Goal: Information Seeking & Learning: Understand process/instructions

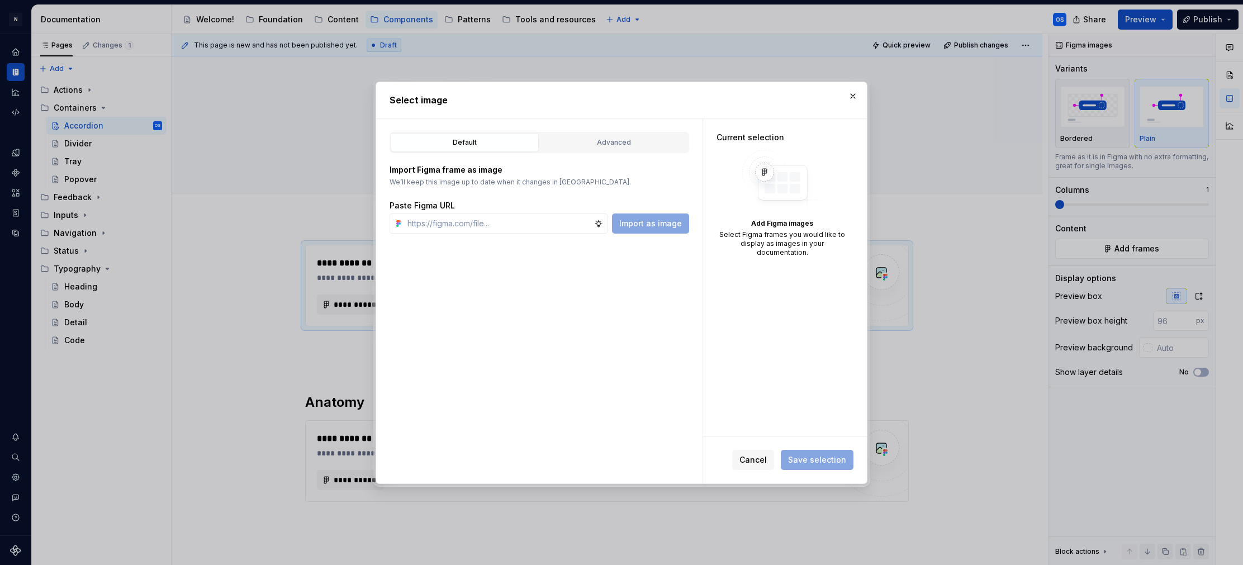
scroll to position [16, 0]
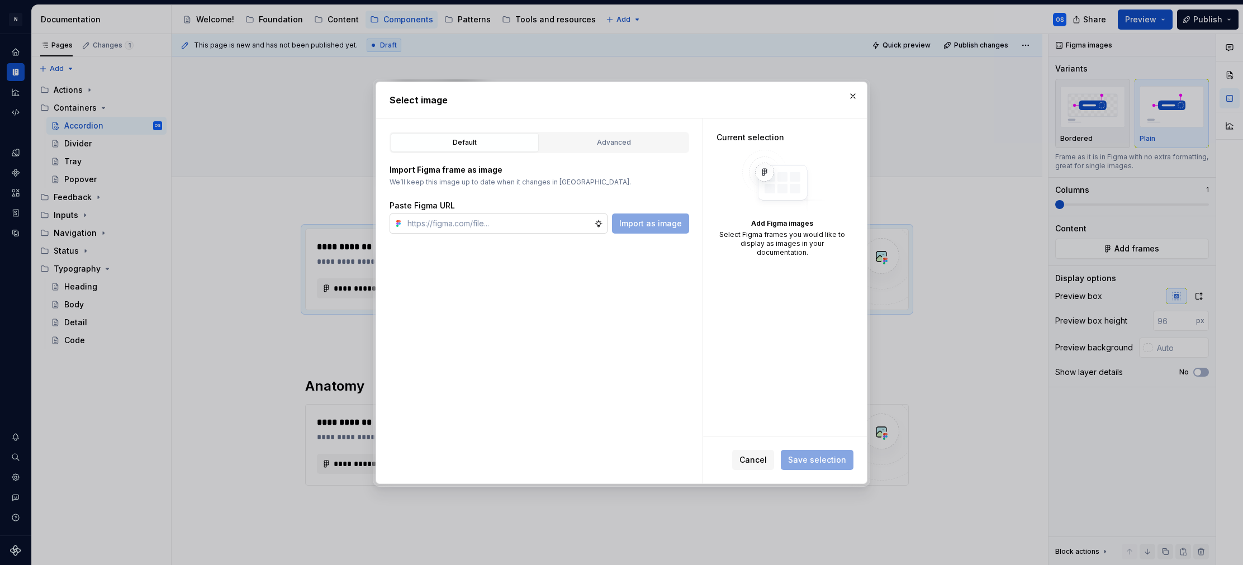
type input "https://www.aerlingus.com/html/flightSearchResult.html#/fareType=RETURN&fareCat…"
click at [846, 100] on div "Select image Default Advanced Import Figma frame as image We’ll keep this image…" at bounding box center [622, 283] width 498 height 408
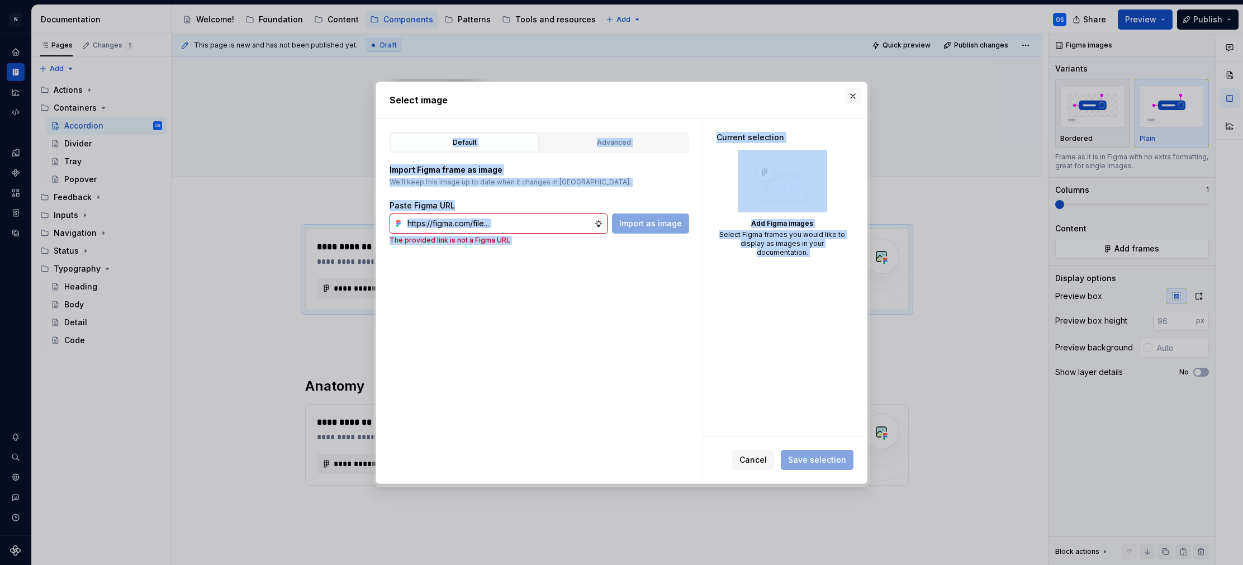
click at [849, 98] on button "button" at bounding box center [853, 96] width 16 height 16
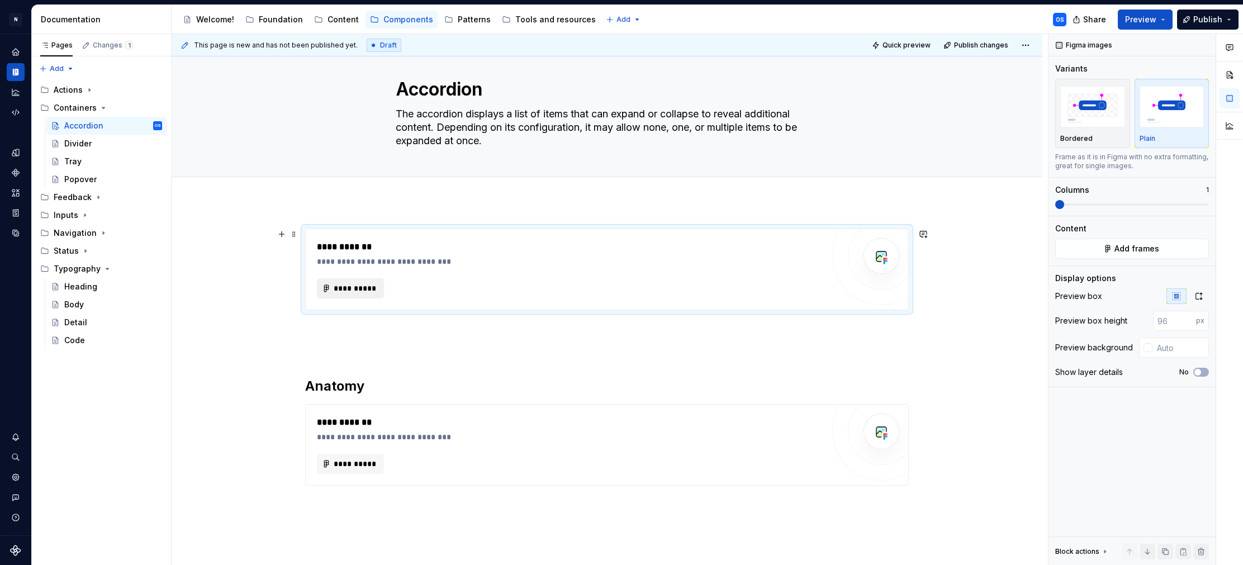
click at [369, 285] on span "**********" at bounding box center [355, 288] width 44 height 11
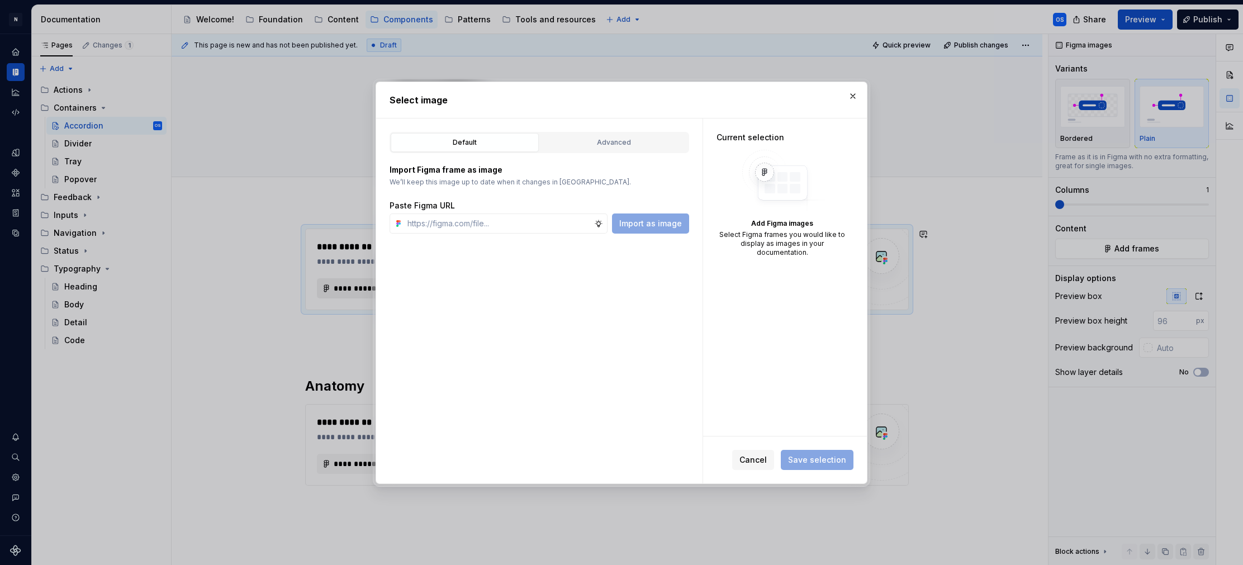
type textarea "*"
type input "[URL][DOMAIN_NAME]"
click at [603, 140] on div "Advanced" at bounding box center [614, 142] width 140 height 11
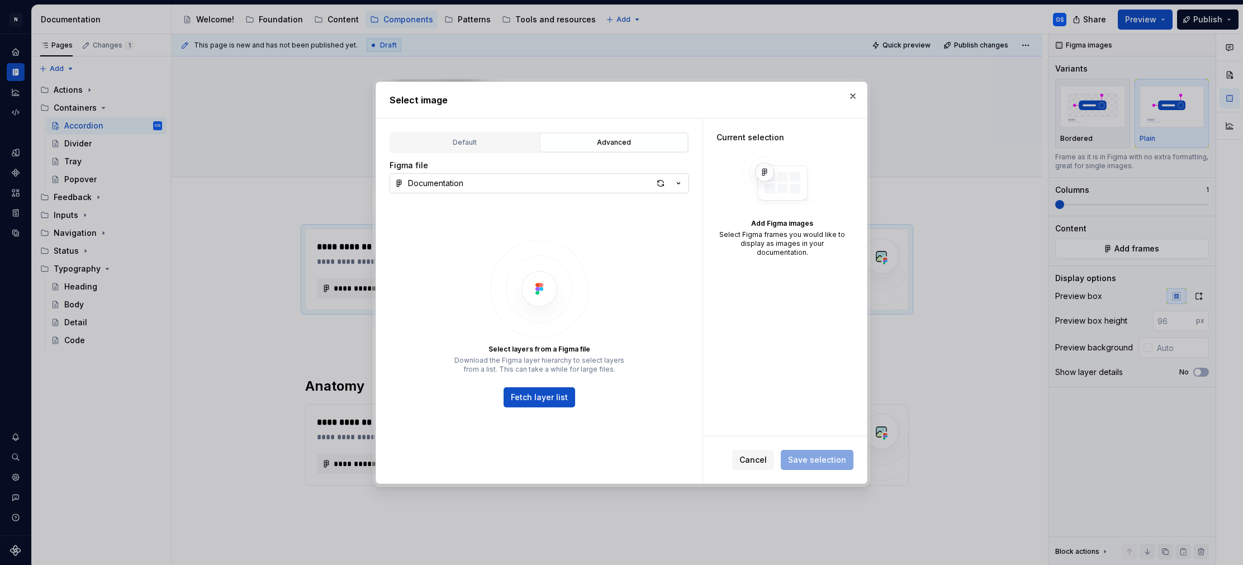
click at [520, 182] on button "Documentation" at bounding box center [540, 183] width 300 height 20
drag, startPoint x: 540, startPoint y: 343, endPoint x: 549, endPoint y: 383, distance: 41.2
click at [541, 343] on div "Select image Default Advanced Import Figma frame as image We’ll keep this image…" at bounding box center [621, 282] width 1243 height 565
click at [608, 183] on button "Documentation" at bounding box center [540, 183] width 300 height 20
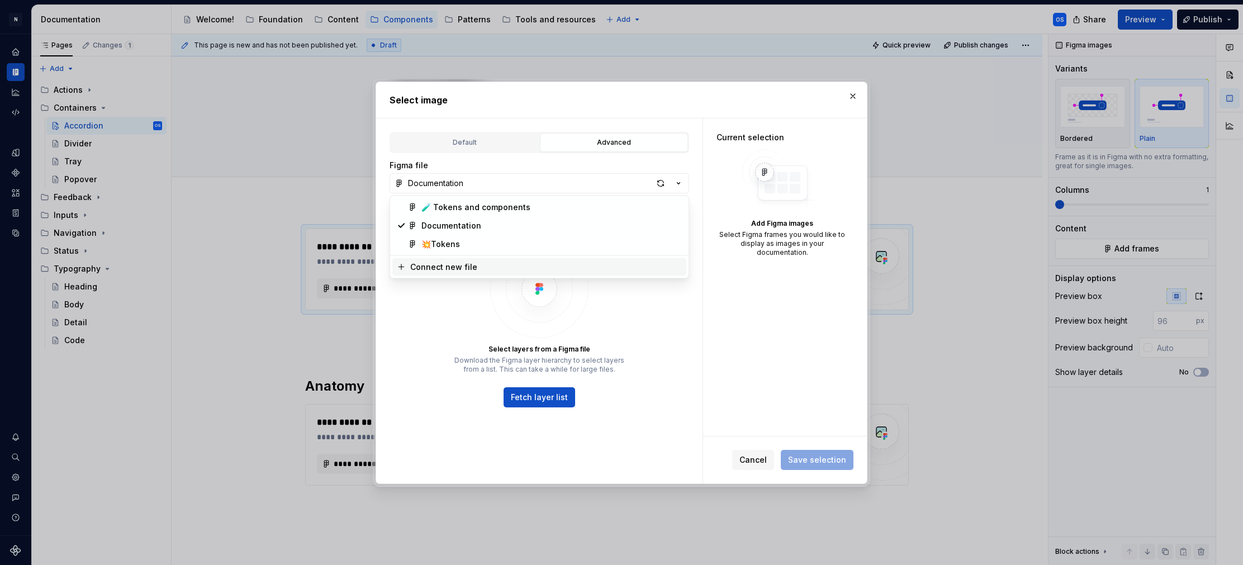
click at [603, 343] on div "Select image Default Advanced Import Figma frame as image We’ll keep this image…" at bounding box center [621, 282] width 1243 height 565
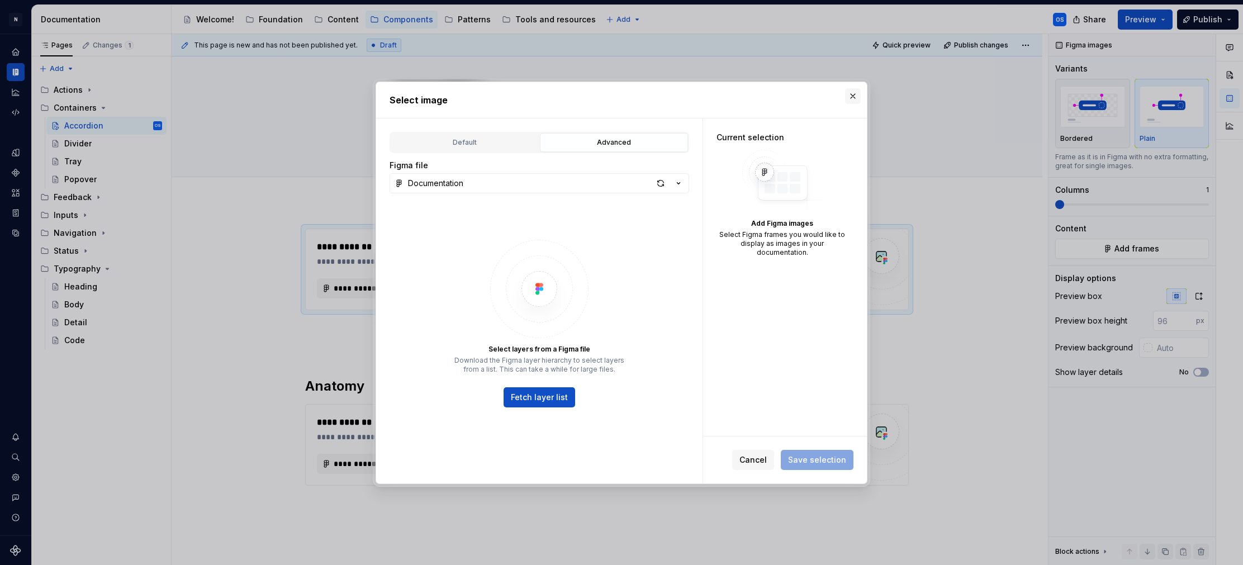
click at [852, 95] on button "button" at bounding box center [853, 96] width 16 height 16
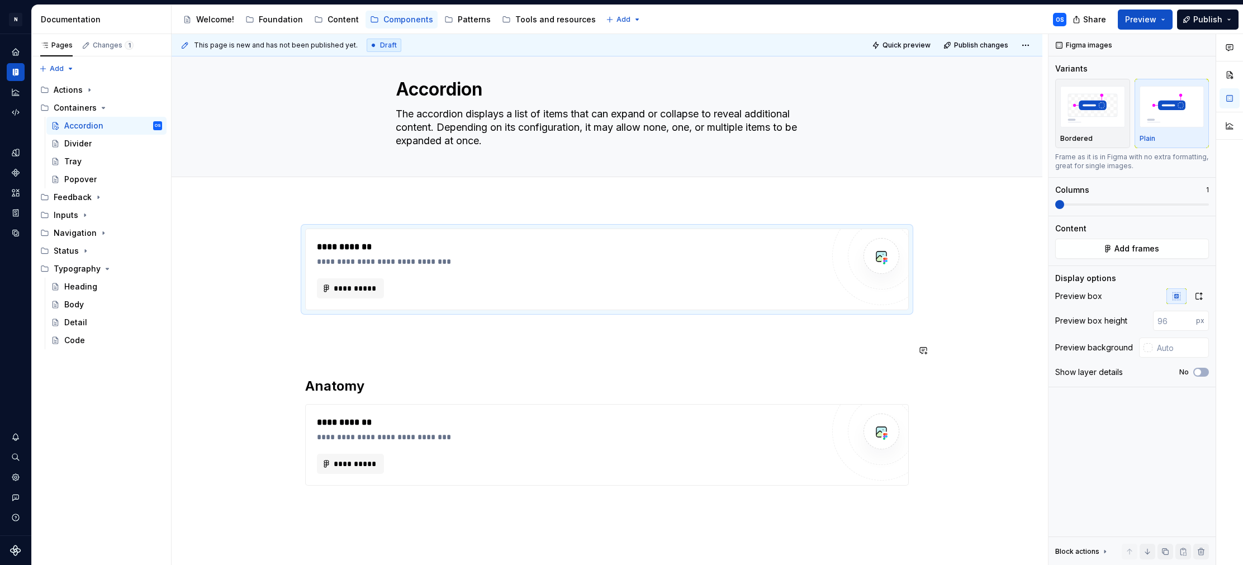
type textarea "*"
click at [350, 282] on button "**********" at bounding box center [350, 288] width 67 height 20
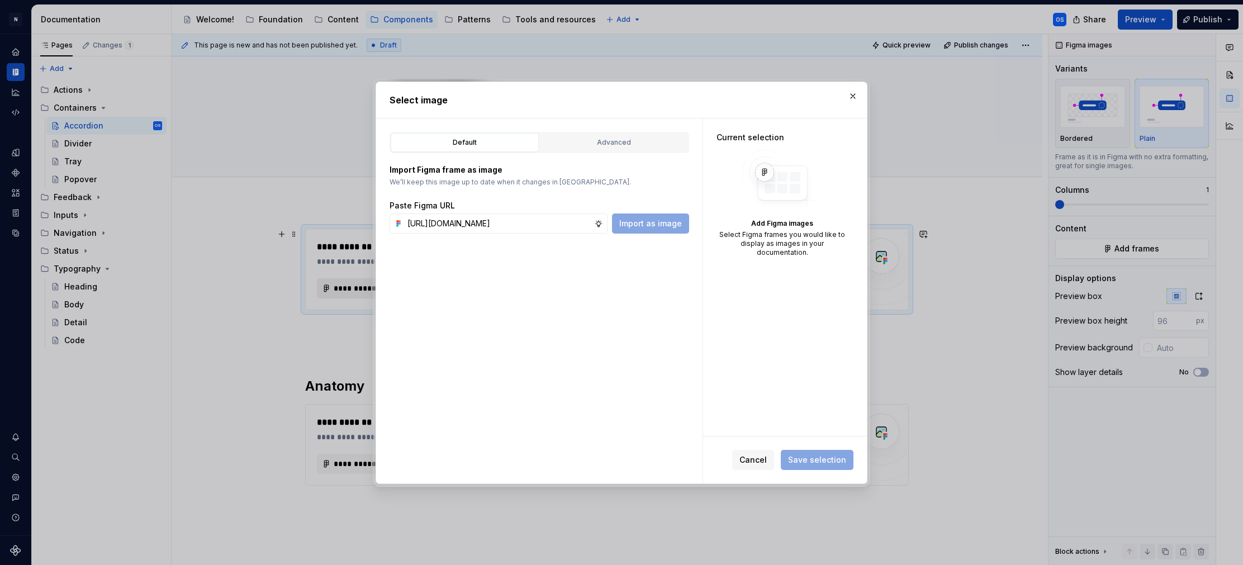
scroll to position [0, 270]
type input "[URL][DOMAIN_NAME]"
click at [762, 463] on span "Cancel" at bounding box center [753, 460] width 27 height 11
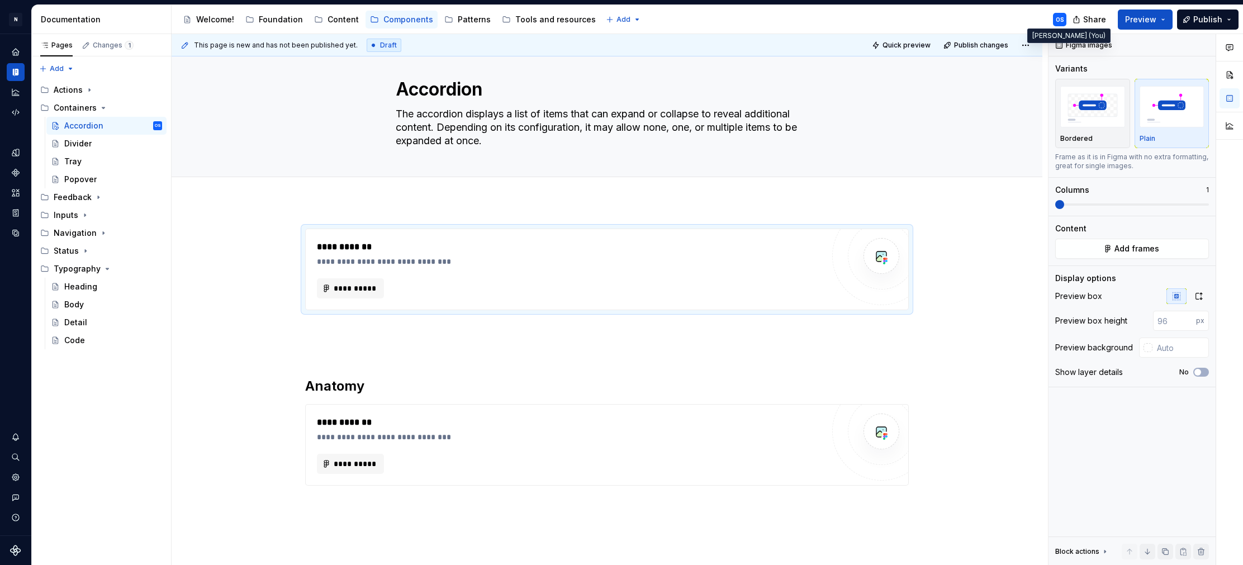
click at [1065, 23] on div "OS" at bounding box center [1059, 19] width 13 height 13
click at [1062, 21] on div "OS" at bounding box center [1060, 19] width 8 height 9
click at [17, 23] on html "N Experlogix Design System OS Design system data Documentation Accessibility gu…" at bounding box center [621, 282] width 1243 height 565
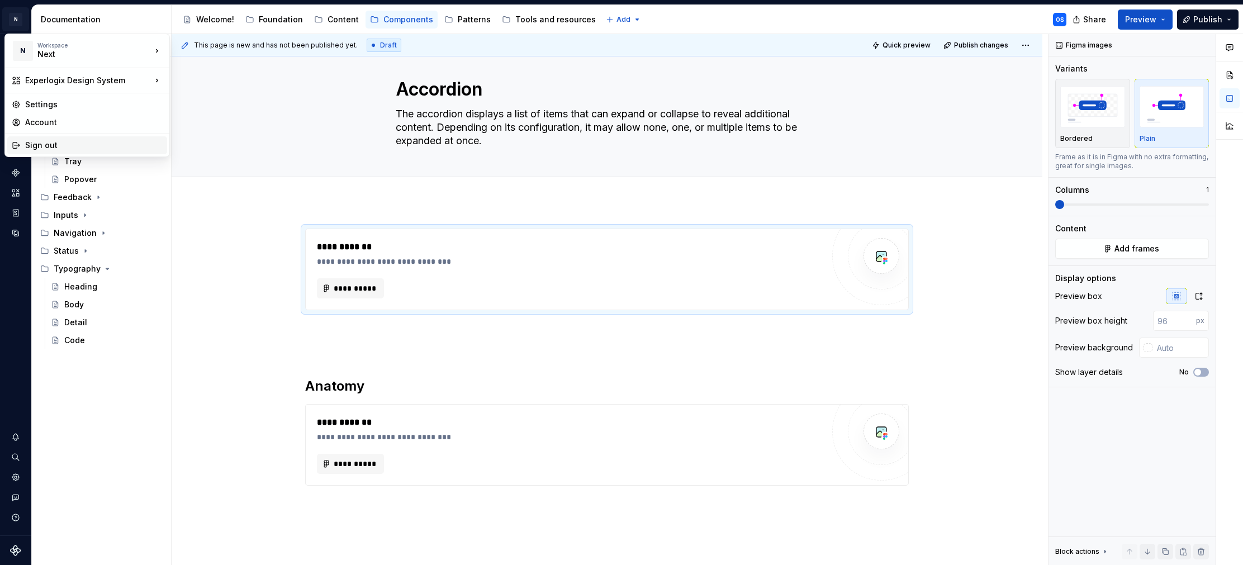
click at [46, 146] on div "Sign out" at bounding box center [94, 145] width 138 height 11
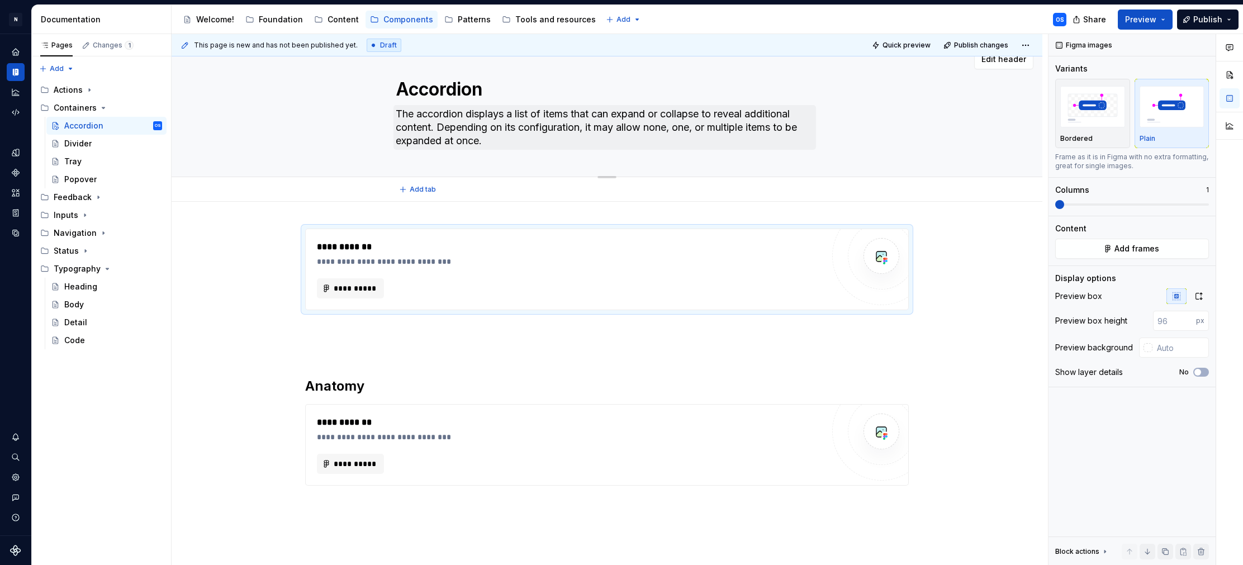
type textarea "*"
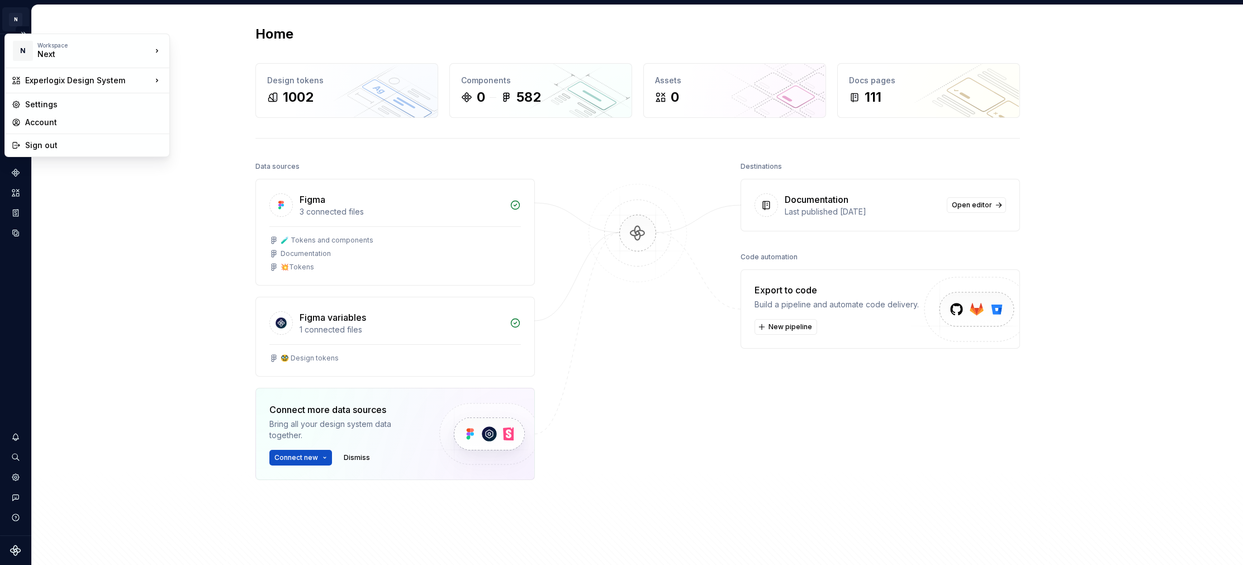
click at [15, 20] on html "N Experlogix Design System OS Design system data Home Design tokens 1002 Compon…" at bounding box center [621, 282] width 1243 height 565
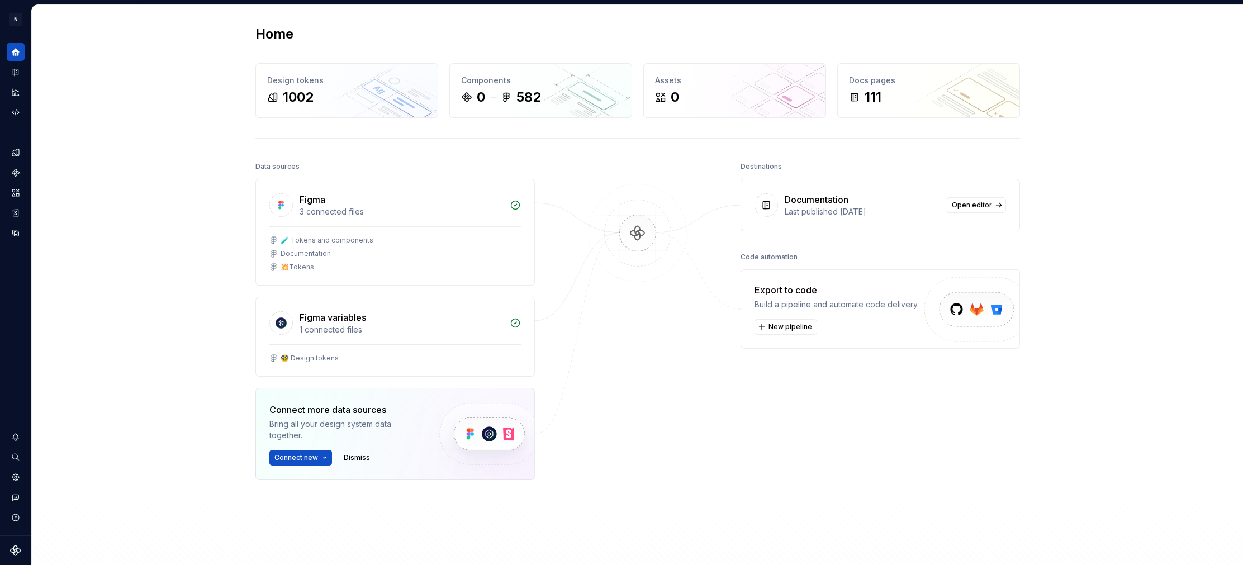
click at [15, 21] on html "N Experlogix Design System OS Design system data Home Design tokens 1002 Compon…" at bounding box center [621, 282] width 1243 height 565
click at [24, 32] on button "Expand sidebar" at bounding box center [24, 34] width 16 height 16
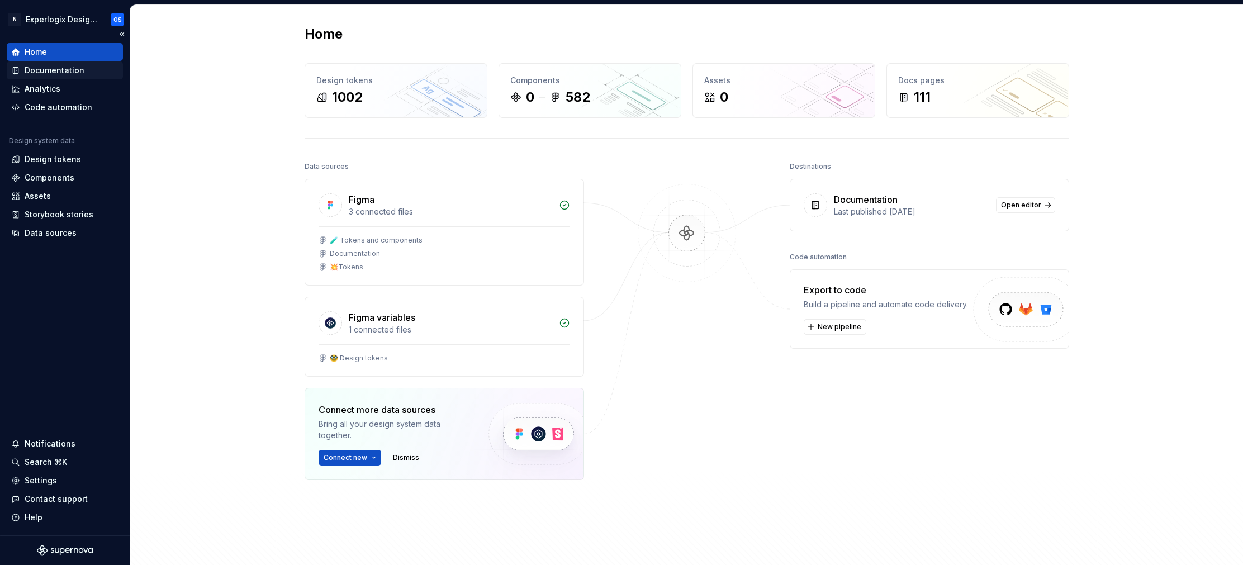
click at [56, 71] on div "Documentation" at bounding box center [55, 70] width 60 height 11
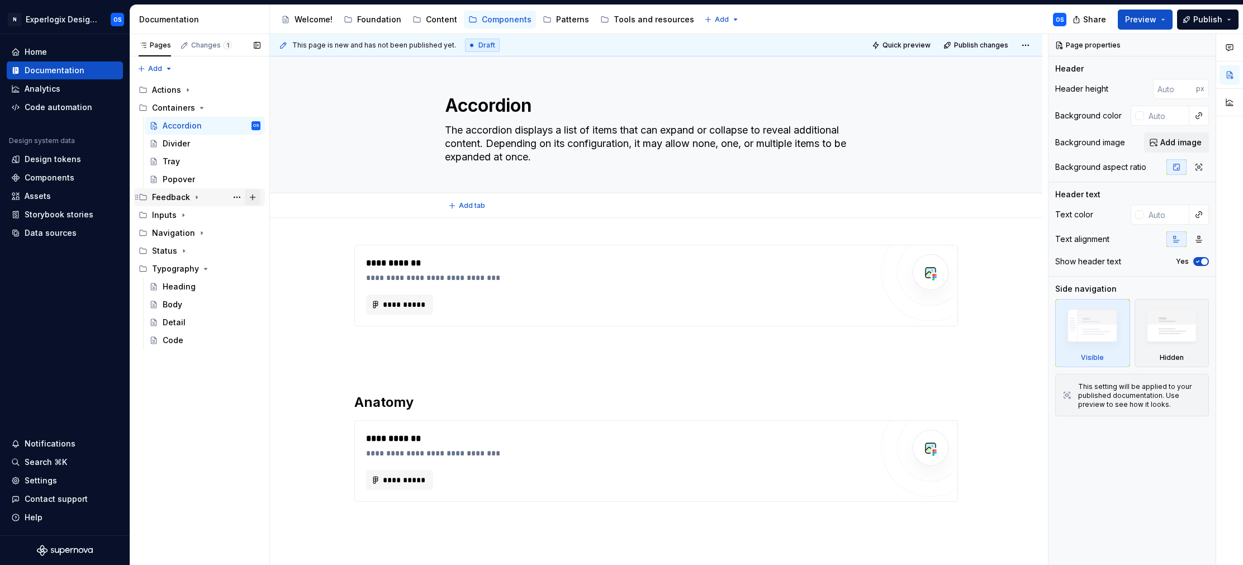
type textarea "*"
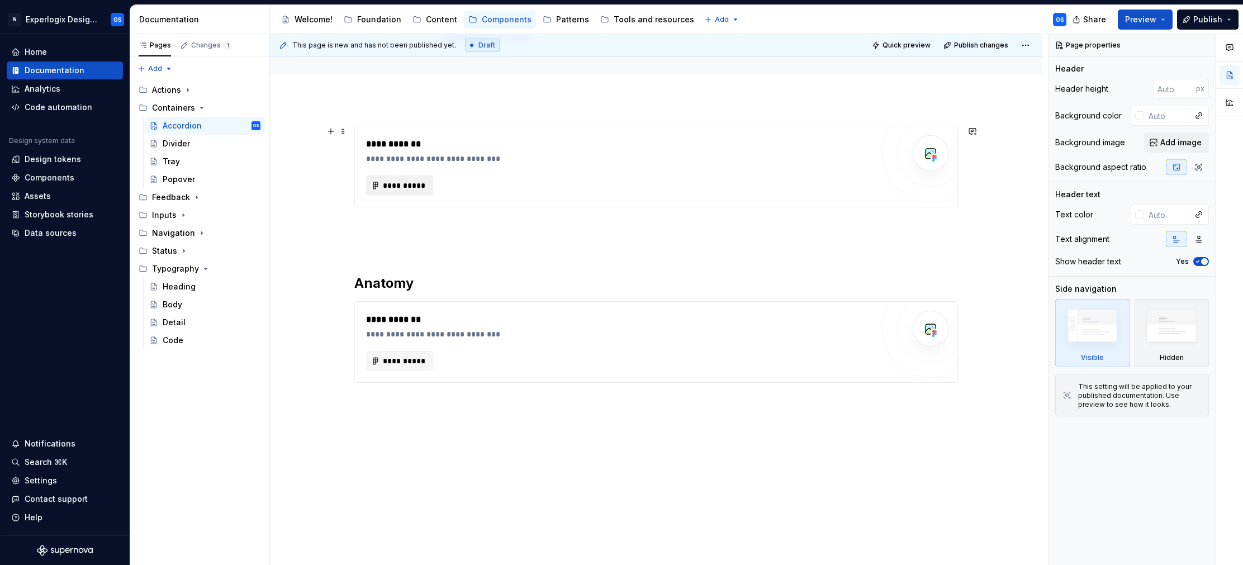
click at [424, 176] on button "**********" at bounding box center [399, 186] width 67 height 20
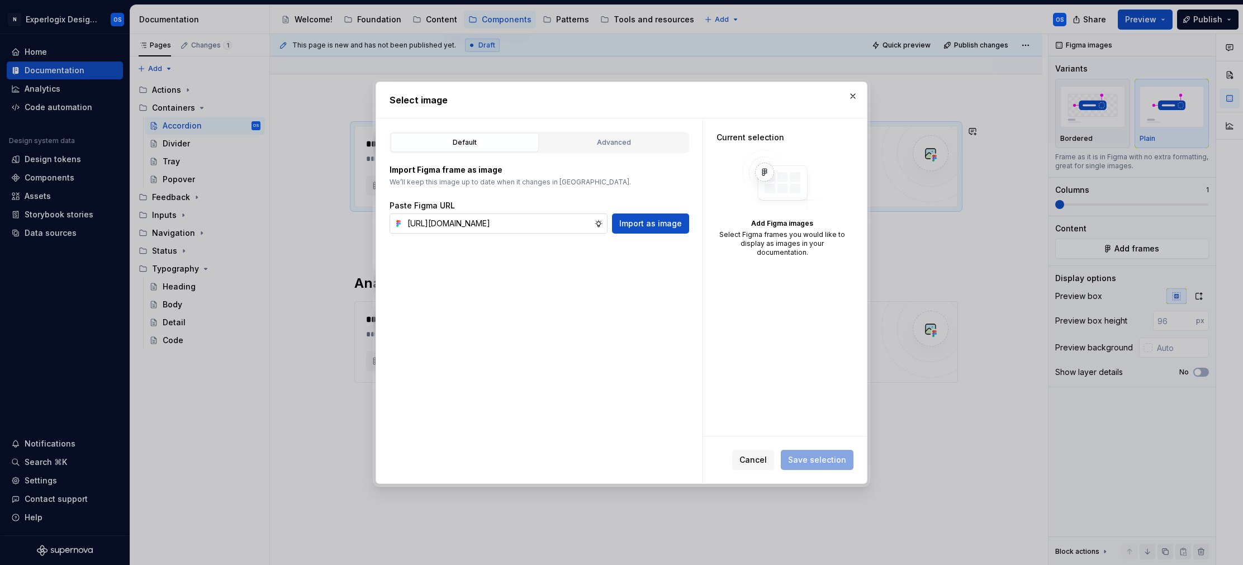
scroll to position [0, 0]
click at [462, 219] on input "[URL][DOMAIN_NAME]" at bounding box center [498, 224] width 191 height 20
paste input "004"
type input "[URL][DOMAIN_NAME]"
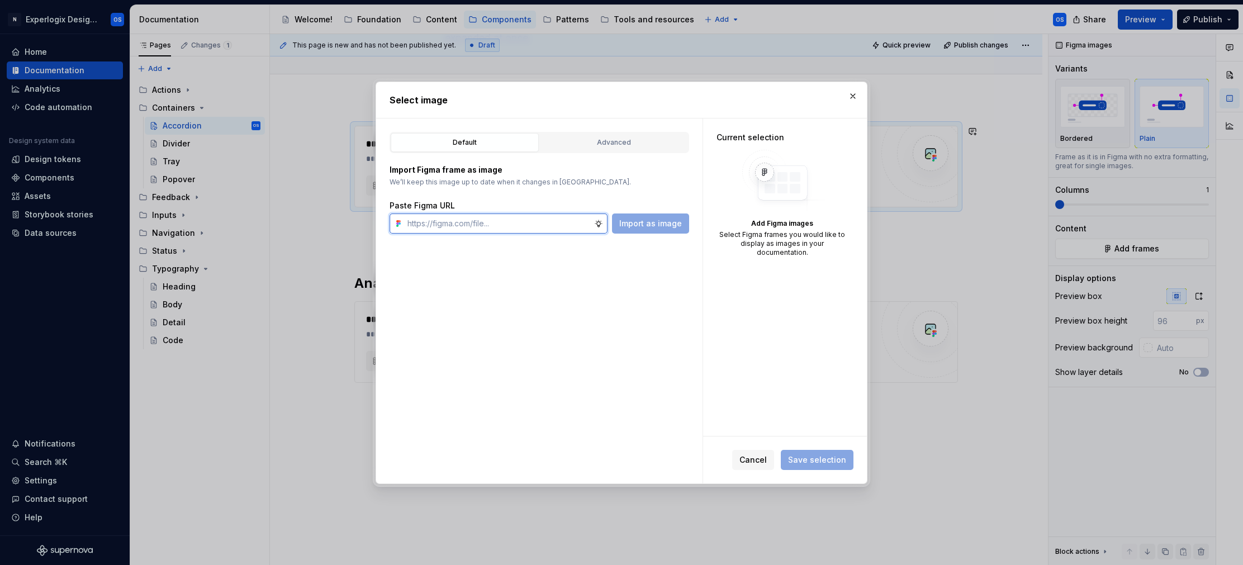
scroll to position [0, 0]
click at [814, 456] on span "Save selection" at bounding box center [817, 460] width 73 height 20
type textarea "*"
click at [445, 228] on input "text" at bounding box center [498, 224] width 191 height 20
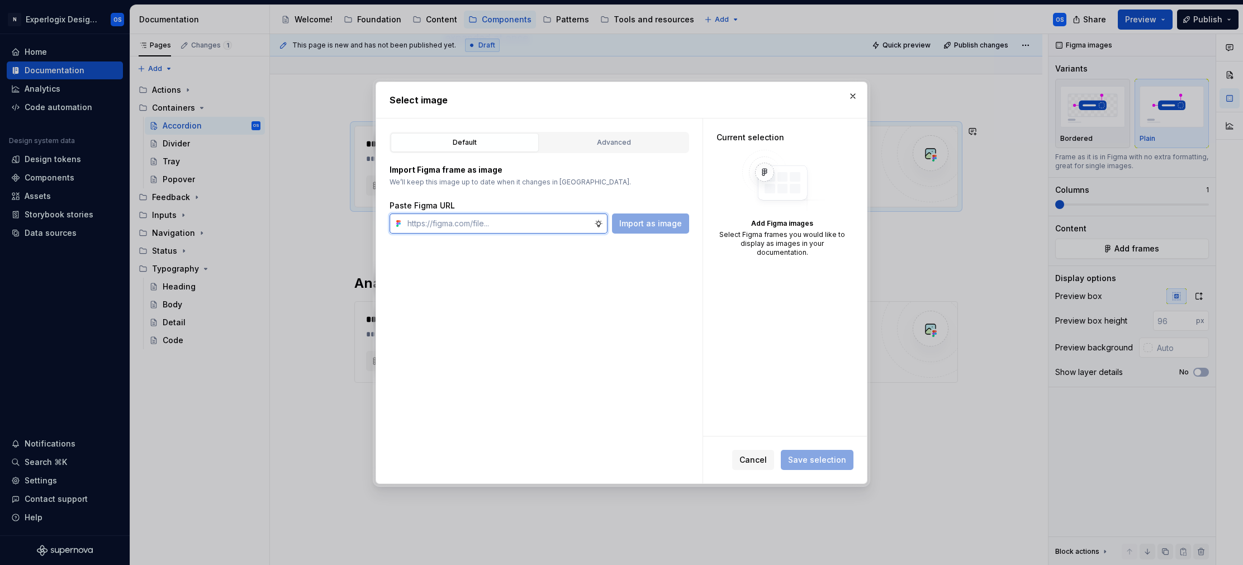
paste input "[URL][DOMAIN_NAME]"
type input "[URL][DOMAIN_NAME]"
click at [849, 95] on button "button" at bounding box center [853, 96] width 16 height 16
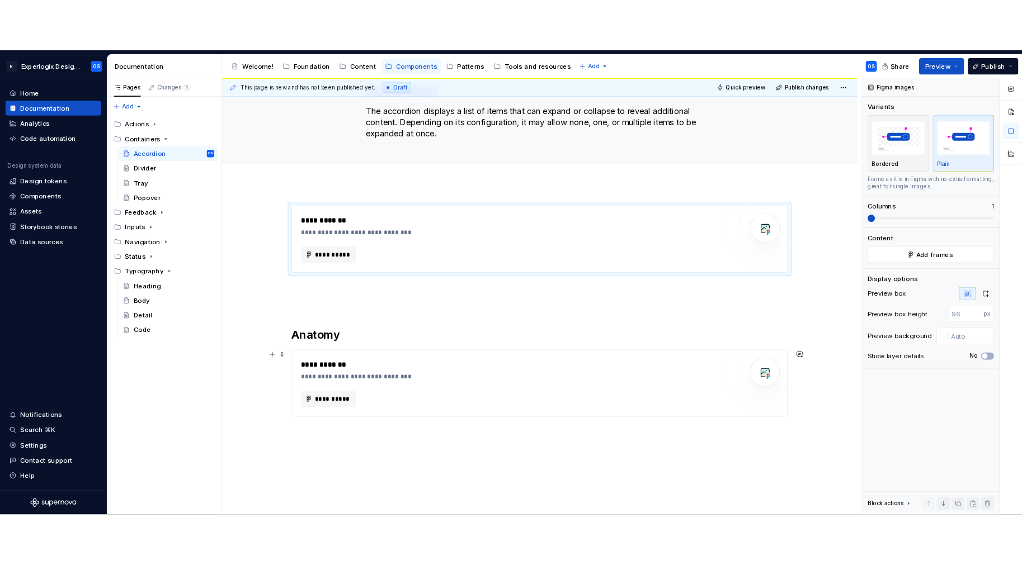
scroll to position [119, 0]
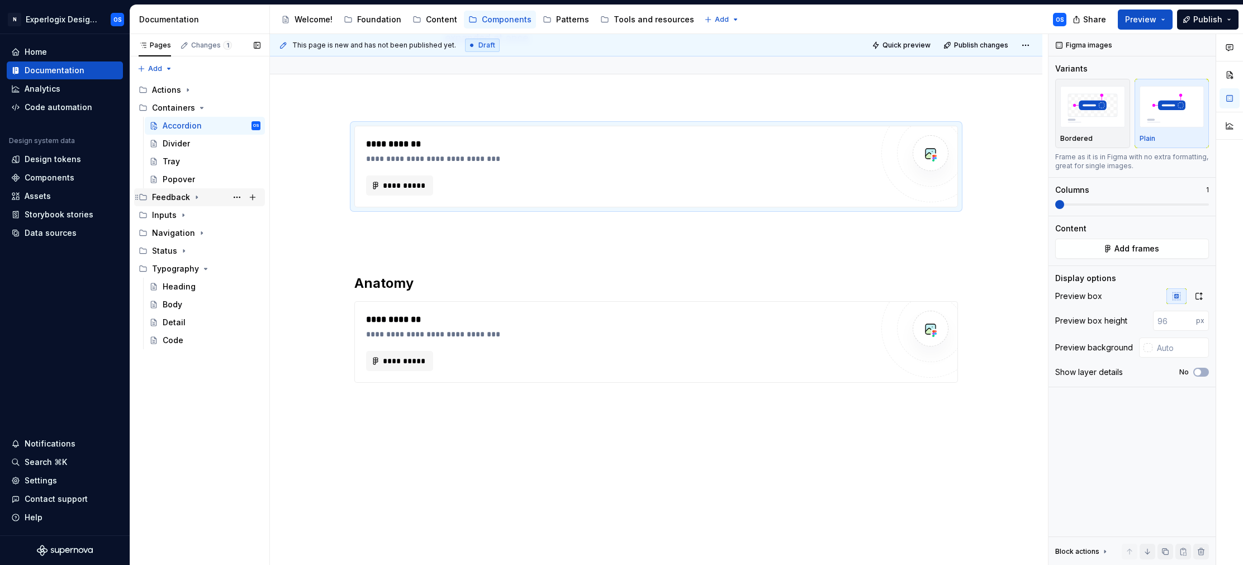
click at [197, 198] on icon "Page tree" at bounding box center [196, 197] width 9 height 9
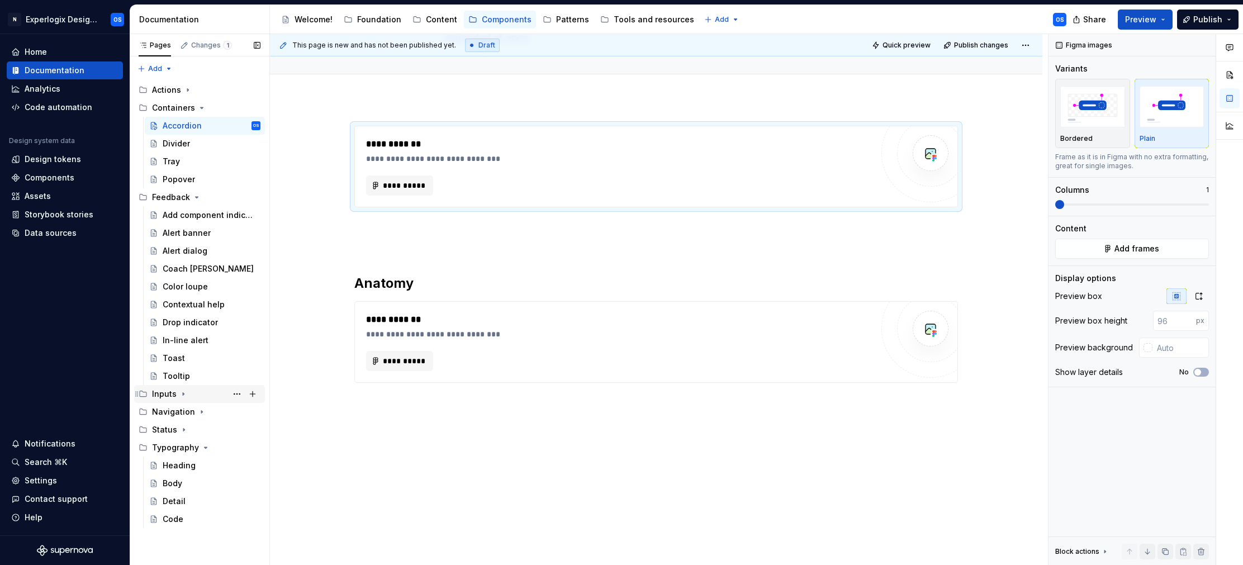
click at [182, 390] on icon "Page tree" at bounding box center [183, 394] width 9 height 9
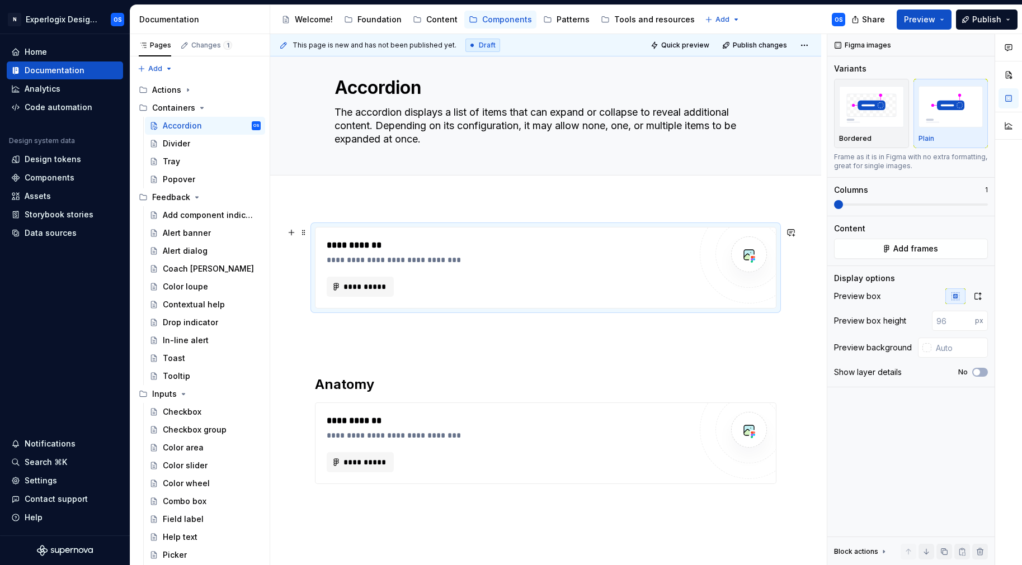
scroll to position [0, 0]
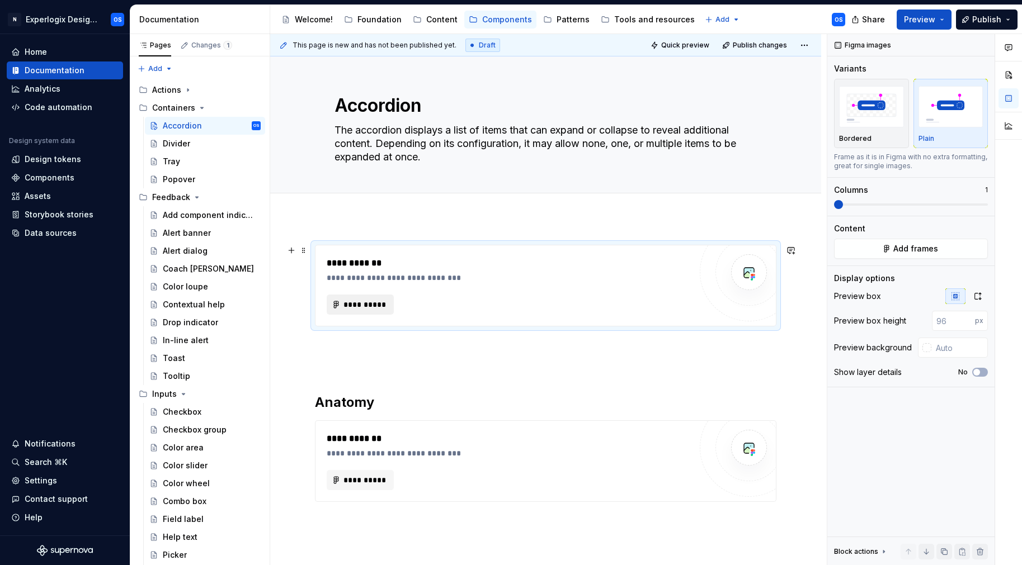
click at [361, 302] on span "**********" at bounding box center [365, 304] width 44 height 11
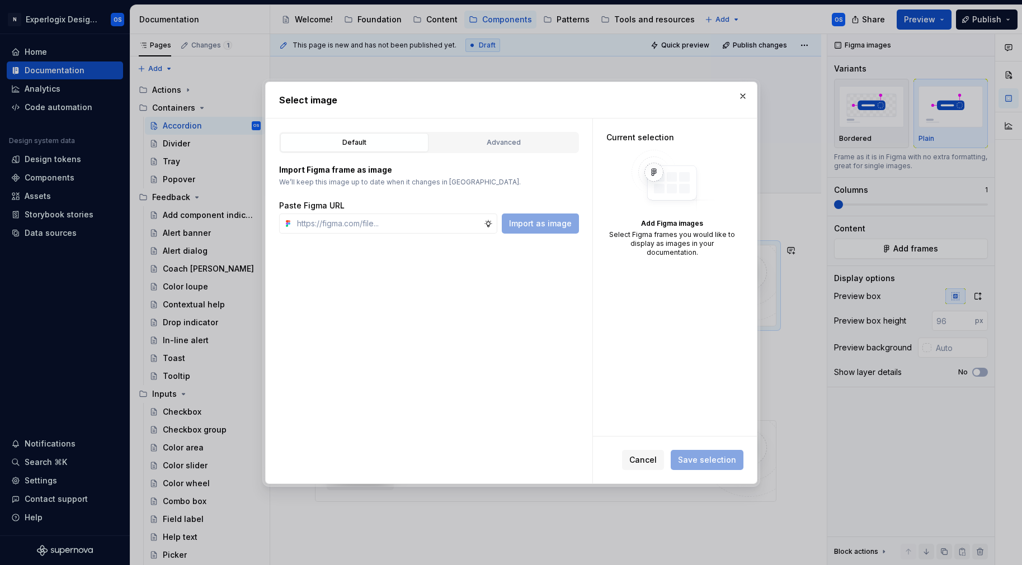
type textarea "*"
type input "[URL][DOMAIN_NAME]"
click at [739, 89] on button "button" at bounding box center [743, 96] width 16 height 16
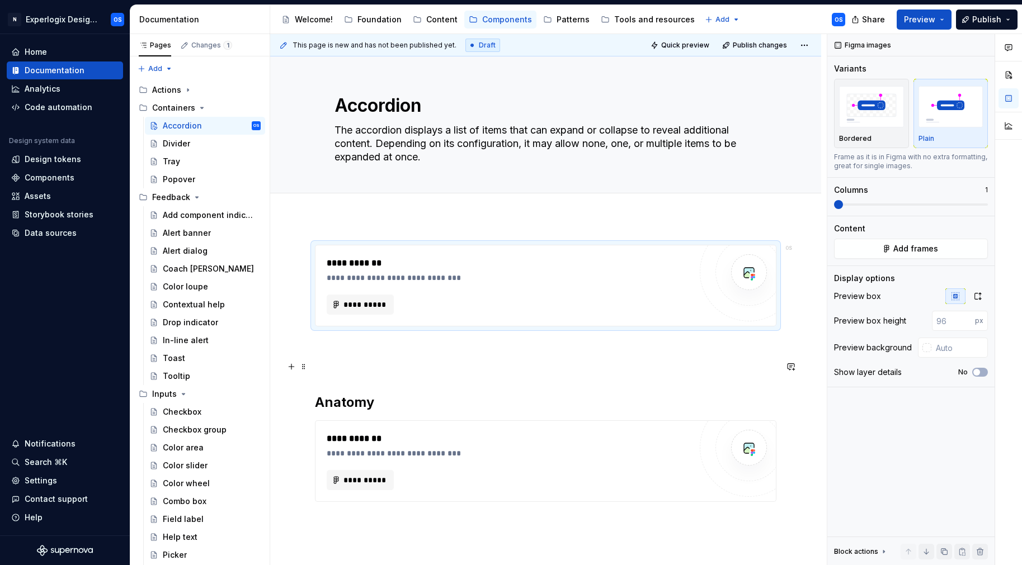
scroll to position [119, 0]
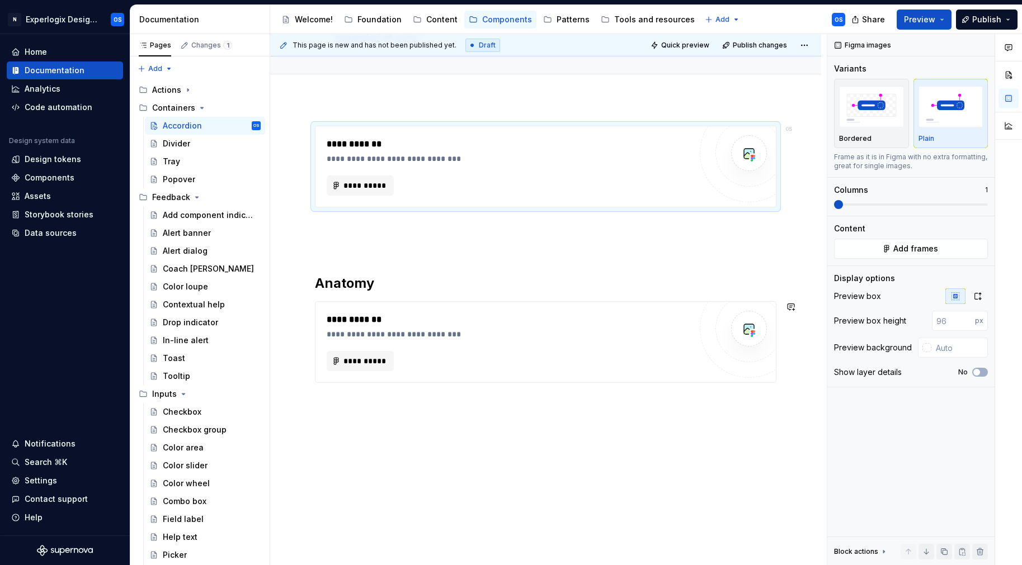
click at [351, 425] on div "**********" at bounding box center [545, 332] width 551 height 467
click at [360, 395] on div "**********" at bounding box center [545, 261] width 461 height 271
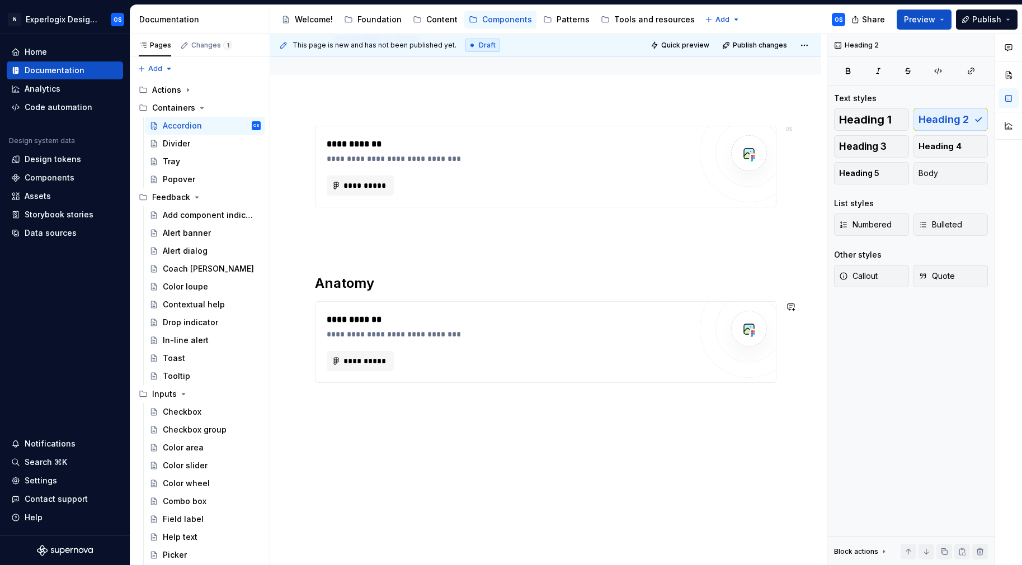
click at [329, 401] on div "**********" at bounding box center [545, 332] width 551 height 467
click at [329, 401] on p at bounding box center [545, 402] width 461 height 13
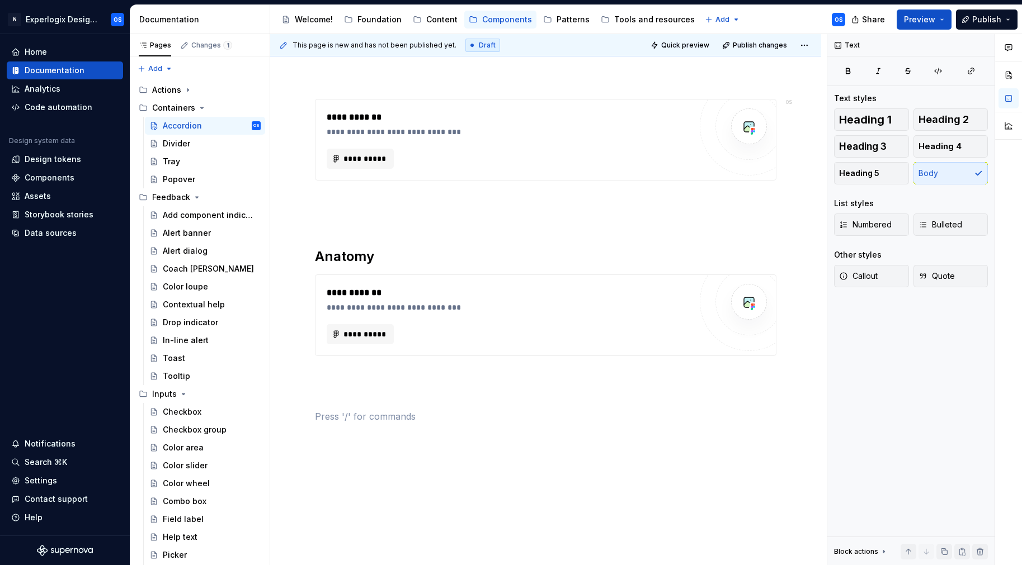
type textarea "*"
click at [942, 132] on div "Heading 1 Heading 2 Heading 3 Heading 4 Heading 5 Body" at bounding box center [911, 146] width 154 height 76
click at [943, 125] on span "Heading 2" at bounding box center [943, 119] width 50 height 11
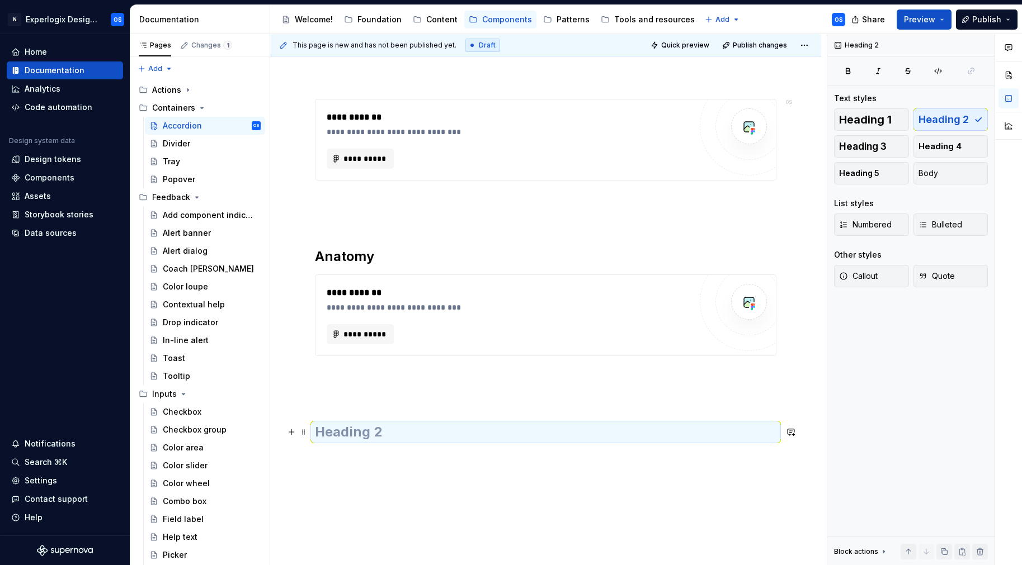
click at [546, 437] on h2 at bounding box center [545, 432] width 461 height 18
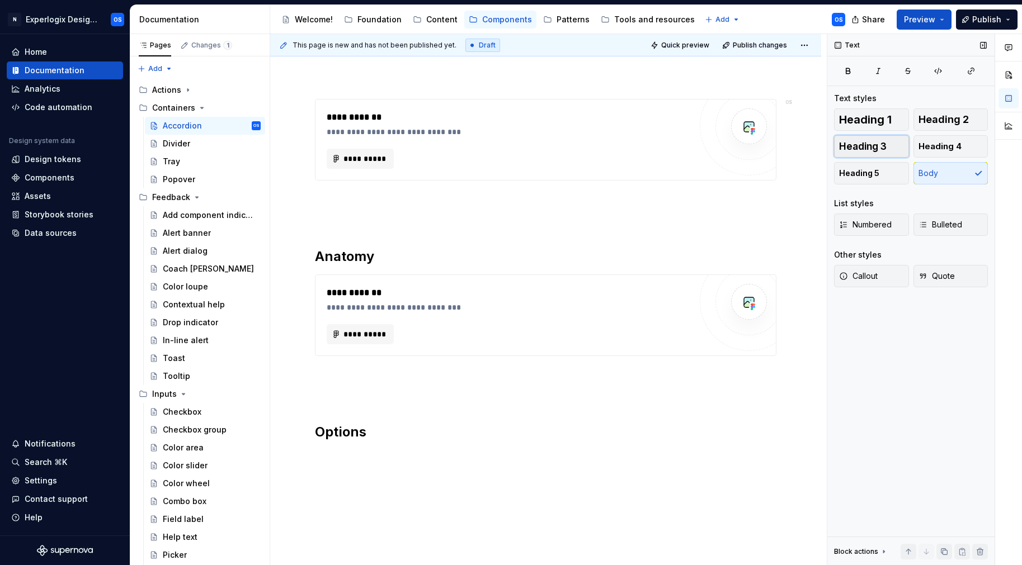
click at [860, 154] on button "Heading 3" at bounding box center [871, 146] width 75 height 22
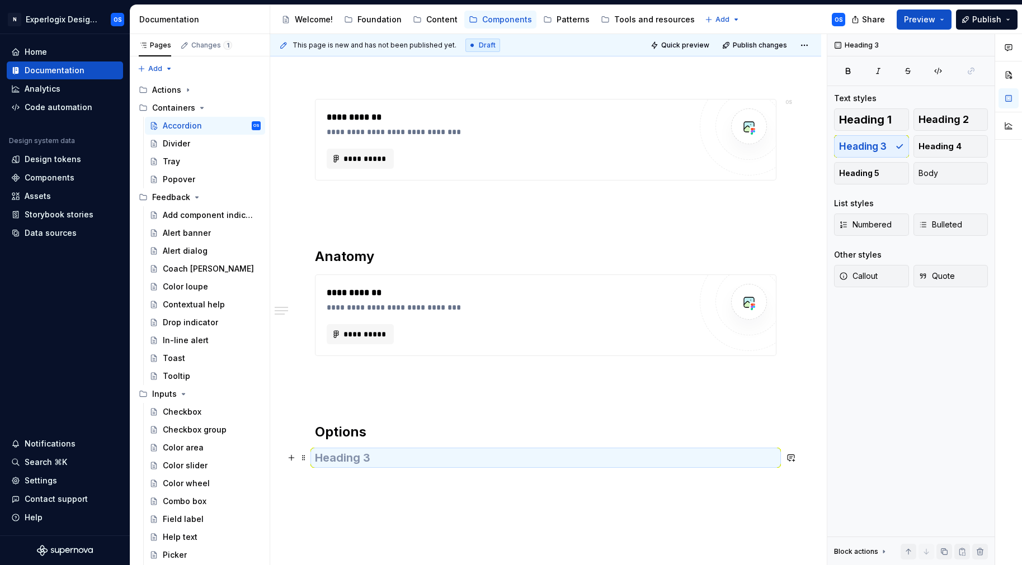
click at [353, 459] on h3 at bounding box center [545, 458] width 461 height 16
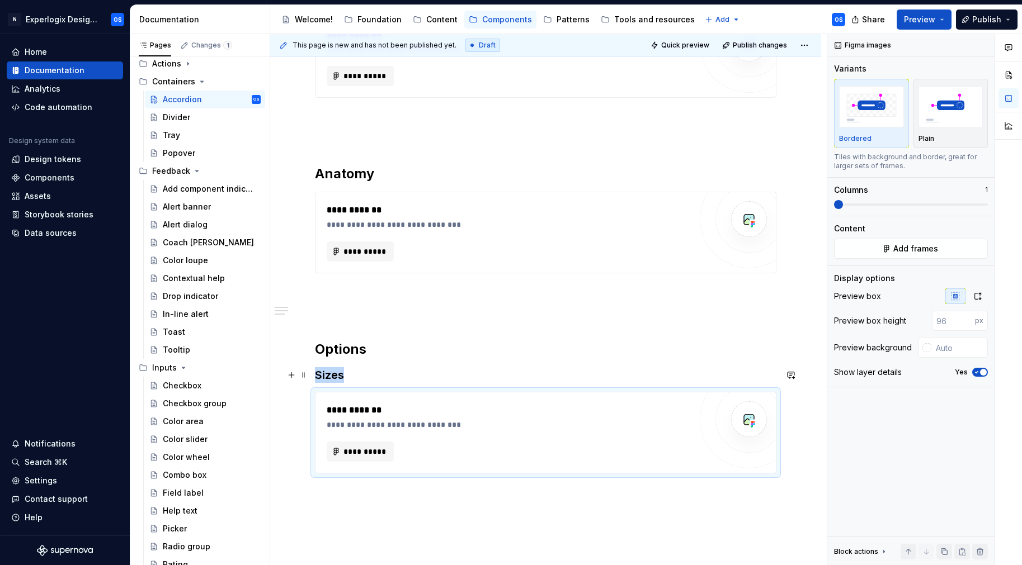
scroll to position [319, 0]
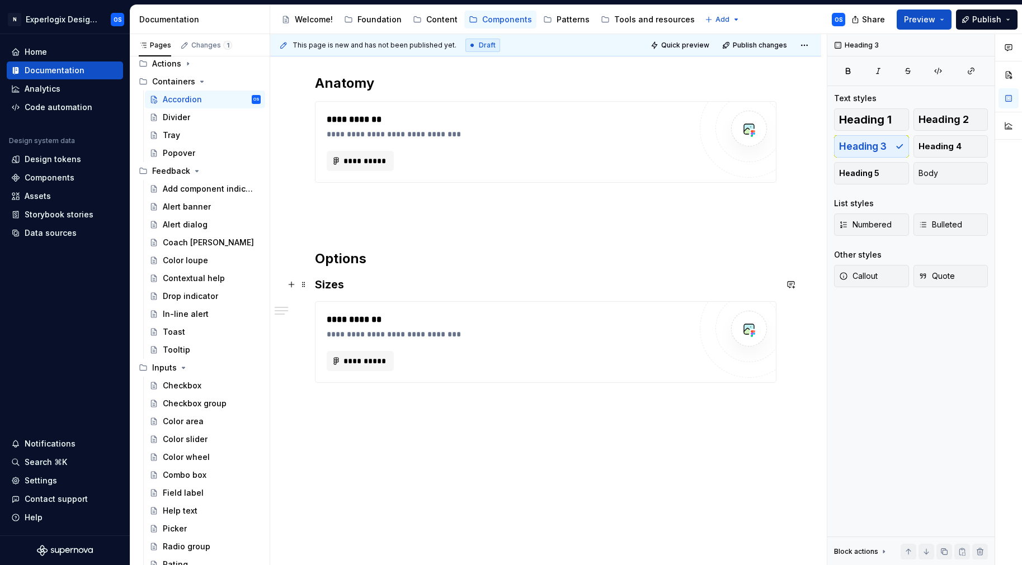
click at [346, 281] on h3 "Sizes" at bounding box center [545, 285] width 461 height 16
click at [351, 282] on h3 "Size options" at bounding box center [545, 285] width 461 height 16
click at [315, 280] on div "**********" at bounding box center [545, 161] width 461 height 471
click at [344, 290] on h3 "Size" at bounding box center [545, 285] width 461 height 16
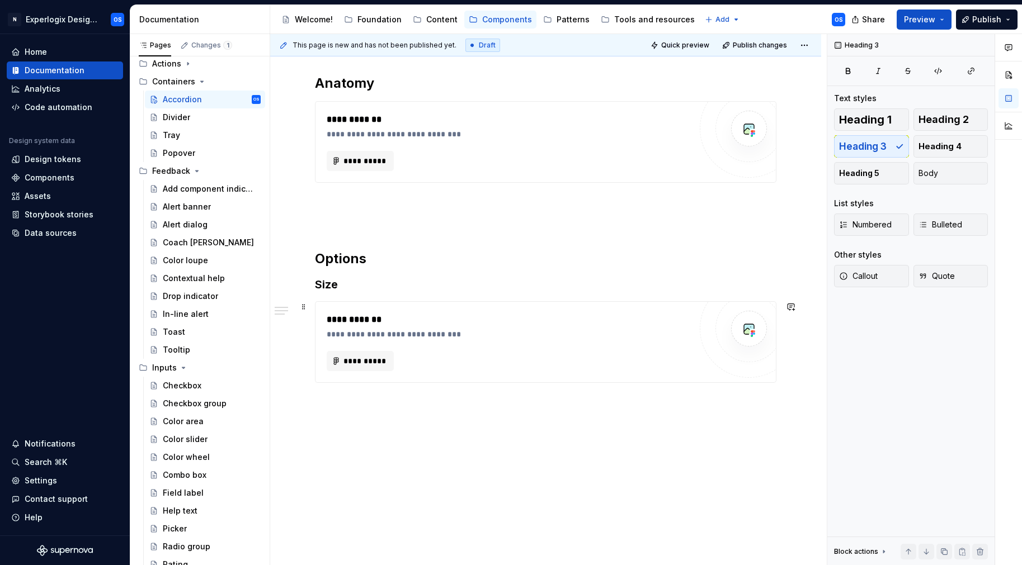
drag, startPoint x: 315, startPoint y: 280, endPoint x: 470, endPoint y: 368, distance: 178.0
click at [470, 368] on div "**********" at bounding box center [545, 154] width 461 height 457
drag, startPoint x: 465, startPoint y: 377, endPoint x: 436, endPoint y: 358, distance: 35.2
click at [454, 370] on div "**********" at bounding box center [545, 342] width 460 height 81
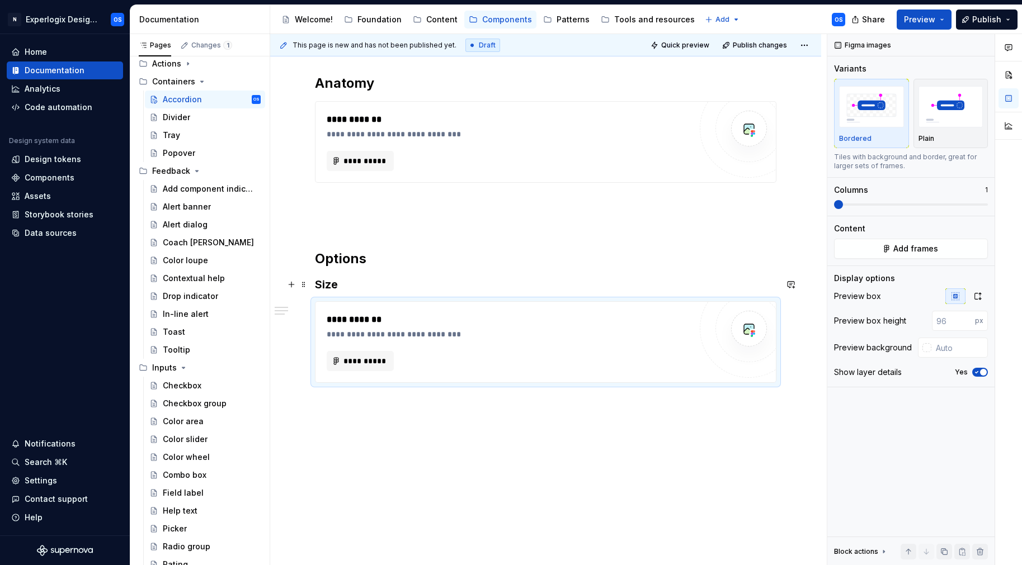
click at [312, 280] on div "**********" at bounding box center [545, 232] width 551 height 667
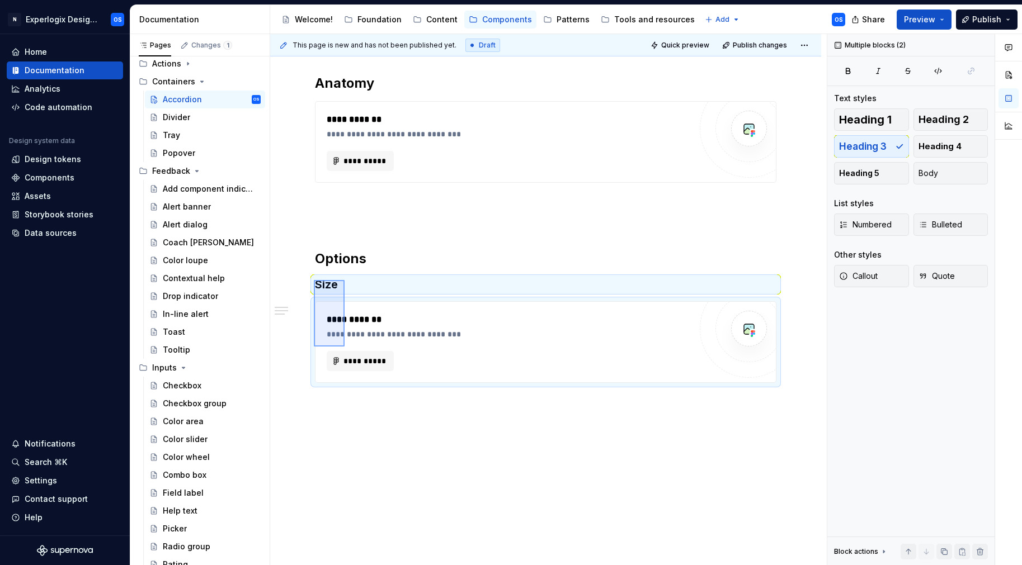
drag, startPoint x: 314, startPoint y: 280, endPoint x: 344, endPoint y: 347, distance: 73.8
click at [344, 347] on div "**********" at bounding box center [548, 300] width 556 height 532
copy div "Options Size"
click at [398, 447] on div "**********" at bounding box center [545, 232] width 551 height 667
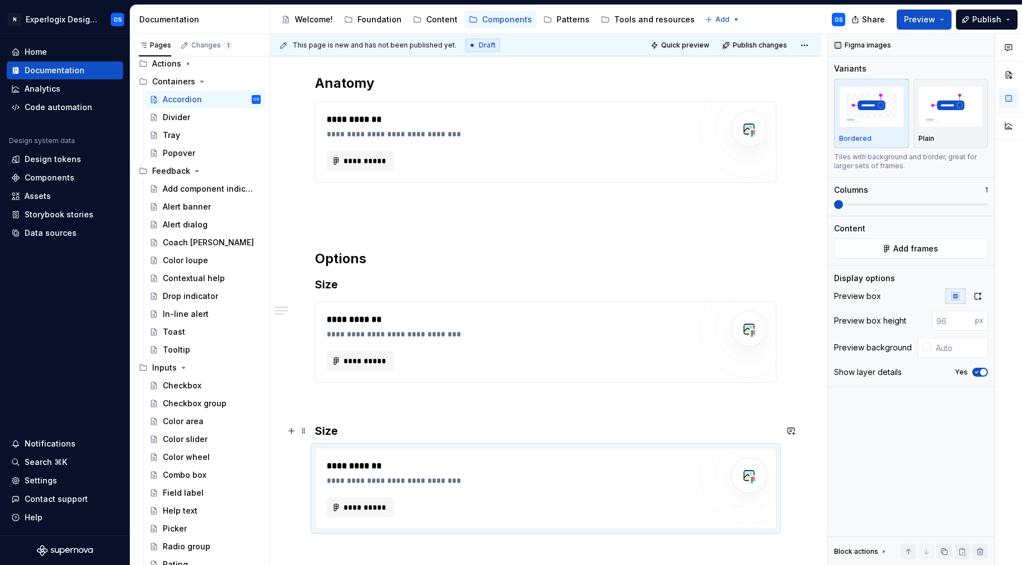
click at [343, 427] on h3 "Size" at bounding box center [545, 431] width 461 height 16
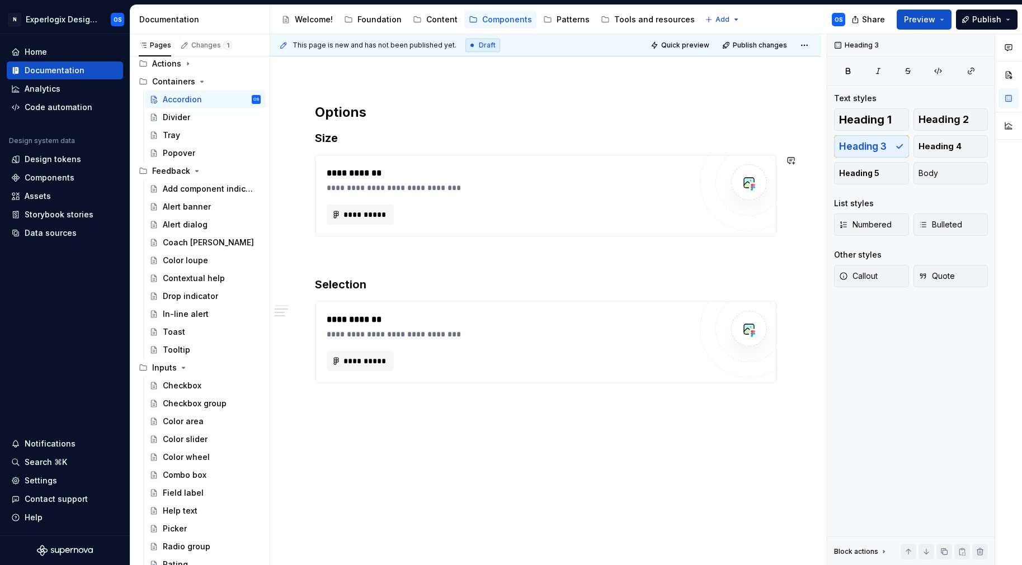
scroll to position [26, 0]
drag, startPoint x: 371, startPoint y: 390, endPoint x: 372, endPoint y: 401, distance: 11.3
click at [371, 390] on div "**********" at bounding box center [545, 87] width 461 height 617
click at [369, 414] on div "**********" at bounding box center [545, 159] width 551 height 814
click at [929, 147] on span "Heading 4" at bounding box center [939, 146] width 43 height 11
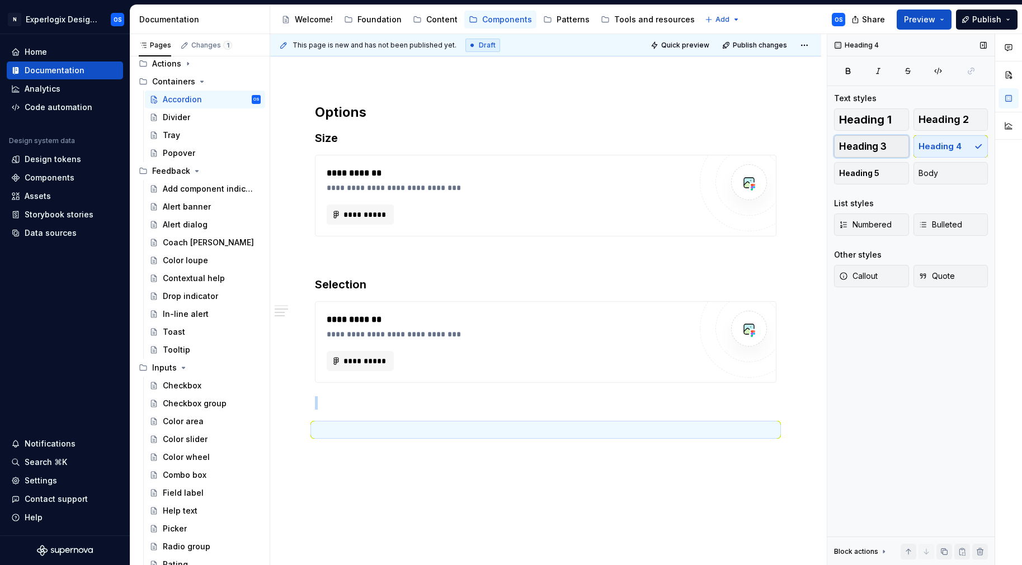
click at [848, 152] on button "Heading 3" at bounding box center [871, 146] width 75 height 22
click at [416, 428] on h3 at bounding box center [545, 431] width 461 height 16
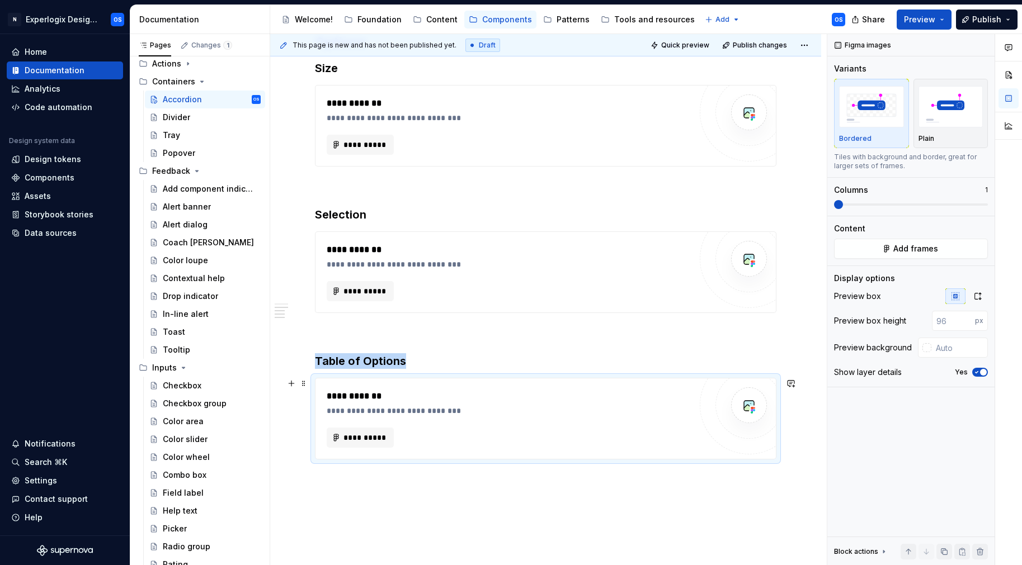
scroll to position [548, 0]
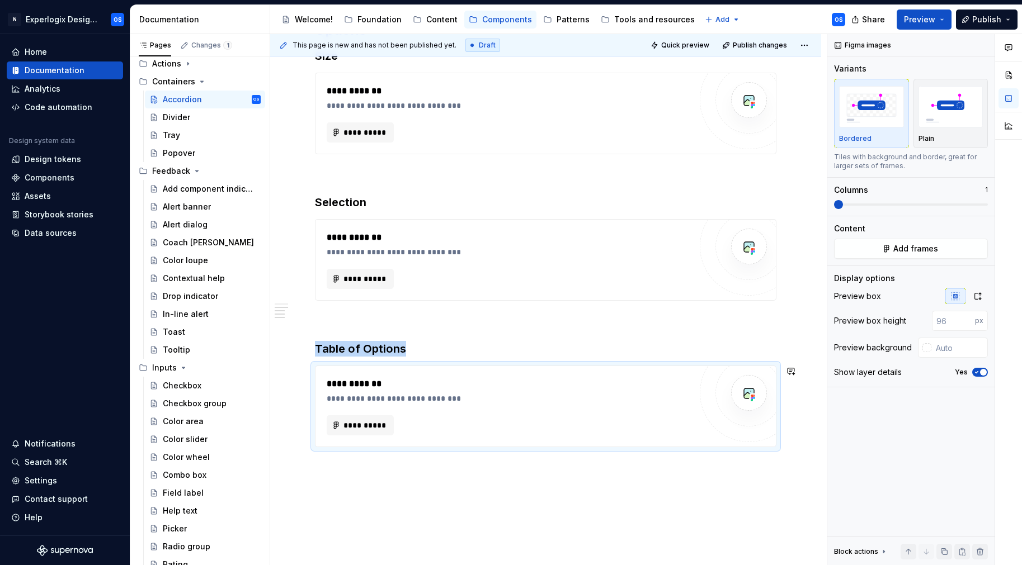
click at [363, 470] on div "**********" at bounding box center [545, 150] width 551 height 960
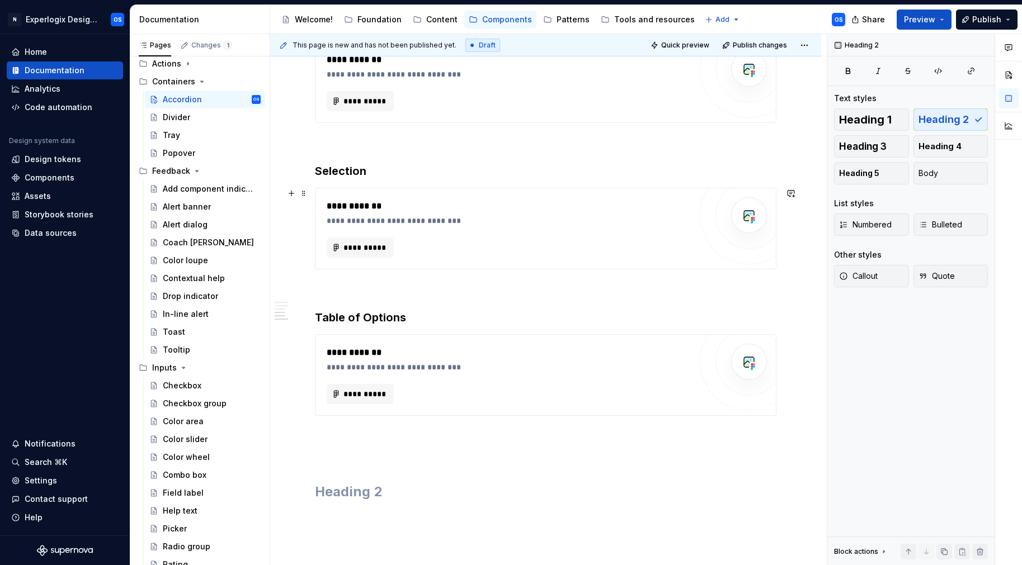
scroll to position [577, 0]
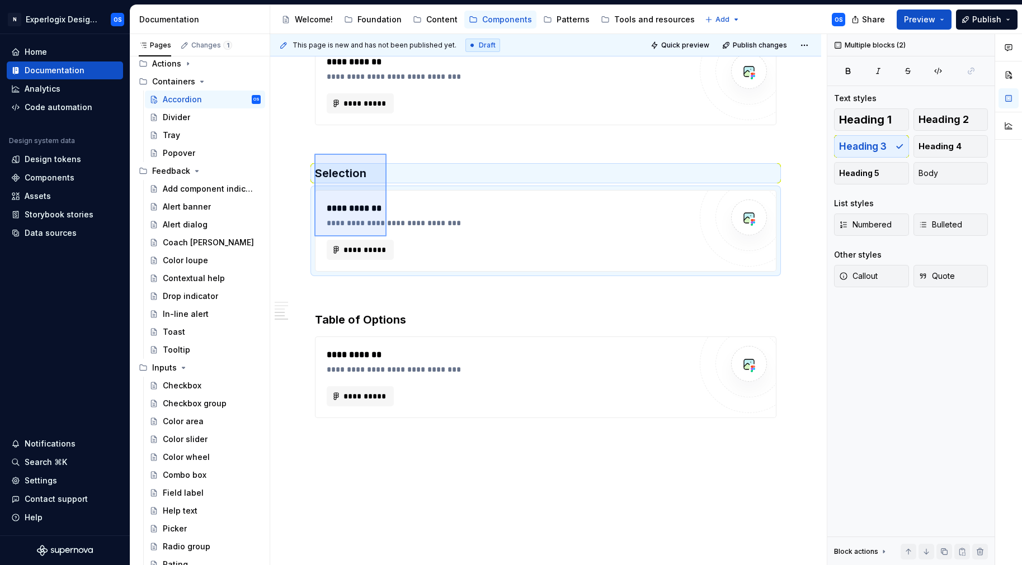
drag, startPoint x: 314, startPoint y: 154, endPoint x: 386, endPoint y: 237, distance: 109.8
click at [386, 237] on div "**********" at bounding box center [548, 300] width 556 height 532
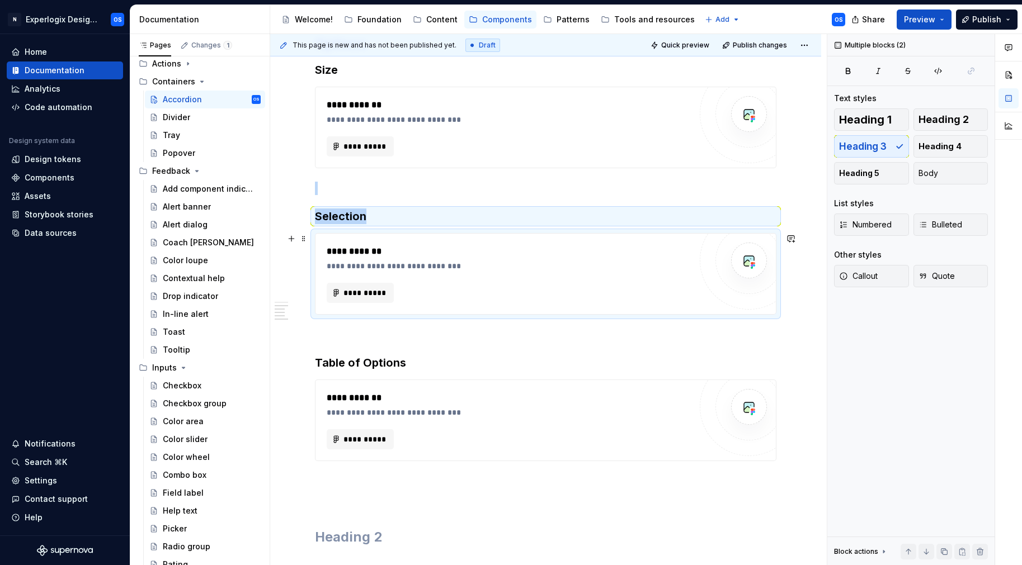
scroll to position [533, 0]
copy div "Selection"
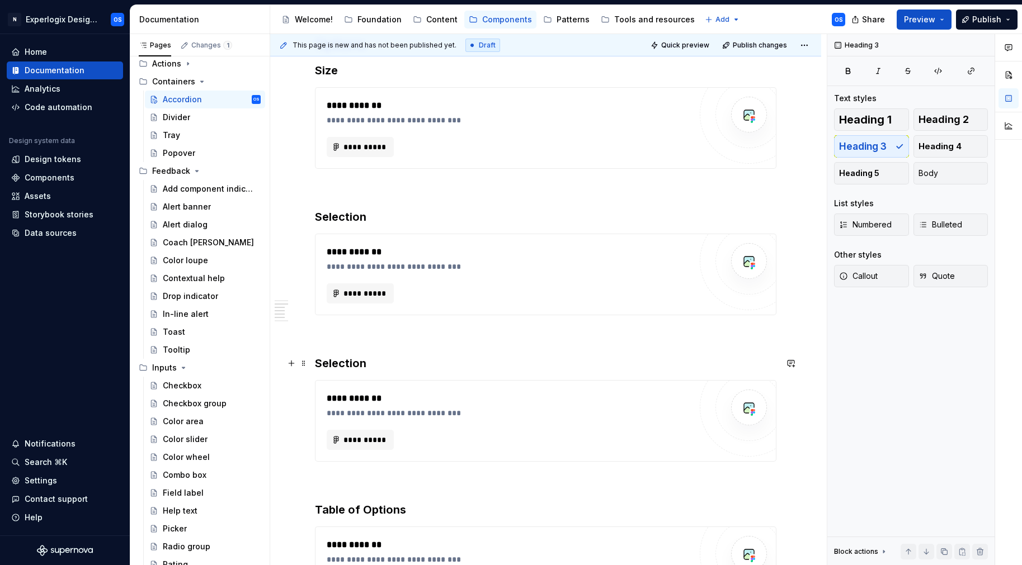
click at [339, 362] on h3 "Selection" at bounding box center [545, 364] width 461 height 16
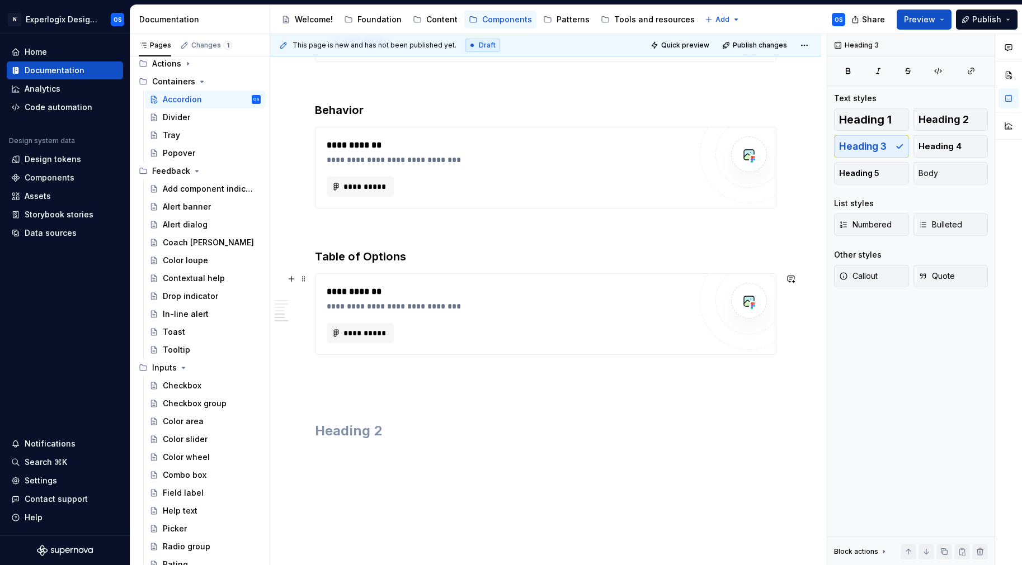
scroll to position [788, 0]
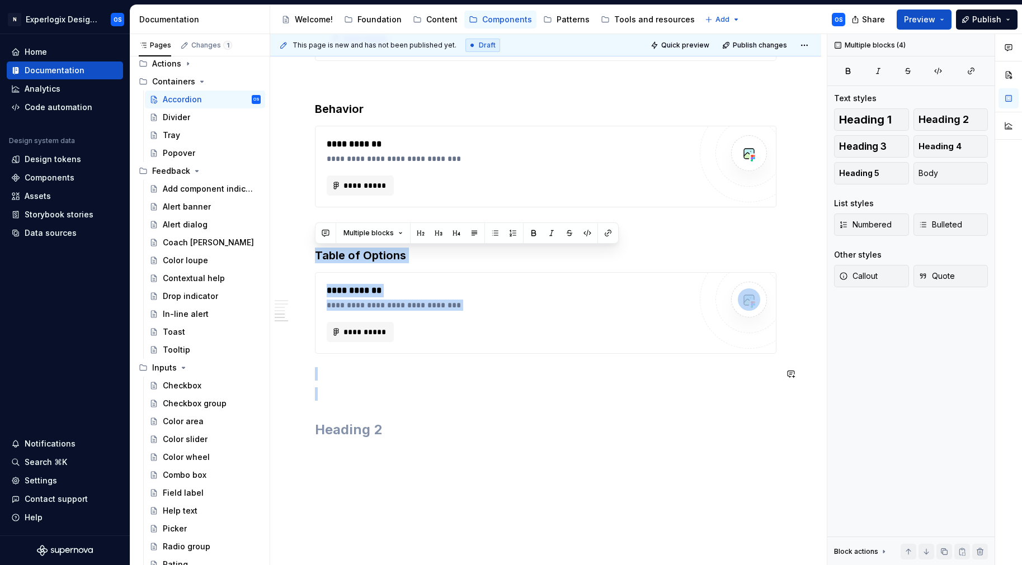
drag, startPoint x: 316, startPoint y: 246, endPoint x: 315, endPoint y: 49, distance: 197.4
click at [314, 93] on div "**********" at bounding box center [545, 25] width 551 height 1191
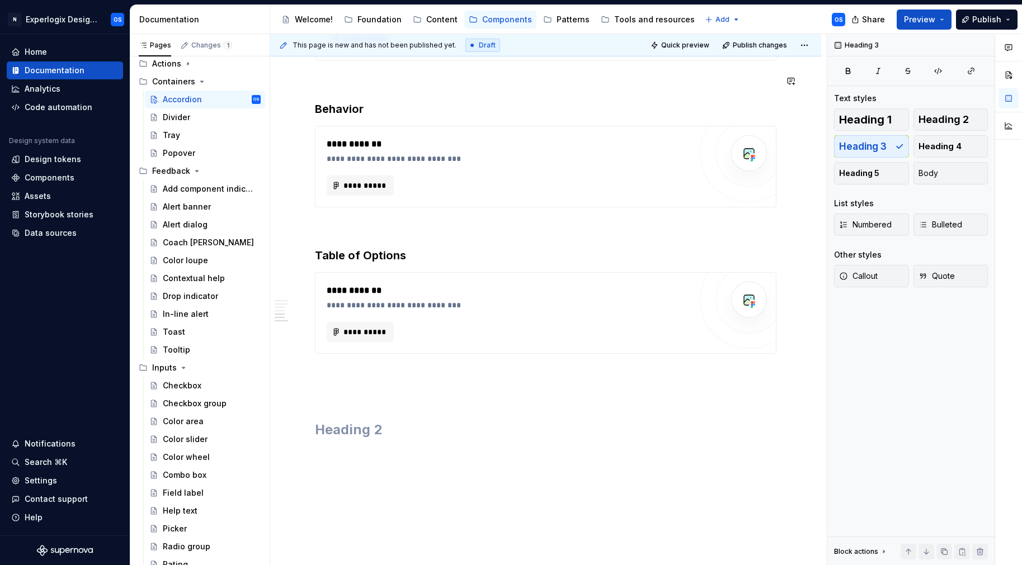
scroll to position [788, 0]
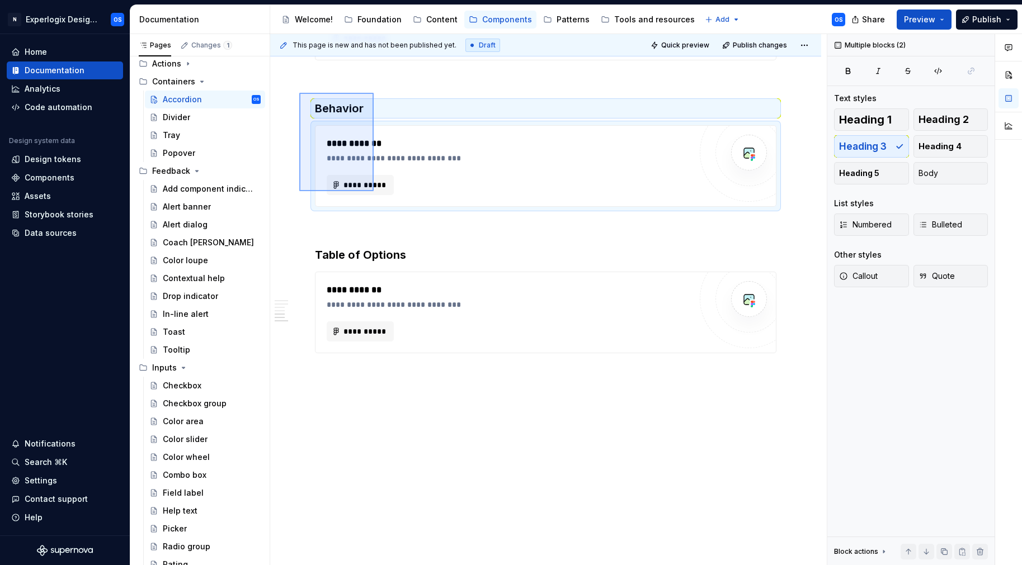
drag, startPoint x: 299, startPoint y: 93, endPoint x: 373, endPoint y: 191, distance: 123.3
click at [373, 191] on div "**********" at bounding box center [548, 300] width 556 height 532
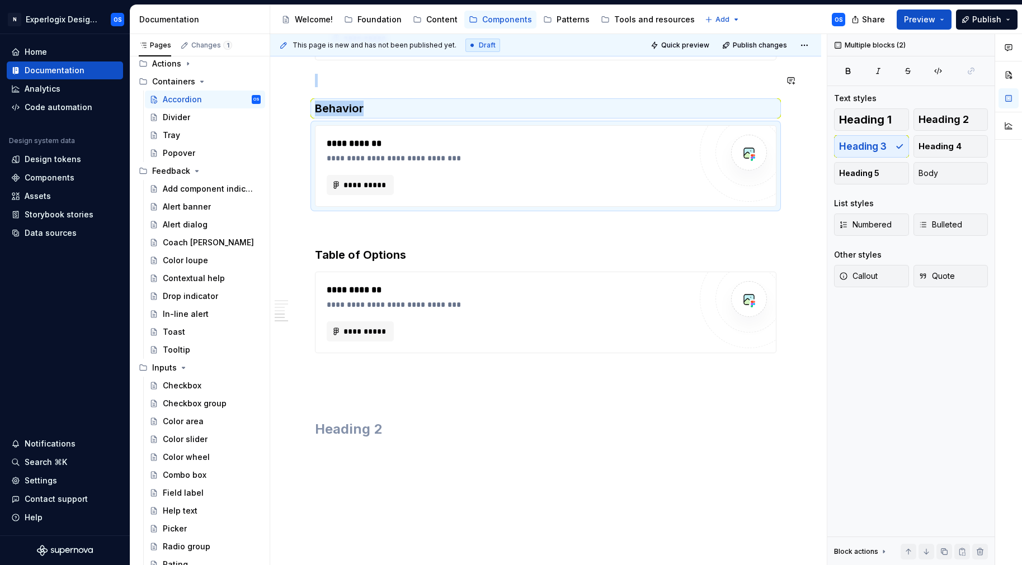
copy div "Behavior"
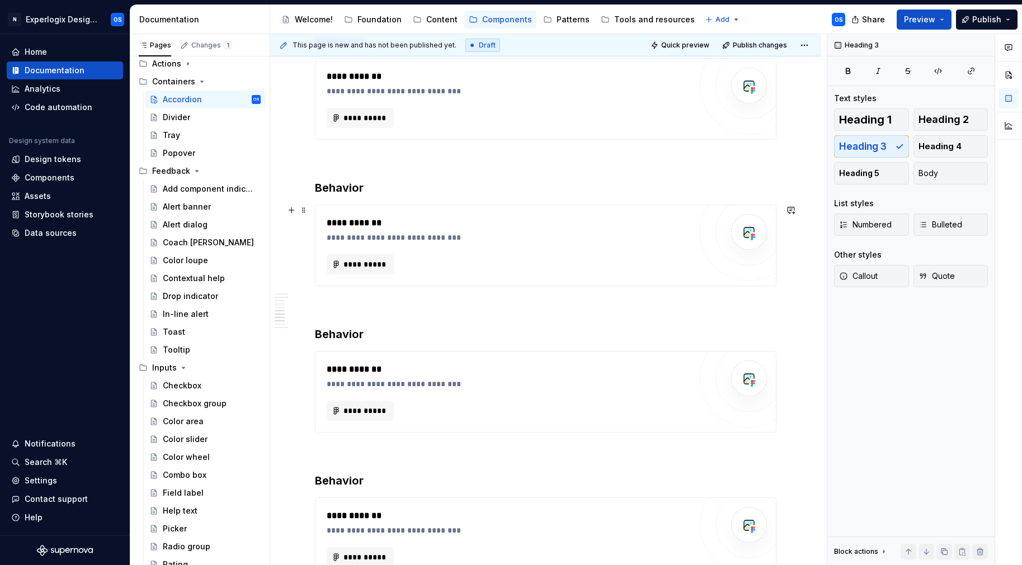
scroll to position [1006, 0]
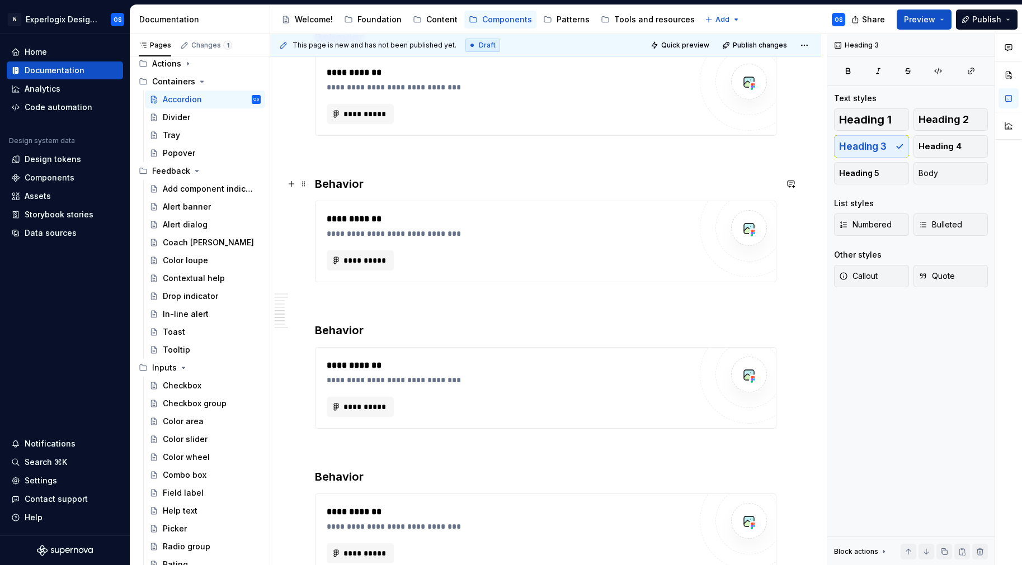
click at [342, 188] on h3 "Behavior" at bounding box center [545, 184] width 461 height 16
click at [347, 332] on h3 "Behavior" at bounding box center [545, 331] width 461 height 16
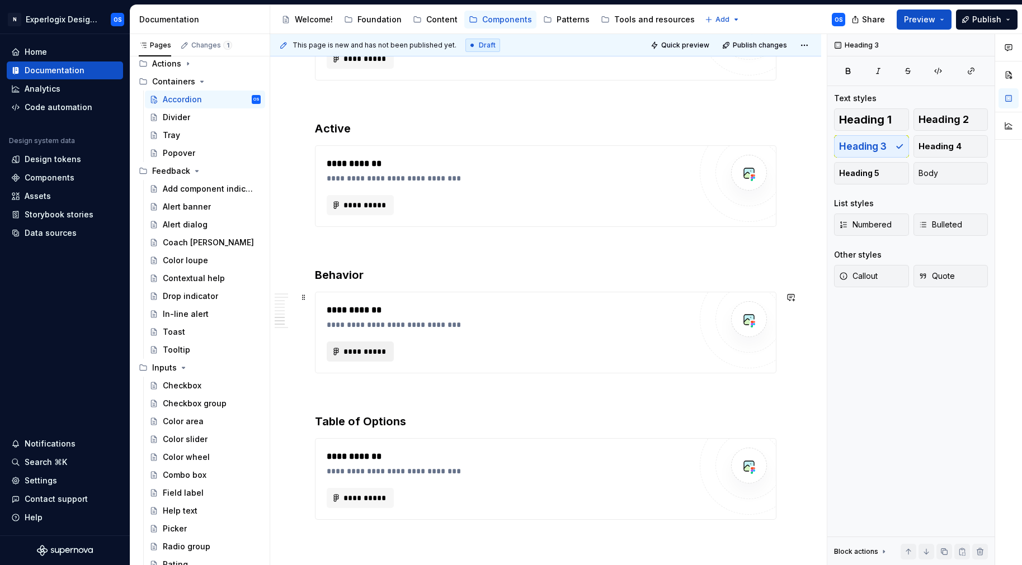
scroll to position [1215, 0]
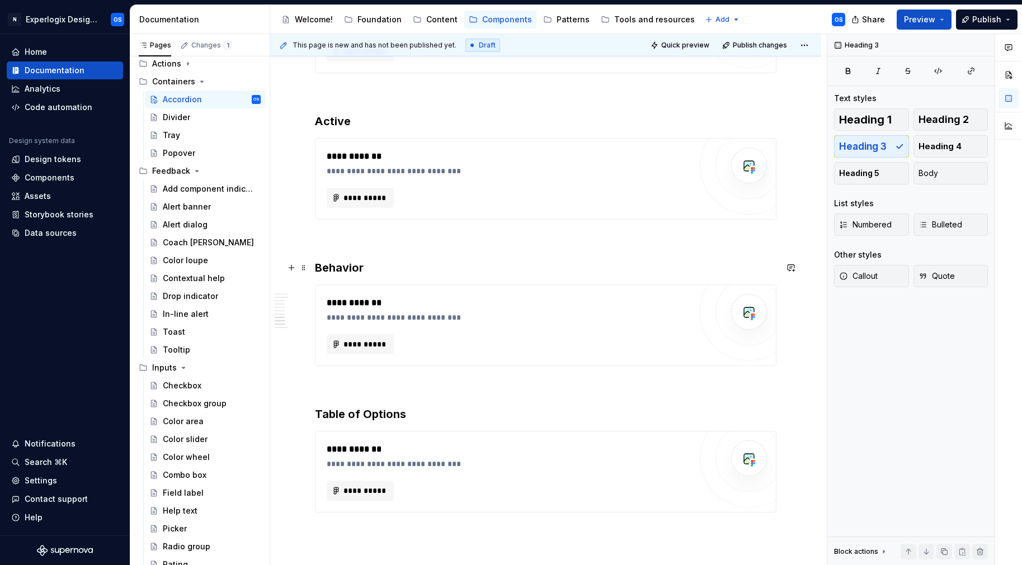
click at [329, 266] on h3 "Behavior" at bounding box center [545, 268] width 461 height 16
click at [443, 431] on div "**********" at bounding box center [545, 472] width 461 height 82
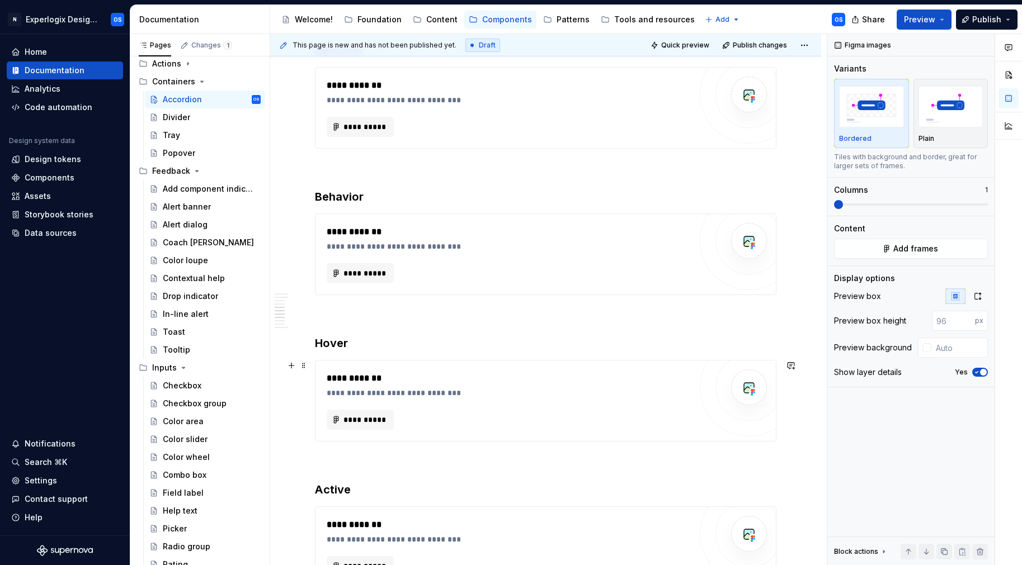
scroll to position [847, 0]
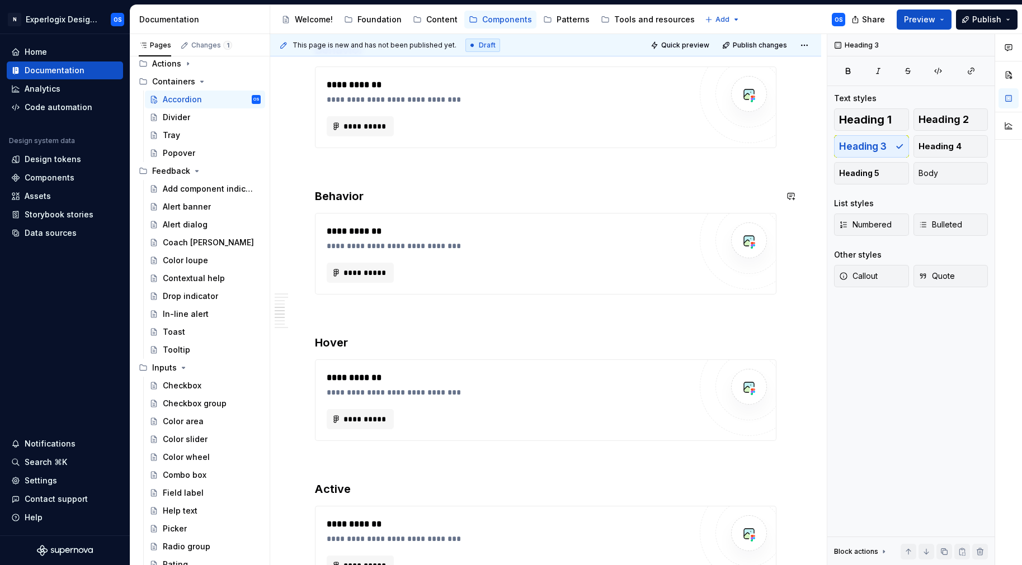
click at [333, 188] on div "**********" at bounding box center [545, 182] width 461 height 1568
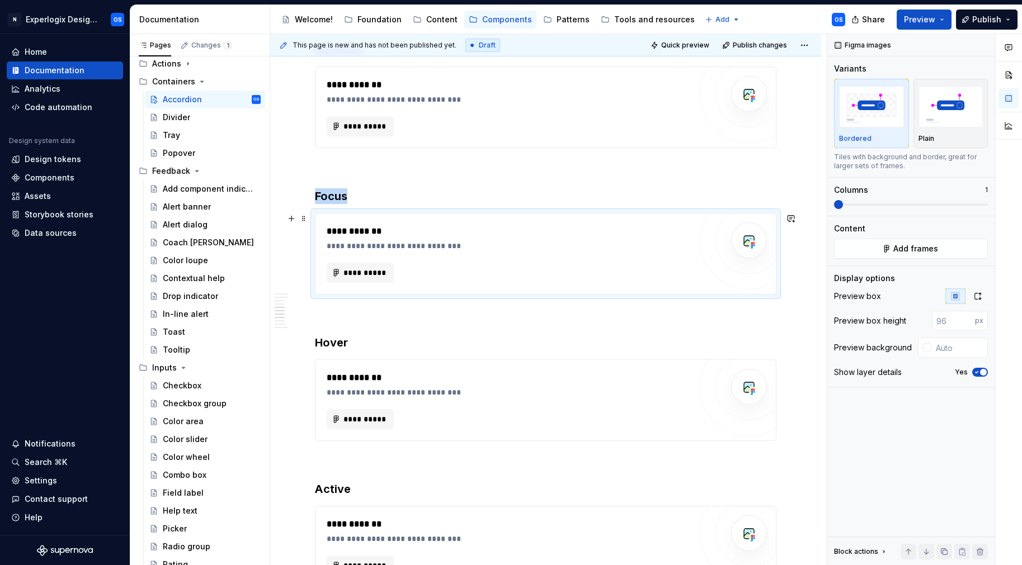
click at [320, 271] on div "**********" at bounding box center [545, 254] width 460 height 81
click at [311, 189] on div "**********" at bounding box center [545, 259] width 551 height 1777
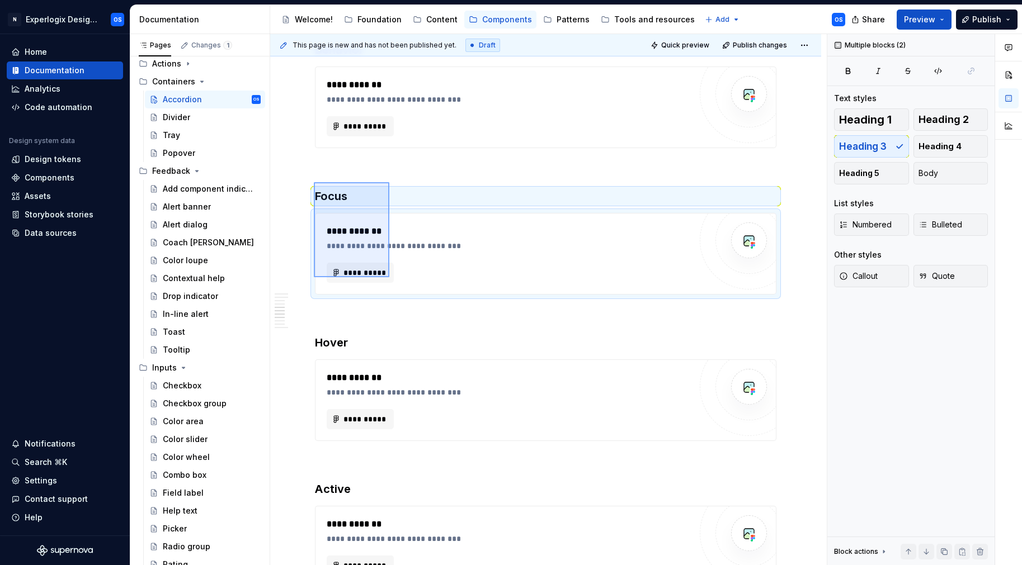
drag, startPoint x: 314, startPoint y: 182, endPoint x: 389, endPoint y: 277, distance: 121.4
click at [389, 277] on div "**********" at bounding box center [548, 300] width 556 height 532
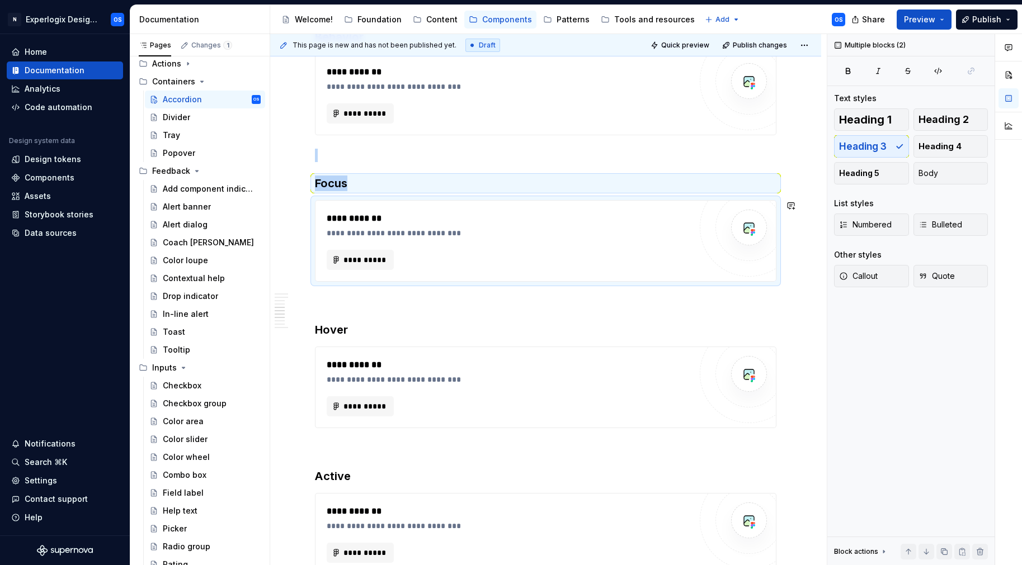
scroll to position [862, 0]
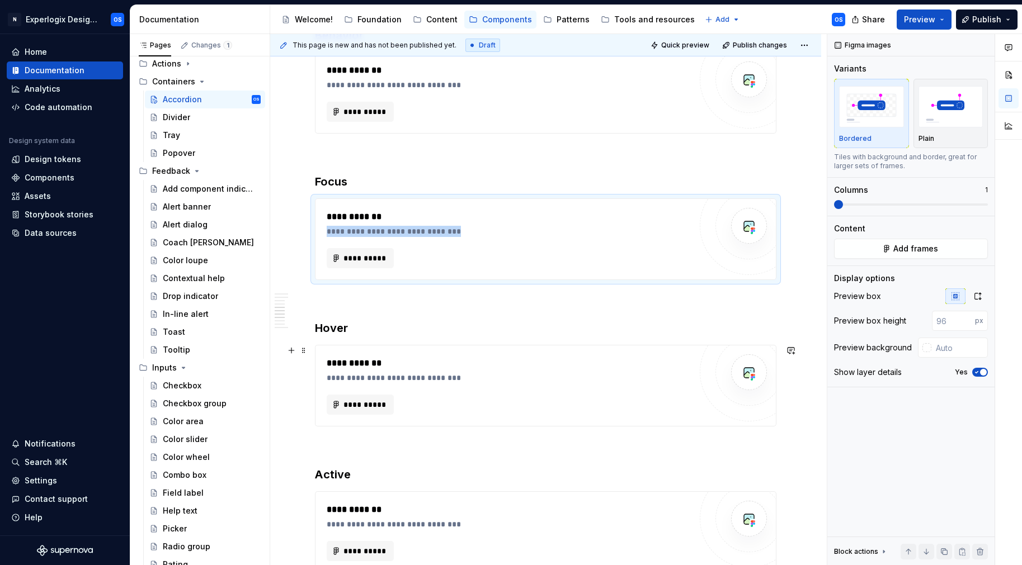
drag, startPoint x: 388, startPoint y: 217, endPoint x: 411, endPoint y: 375, distance: 158.8
click at [411, 375] on div "**********" at bounding box center [545, 167] width 461 height 1568
click at [309, 168] on div "**********" at bounding box center [545, 244] width 551 height 1777
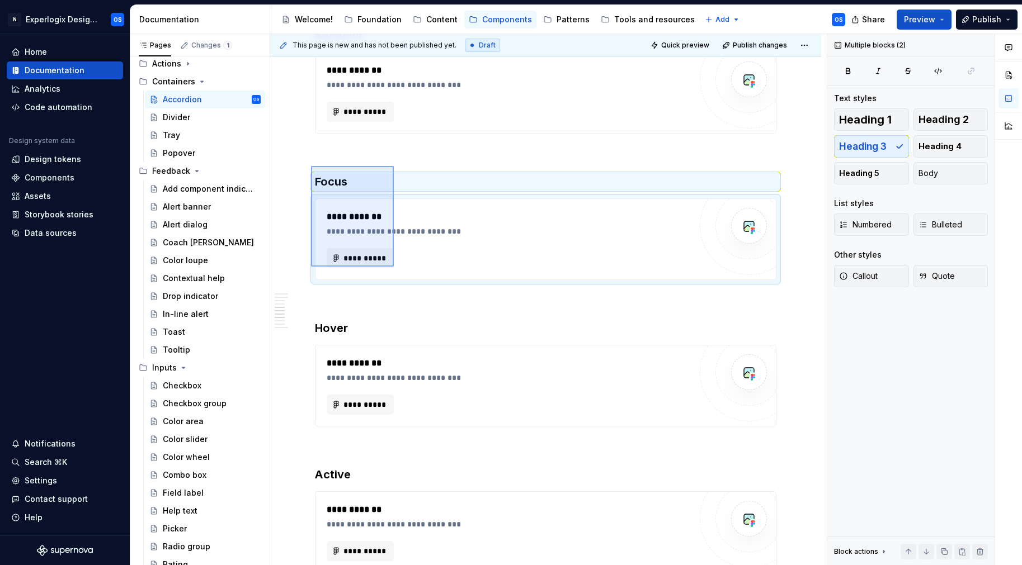
drag, startPoint x: 311, startPoint y: 166, endPoint x: 394, endPoint y: 267, distance: 130.3
click at [394, 267] on div "**********" at bounding box center [548, 300] width 556 height 532
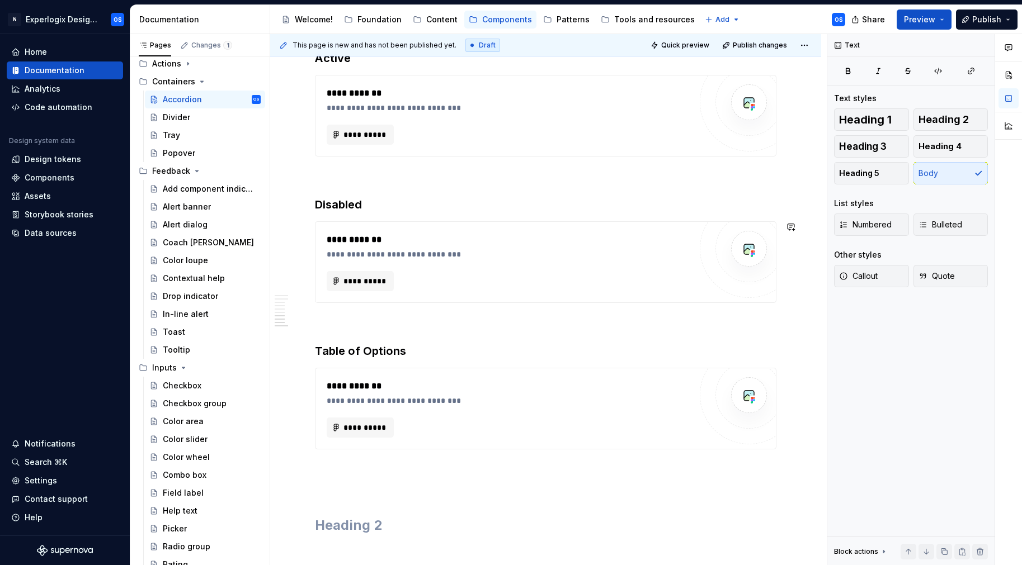
scroll to position [1183, 0]
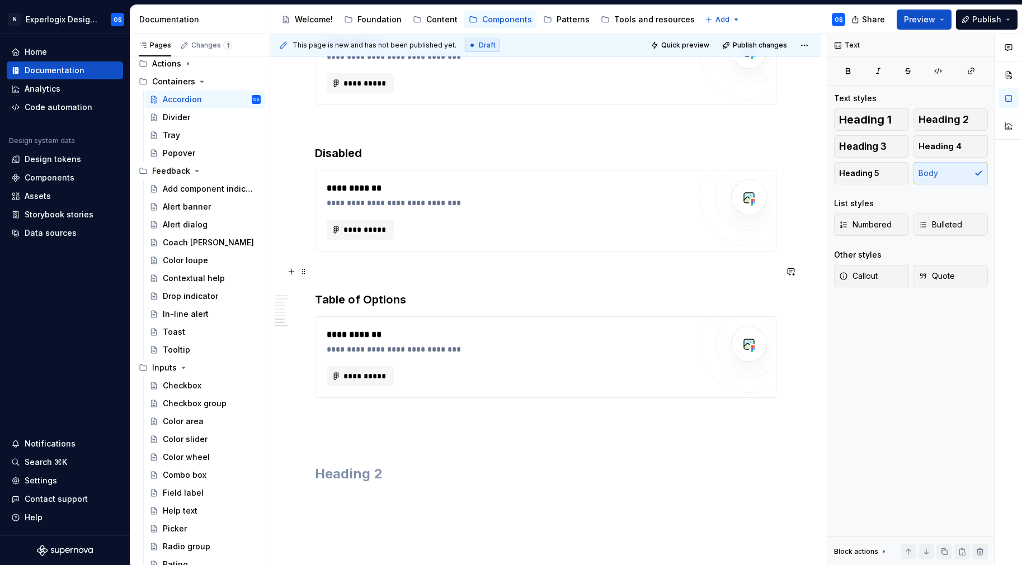
click at [351, 272] on p at bounding box center [545, 271] width 461 height 13
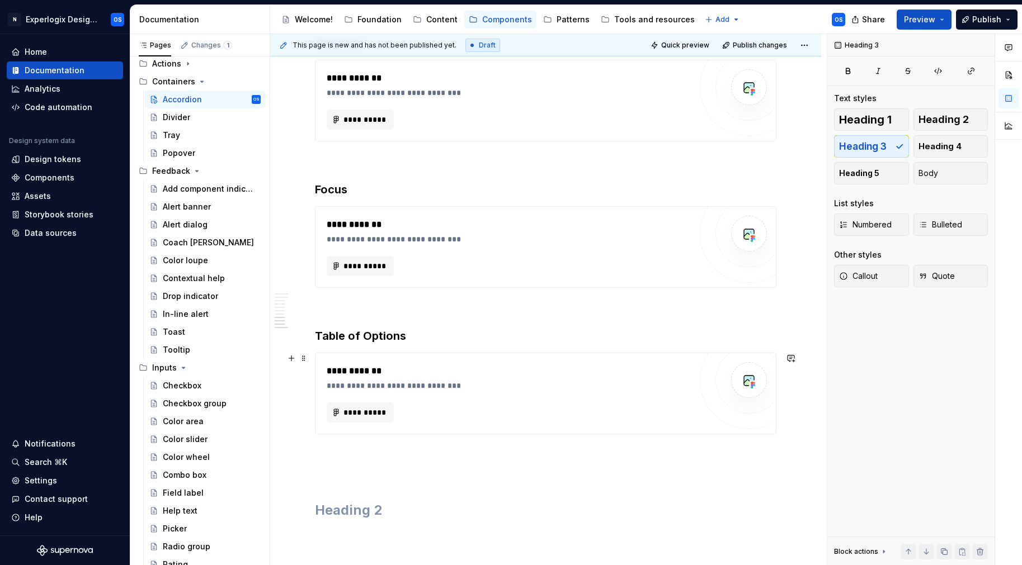
scroll to position [1430, 0]
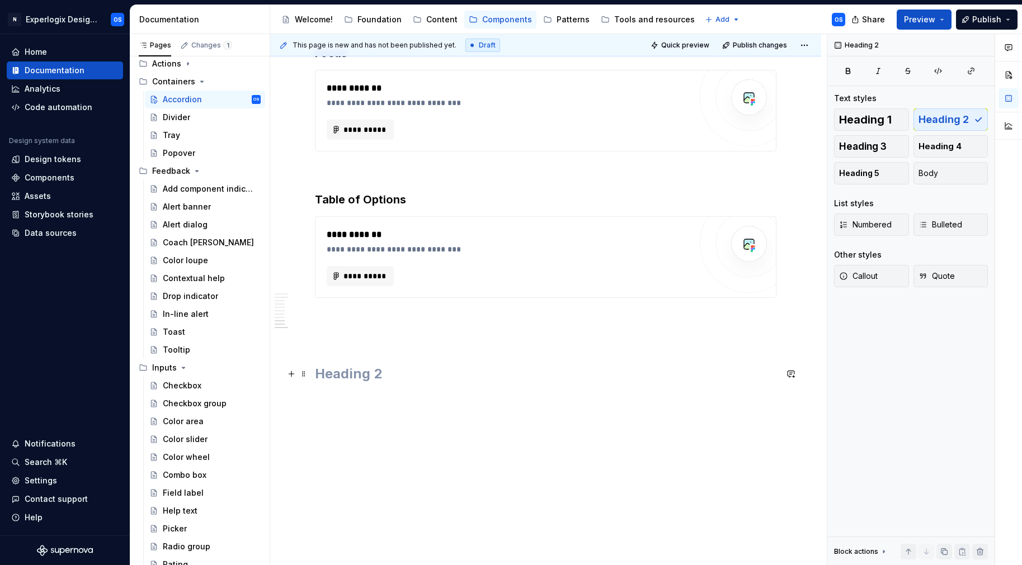
click at [339, 365] on h2 at bounding box center [545, 374] width 461 height 18
click at [931, 146] on span "Heading 4" at bounding box center [939, 146] width 43 height 11
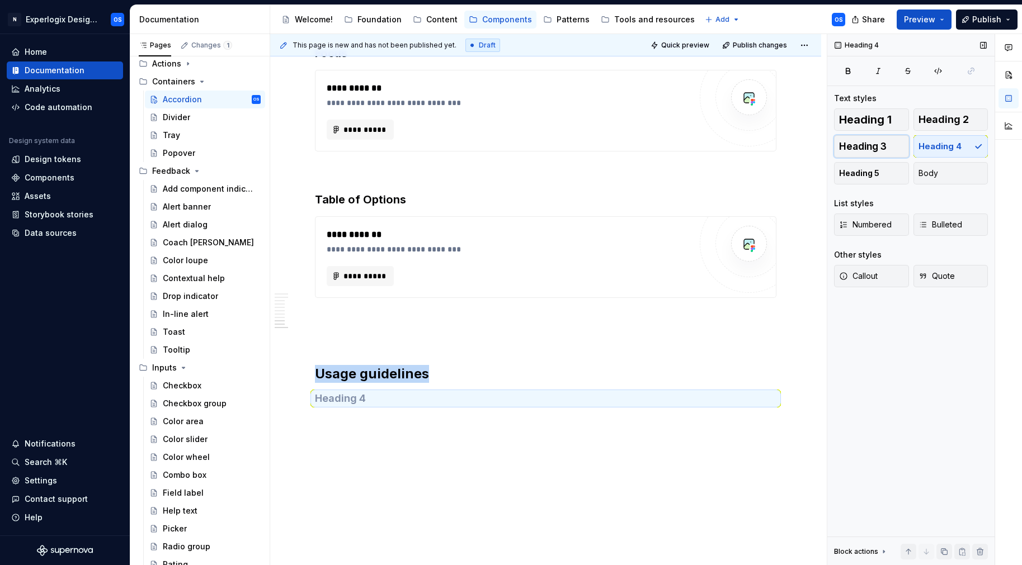
drag, startPoint x: 873, startPoint y: 149, endPoint x: 846, endPoint y: 162, distance: 30.3
click at [871, 149] on span "Heading 3" at bounding box center [863, 146] width 48 height 11
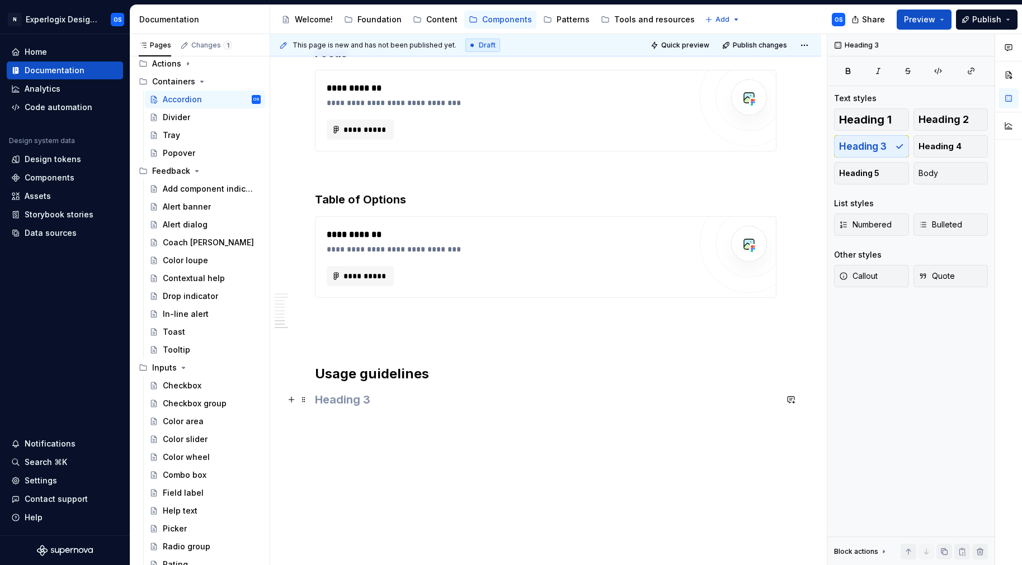
click at [490, 406] on h3 at bounding box center [545, 400] width 461 height 16
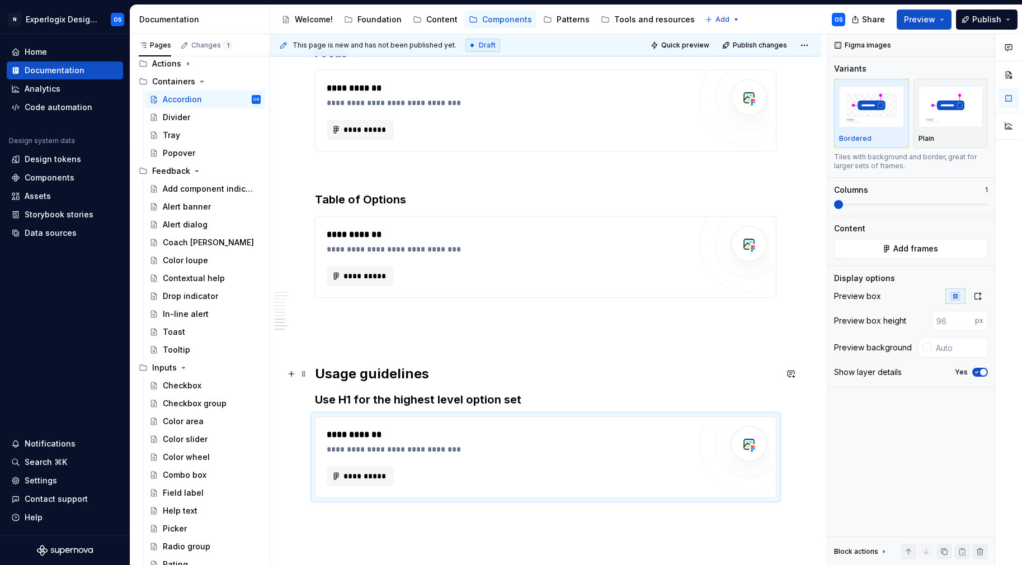
click at [589, 378] on h2 "Usage guidelines" at bounding box center [545, 374] width 461 height 18
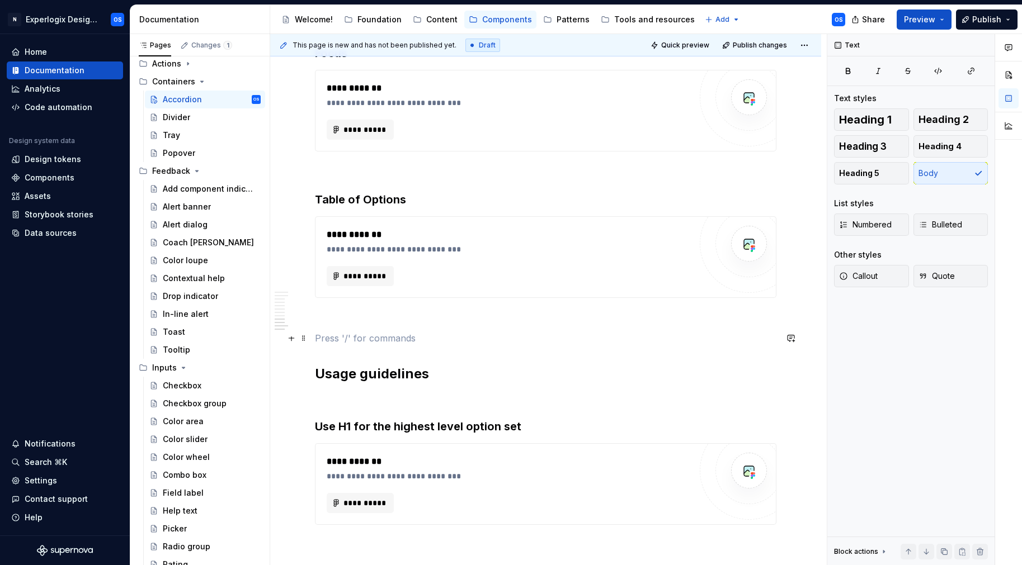
click at [508, 333] on p at bounding box center [545, 338] width 461 height 13
click at [500, 315] on p at bounding box center [545, 317] width 461 height 13
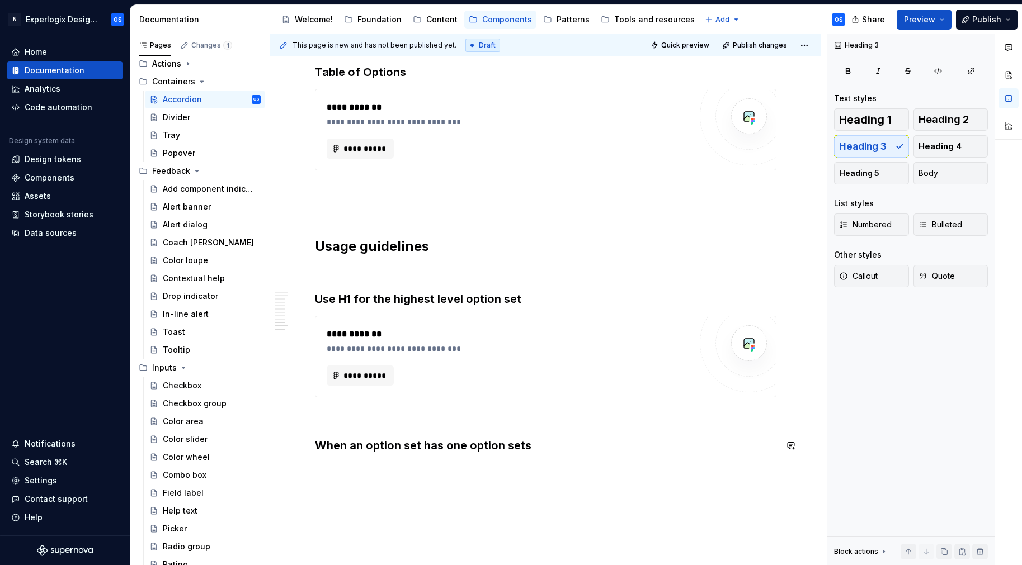
scroll to position [1628, 0]
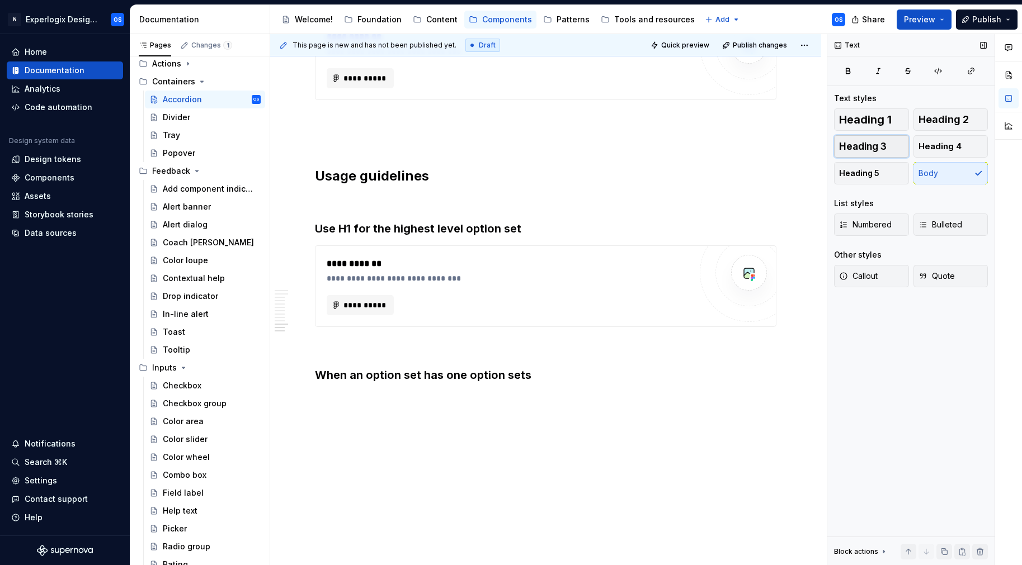
click at [884, 144] on span "Heading 3" at bounding box center [863, 146] width 48 height 11
click at [354, 428] on h3 at bounding box center [545, 427] width 461 height 16
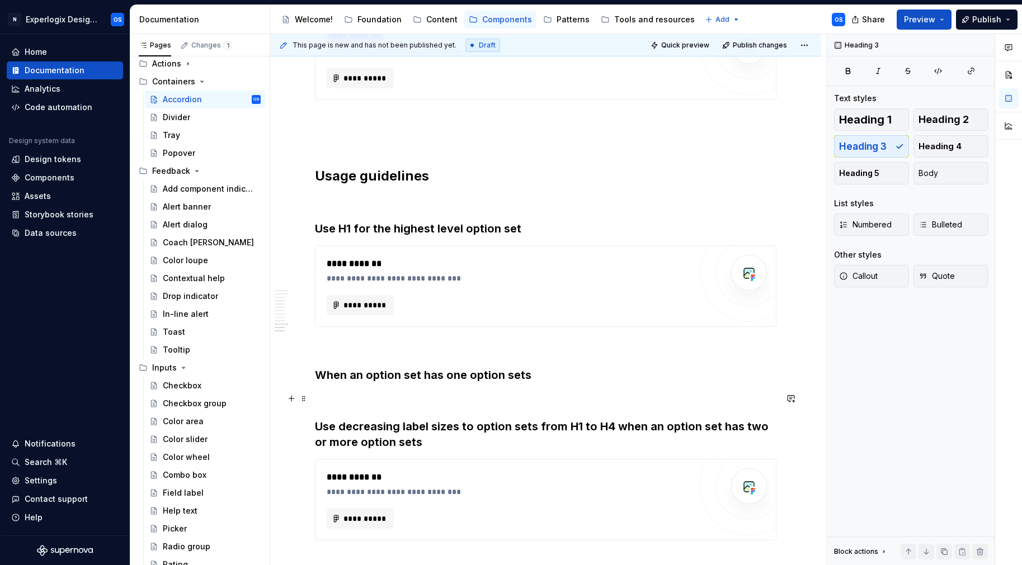
click at [357, 397] on p at bounding box center [545, 398] width 461 height 13
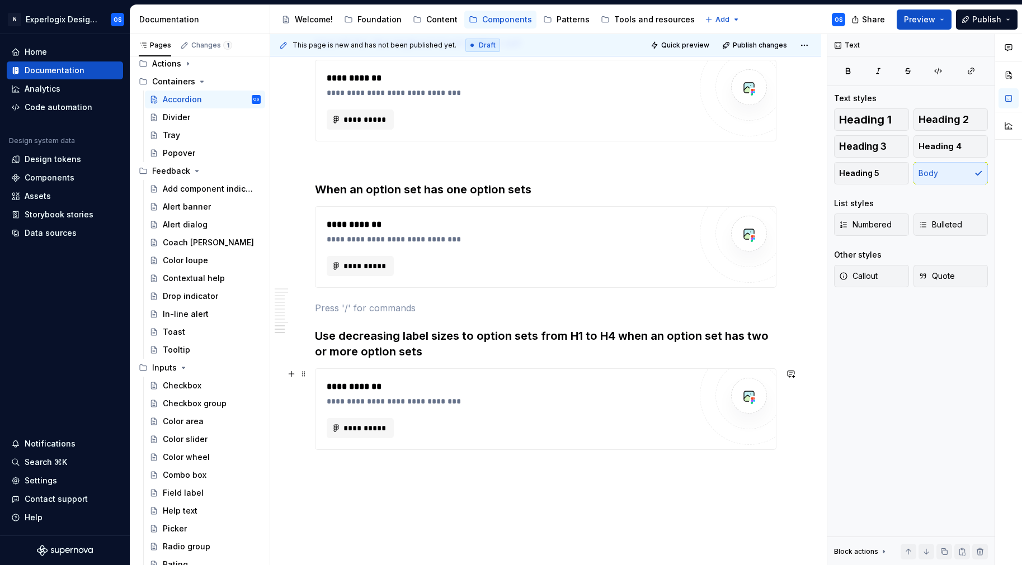
scroll to position [1814, 0]
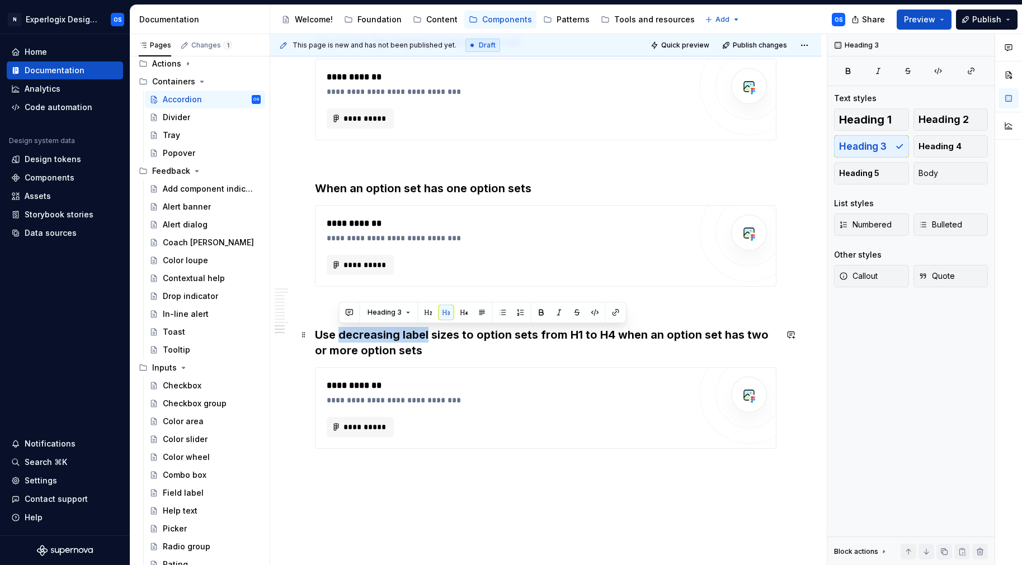
drag, startPoint x: 340, startPoint y: 332, endPoint x: 429, endPoint y: 332, distance: 88.9
click at [429, 332] on h3 "Use decreasing label sizes to option sets from H1 to H4 when an option set has …" at bounding box center [545, 342] width 461 height 31
click at [422, 332] on h3 "Use decreasing label sizes to option sets from H1 to H4 when an option set has …" at bounding box center [545, 342] width 461 height 31
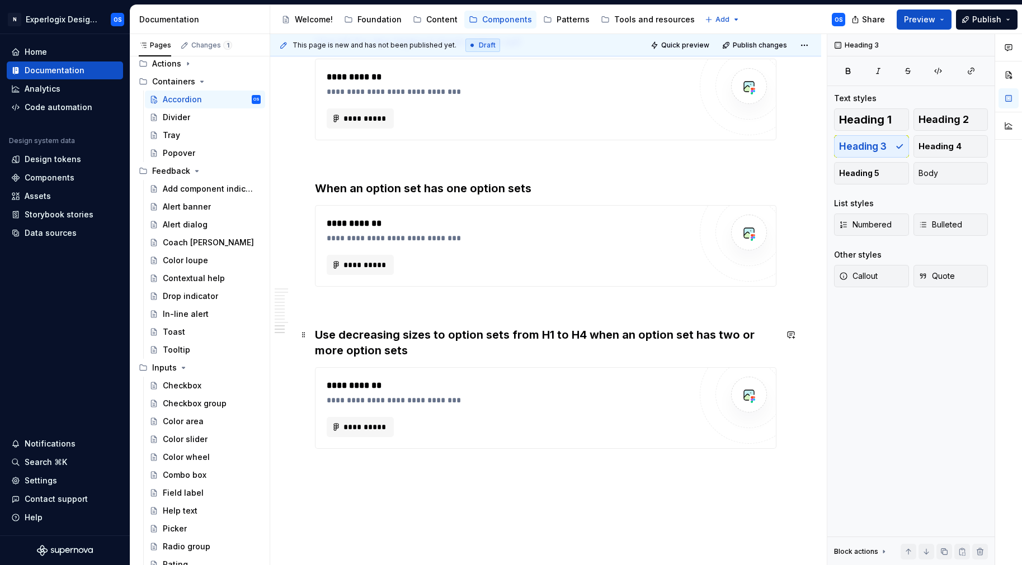
click at [434, 335] on h3 "Use decreasing sizes to option sets from H1 to H4 when an option set has two or…" at bounding box center [545, 342] width 461 height 31
click at [508, 332] on h3 "Use decreasing sizes for option sets from H1 to H4 when an option set has two o…" at bounding box center [545, 342] width 461 height 31
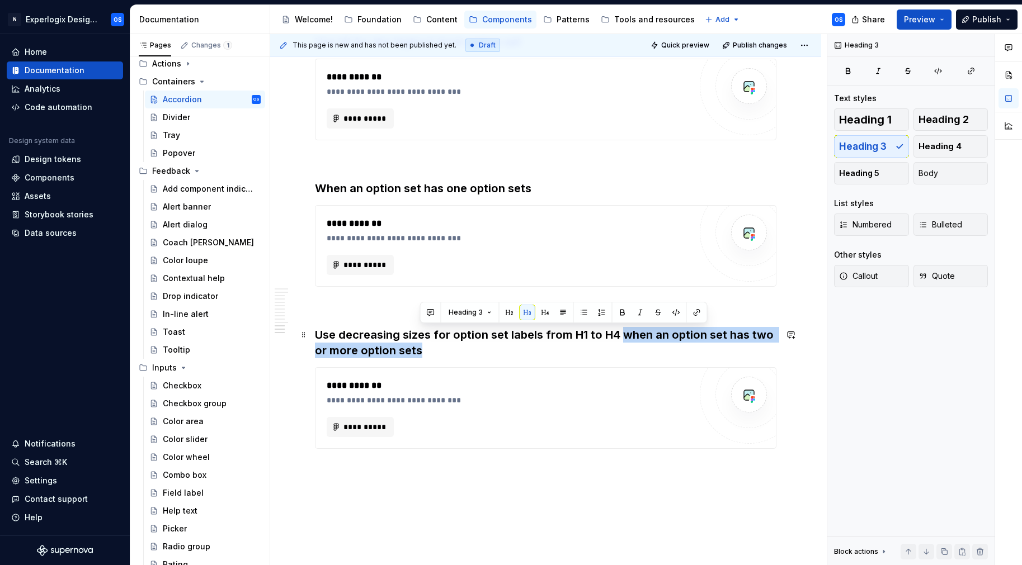
drag, startPoint x: 622, startPoint y: 330, endPoint x: 650, endPoint y: 352, distance: 35.5
click at [650, 352] on h3 "Use decreasing sizes for option set labels from H1 to H4 when an option set has…" at bounding box center [545, 342] width 461 height 31
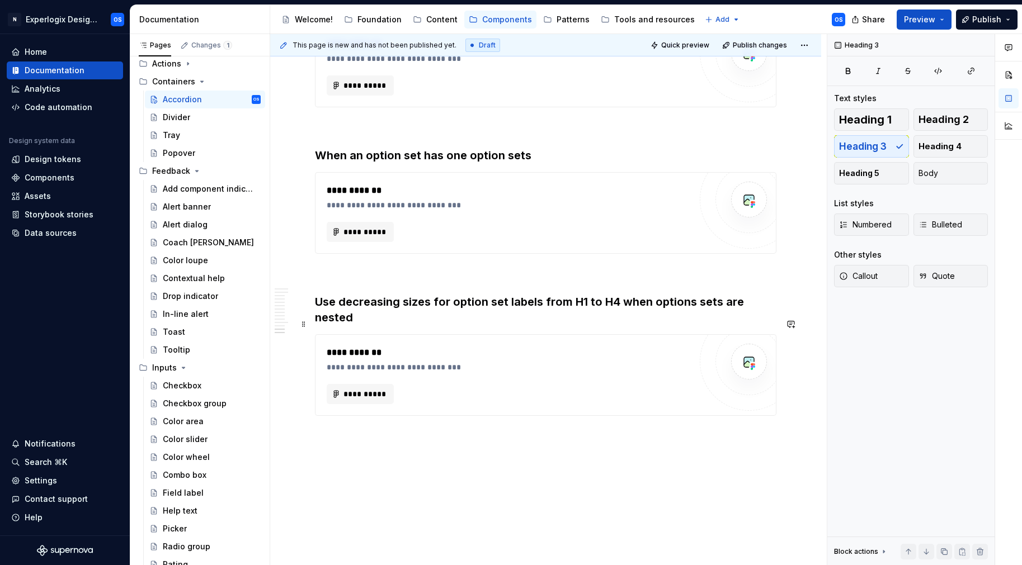
scroll to position [1848, 0]
click at [630, 307] on h3 "Use decreasing sizes for option set labels from H1 to H4 when options sets are …" at bounding box center [545, 309] width 461 height 31
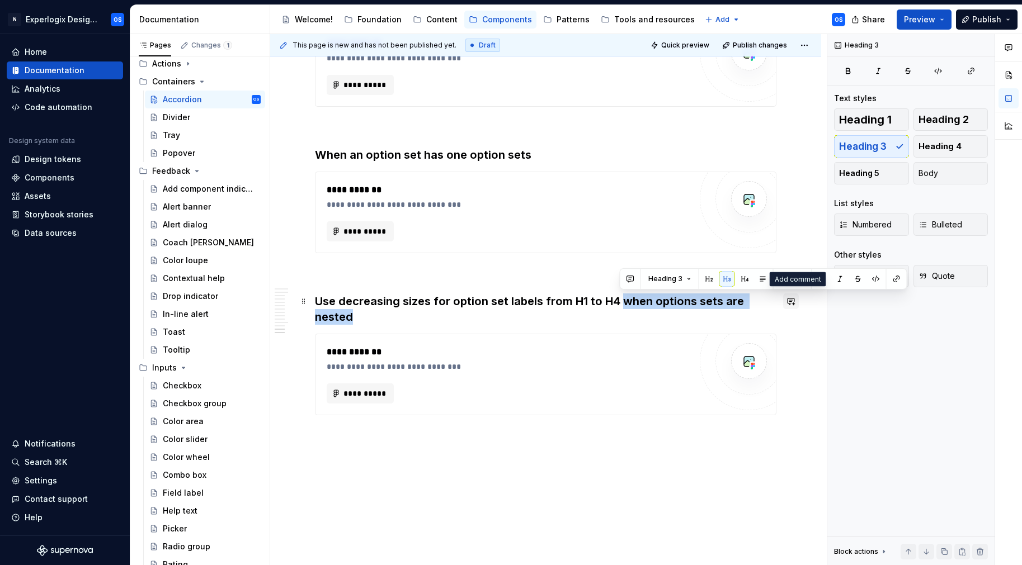
drag, startPoint x: 623, startPoint y: 299, endPoint x: 799, endPoint y: 304, distance: 176.2
click at [632, 301] on h3 "Use decreasing sizes for option set labels from H1 to H4 when options sets are …" at bounding box center [545, 309] width 461 height 31
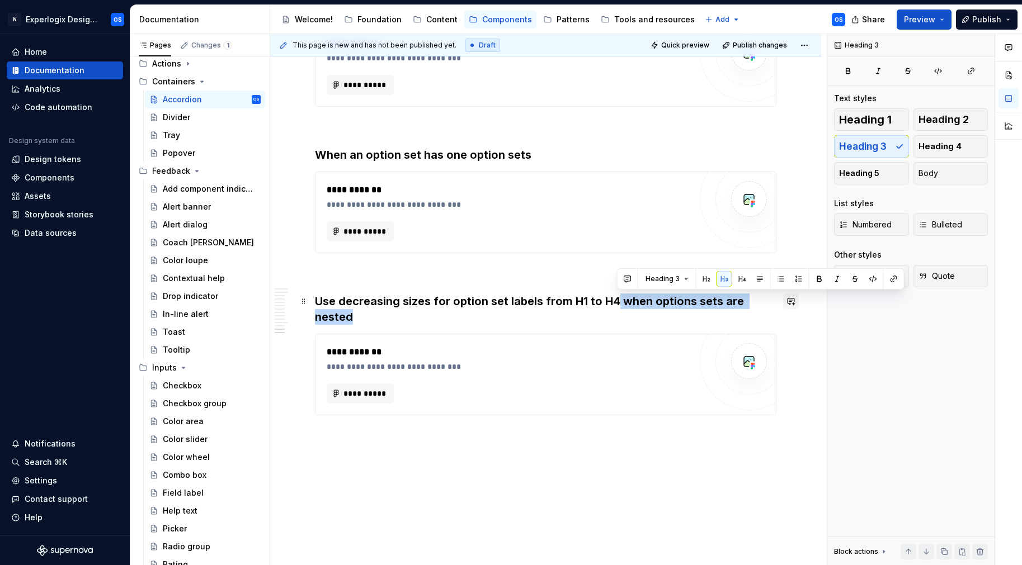
drag, startPoint x: 616, startPoint y: 300, endPoint x: 794, endPoint y: 302, distance: 177.8
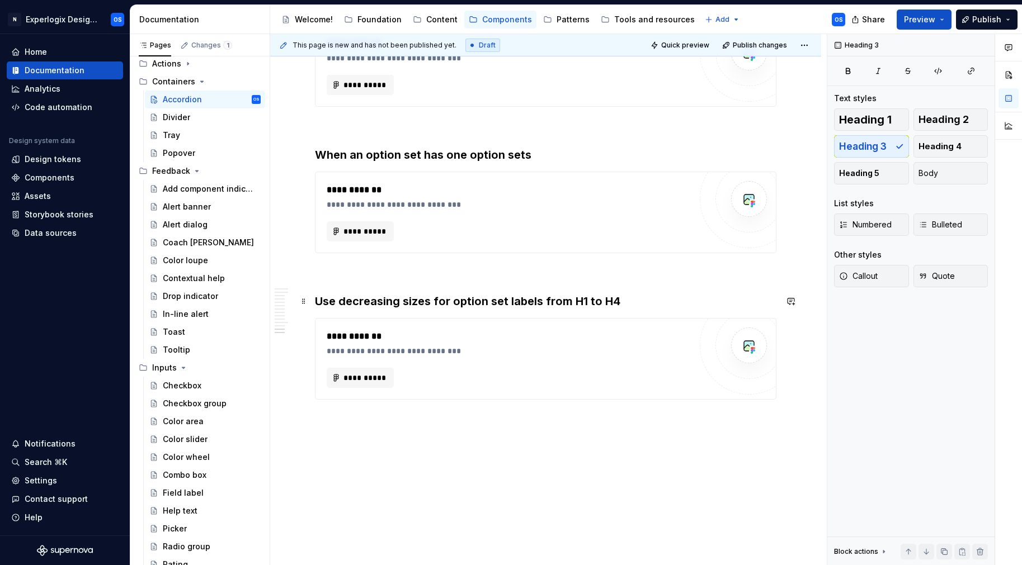
click at [452, 300] on h3 "Use decreasing sizes for option set labels from H1 to H4" at bounding box center [545, 302] width 461 height 16
click at [450, 303] on h3 "Use decreasing sizes for nested option set labels from H1 to H4" at bounding box center [545, 302] width 461 height 16
drag, startPoint x: 505, startPoint y: 301, endPoint x: 465, endPoint y: 299, distance: 40.9
click at [465, 299] on h3 "Use decreasing sizes for thnested option set labels from H1 to H4" at bounding box center [545, 302] width 461 height 16
click at [591, 302] on h3 "Use decreasing sizes for the nested option set labels from H1 to H4" at bounding box center [545, 302] width 461 height 16
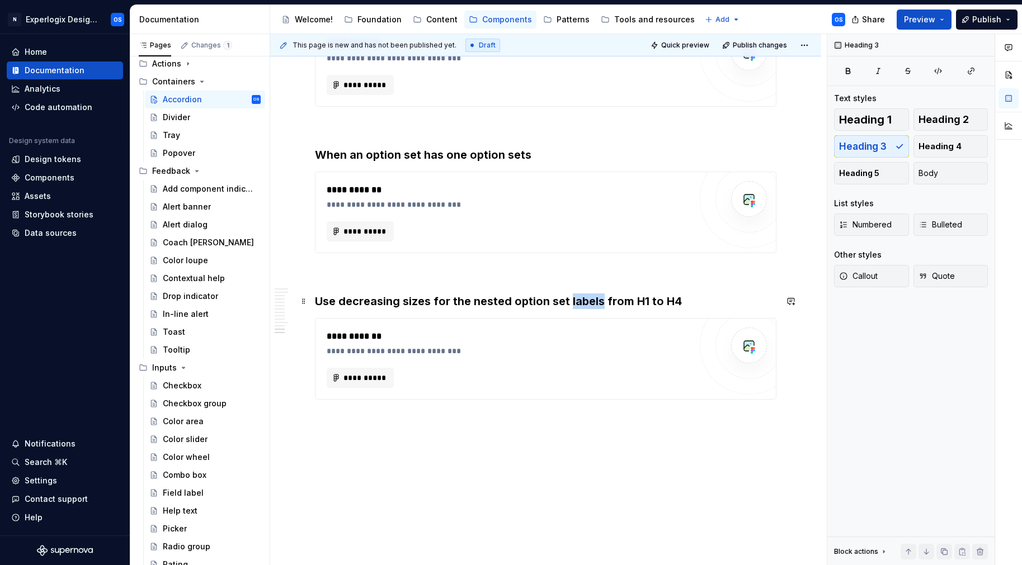
click at [591, 302] on h3 "Use decreasing sizes for the nested option set labels from H1 to H4" at bounding box center [545, 302] width 461 height 16
drag, startPoint x: 663, startPoint y: 297, endPoint x: 572, endPoint y: 301, distance: 91.2
click at [572, 301] on h3 "Use decreasing sizes for the nested option sets from H1 to H4" at bounding box center [545, 302] width 461 height 16
click at [430, 297] on h3 "Use decreasing sizes for the nested option sets" at bounding box center [545, 302] width 461 height 16
click at [441, 301] on h3 "Use decreasing sizes, from H1 to H4, for the nested option sets" at bounding box center [545, 302] width 461 height 16
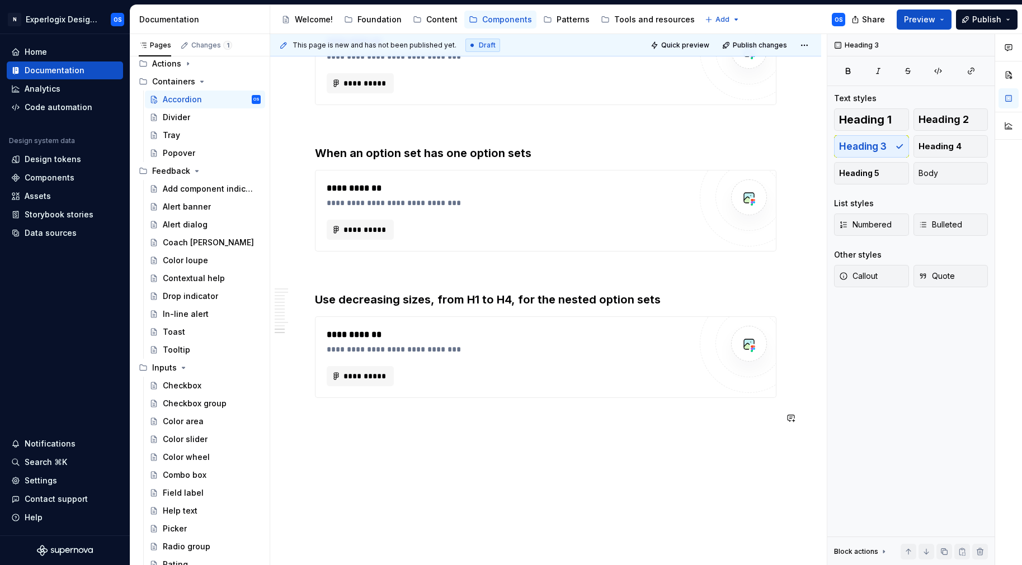
scroll to position [1892, 0]
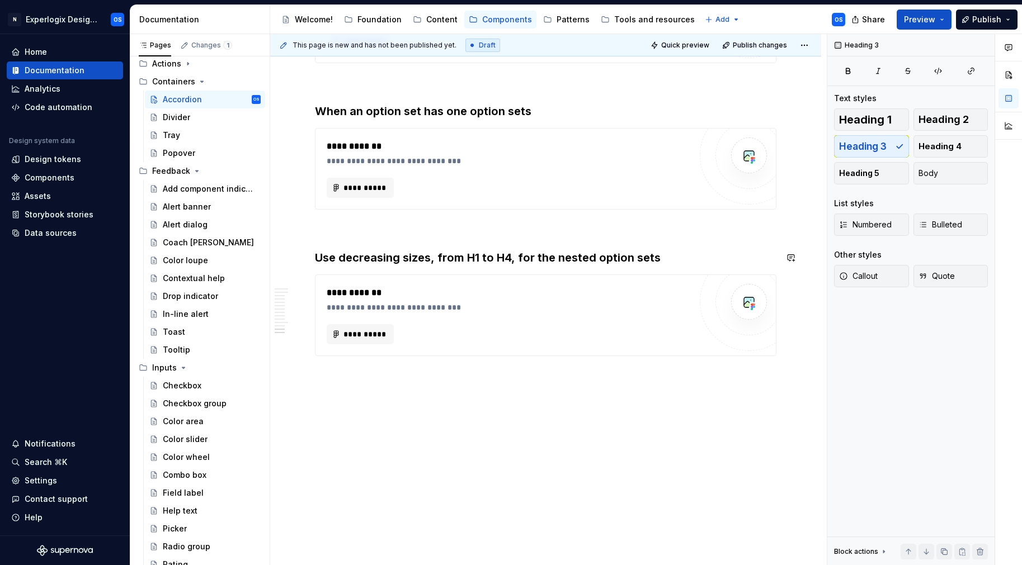
click at [394, 250] on h3 "Use decreasing sizes, from H1 to H4, for the nested option sets" at bounding box center [545, 258] width 461 height 16
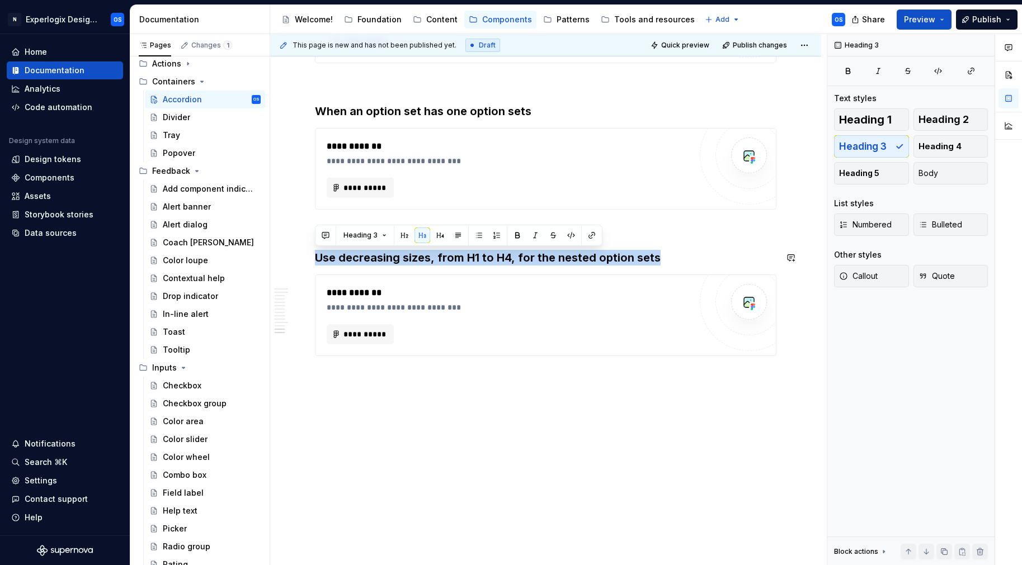
copy h3 "Use decreasing sizes, from H1 to H4, for the nested option sets"
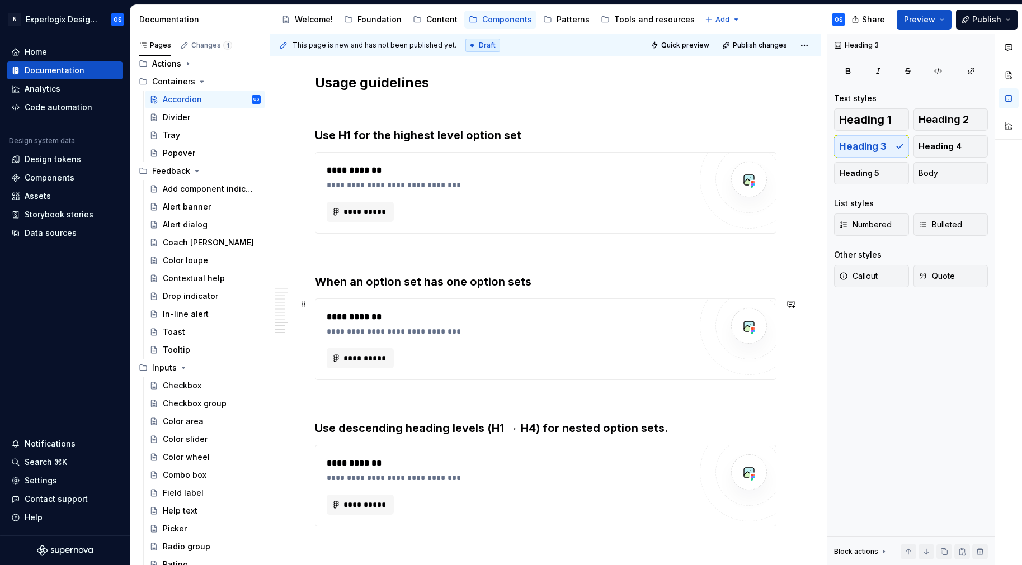
scroll to position [1719, 0]
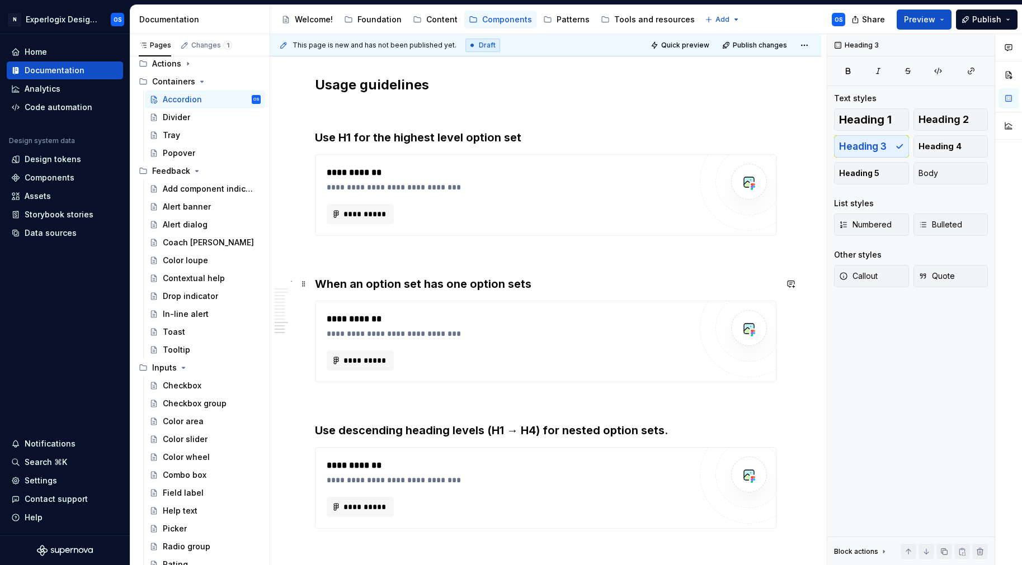
click at [417, 283] on h3 "When an option set has one option sets" at bounding box center [545, 284] width 461 height 16
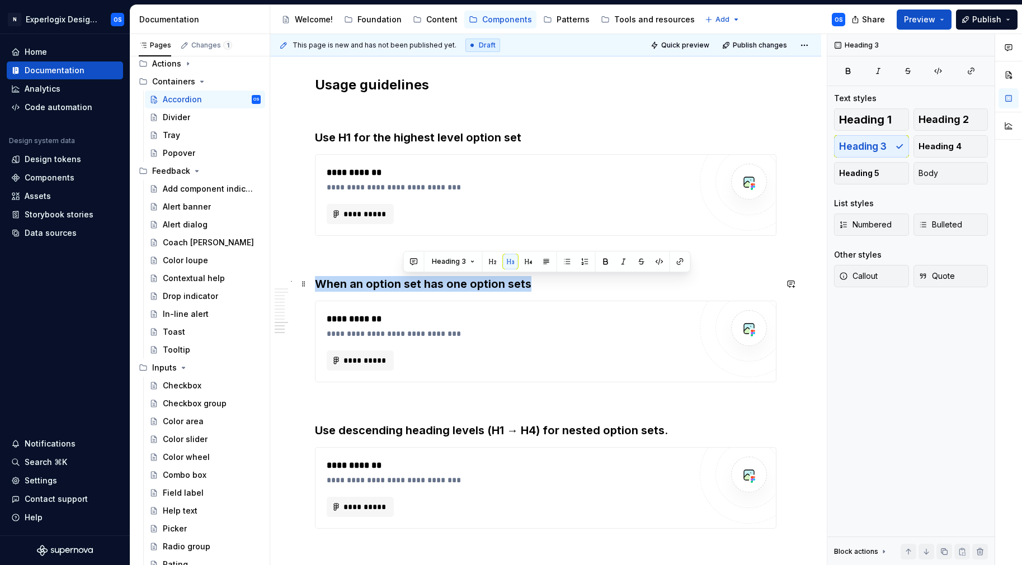
click at [417, 283] on h3 "When an option set has one option sets" at bounding box center [545, 284] width 461 height 16
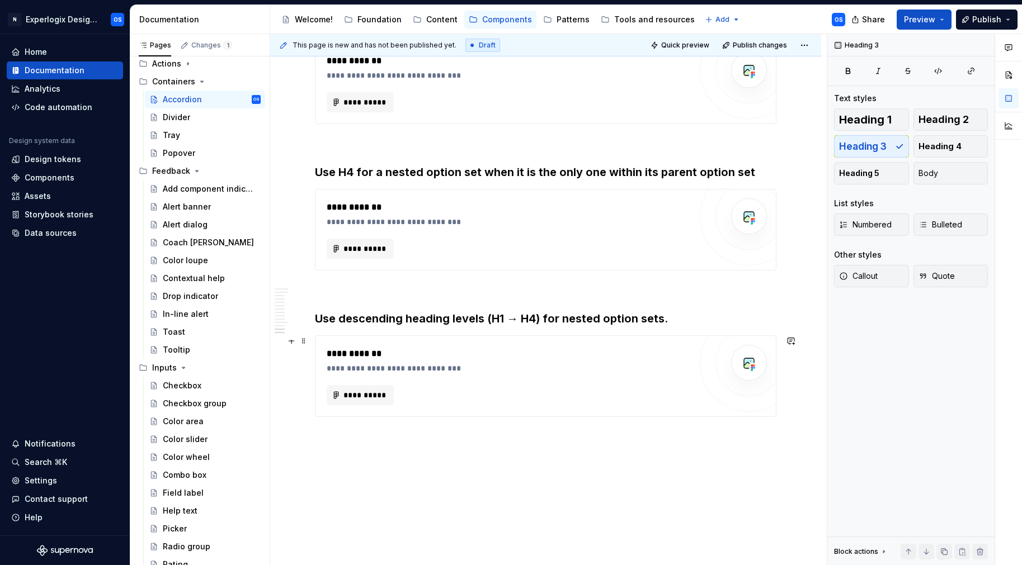
scroll to position [1836, 0]
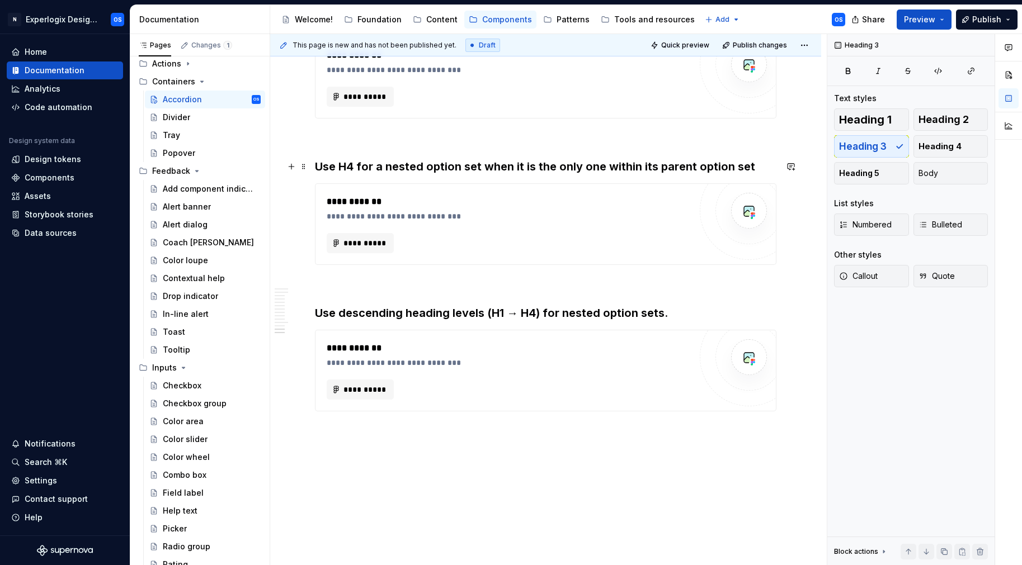
click at [376, 173] on h3 "Use H4 for a nested option set when it is the only one within its parent option…" at bounding box center [545, 167] width 461 height 16
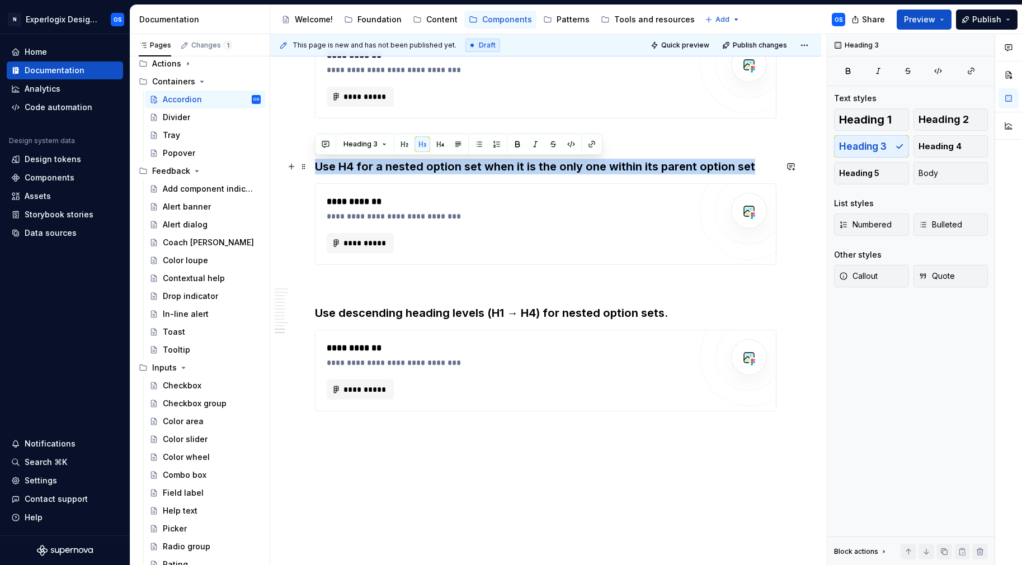
click at [376, 173] on h3 "Use H4 for a nested option set when it is the only one within its parent option…" at bounding box center [545, 167] width 461 height 16
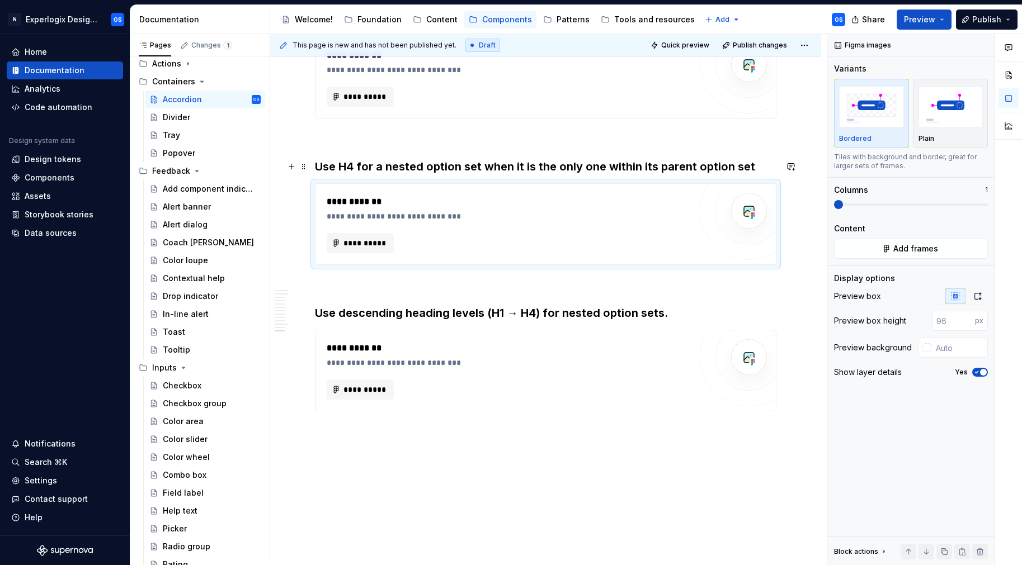
click at [349, 166] on h3 "Use H4 for a nested option set when it is the only one within its parent option…" at bounding box center [545, 167] width 461 height 16
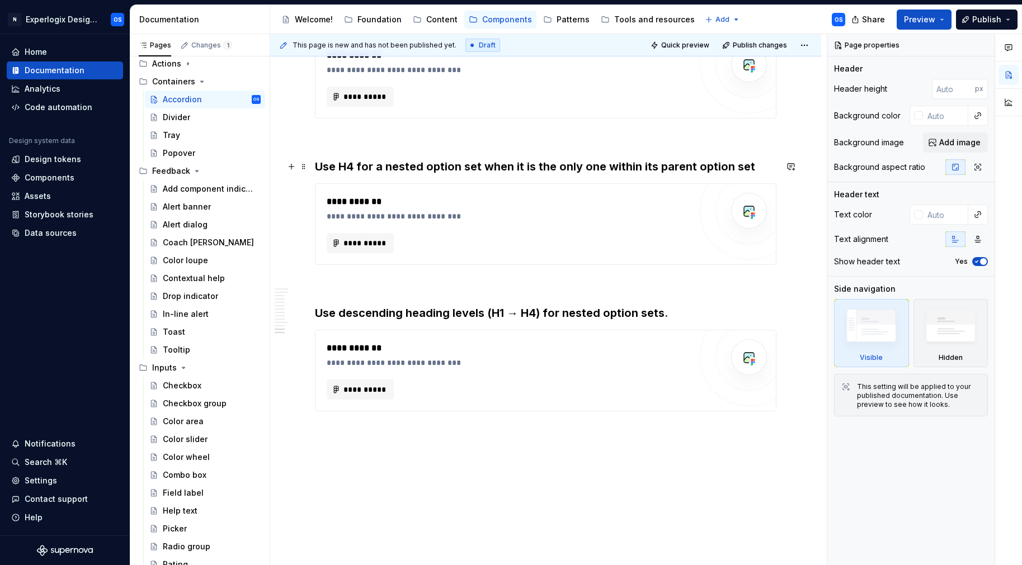
click at [386, 160] on h3 "Use H4 for a nested option set when it is the only one within its parent option…" at bounding box center [545, 167] width 461 height 16
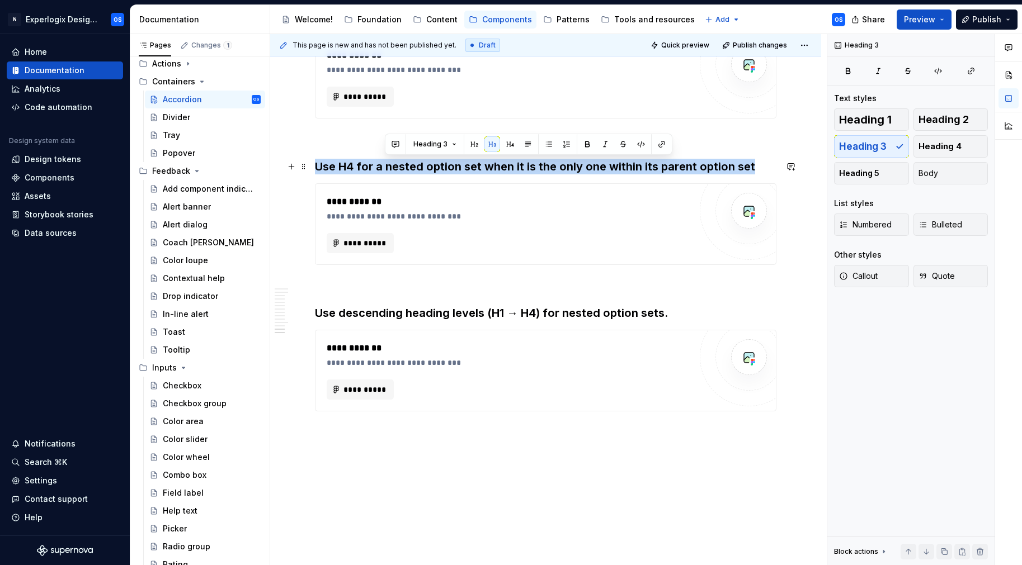
click at [386, 161] on h3 "Use H4 for a nested option set when it is the only one within its parent option…" at bounding box center [545, 167] width 461 height 16
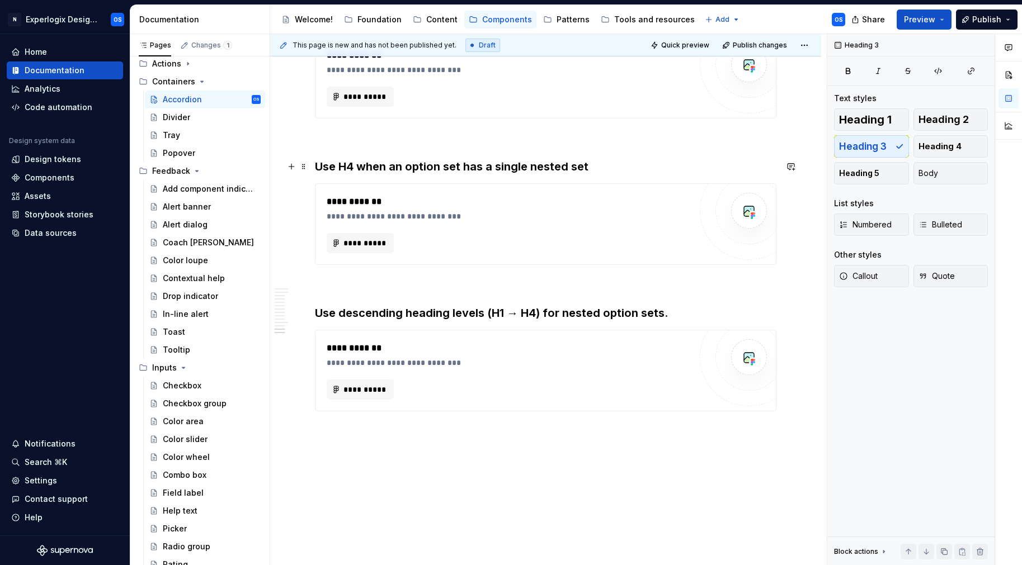
click at [553, 169] on h3 "Use H4 when an option set has a single nested set" at bounding box center [545, 167] width 461 height 16
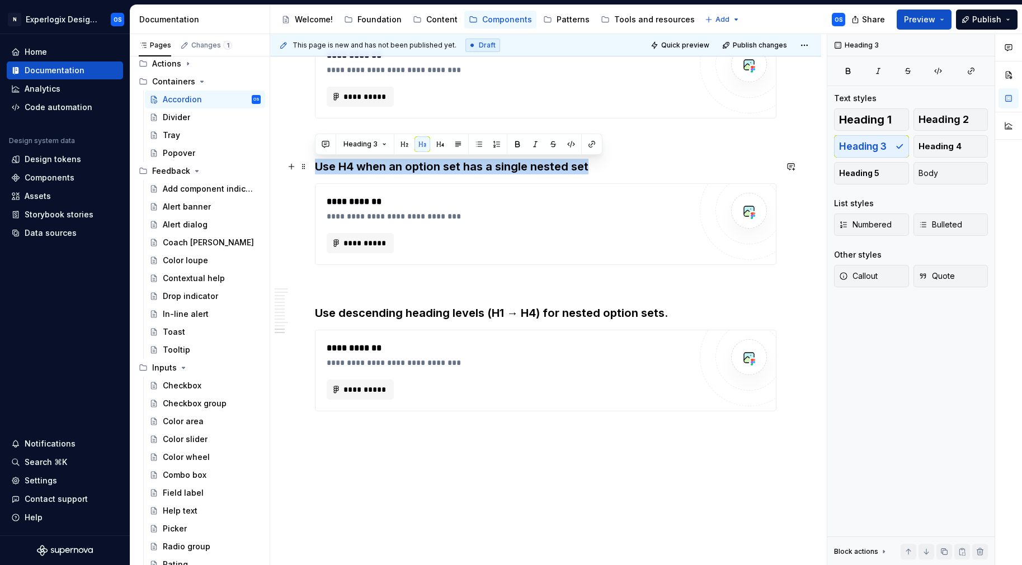
click at [553, 169] on h3 "Use H4 when an option set has a single nested set" at bounding box center [545, 167] width 461 height 16
copy h3 "Use H4 when an option set has a single nested set"
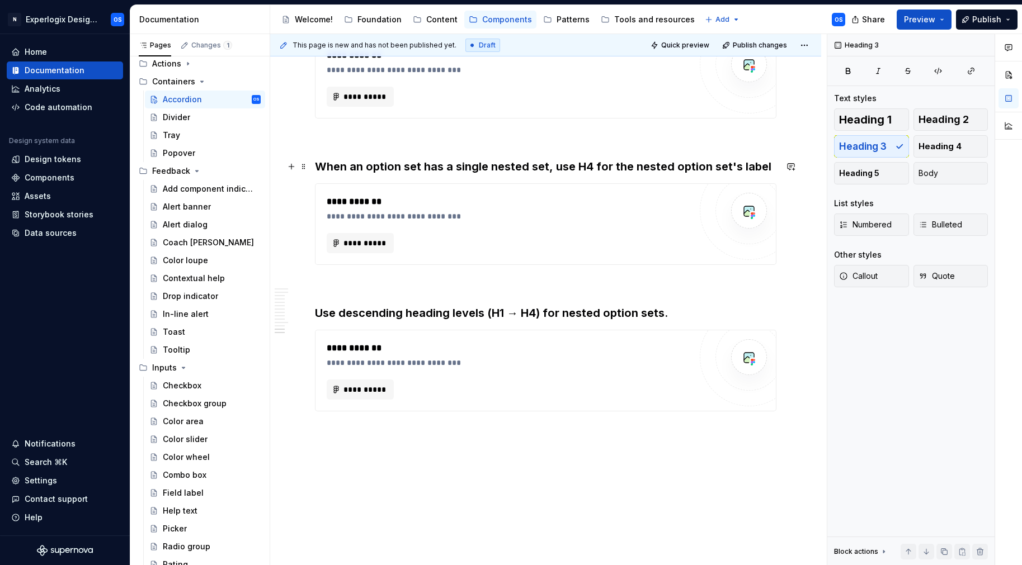
click at [475, 169] on h3 "When an option set has a single nested set, use H4 for the nested option set's …" at bounding box center [545, 167] width 461 height 16
drag, startPoint x: 766, startPoint y: 163, endPoint x: 727, endPoint y: 165, distance: 38.6
click at [727, 165] on h3 "When an option set has a single nested set, use H4 for the nested option set's …" at bounding box center [545, 167] width 461 height 16
click at [718, 168] on h3 "When an option set has a single nested set, use H4 for the nested option set la…" at bounding box center [545, 167] width 461 height 16
click at [748, 164] on h3 "When an option set has a single nested set, use H4 for the nested option set la…" at bounding box center [545, 167] width 461 height 16
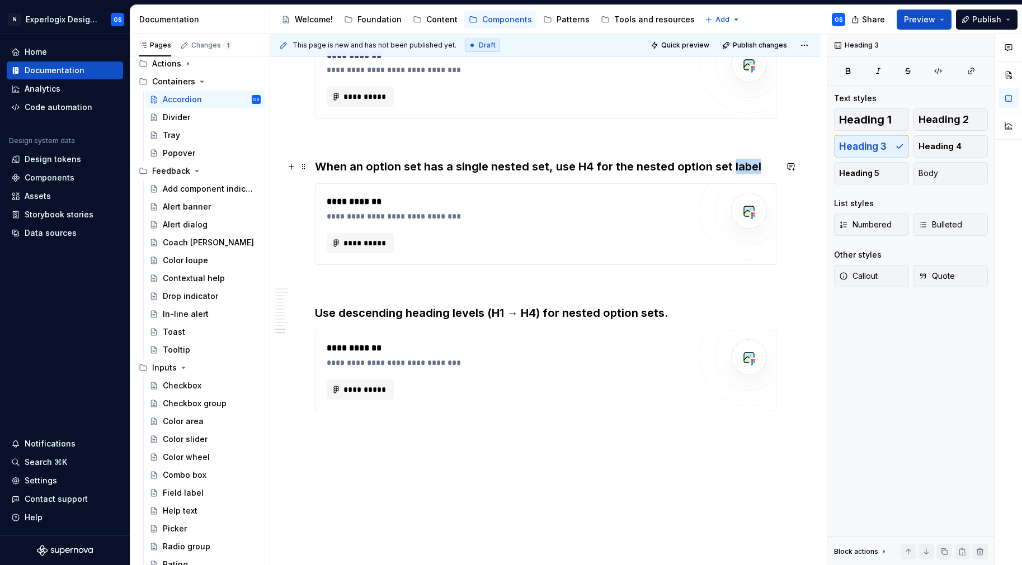
click at [748, 164] on h3 "When an option set has a single nested set, use H4 for the nested option set la…" at bounding box center [545, 167] width 461 height 16
click at [724, 162] on h3 "When an option set has a single nested set, use H4 for the nested option set" at bounding box center [545, 167] width 461 height 16
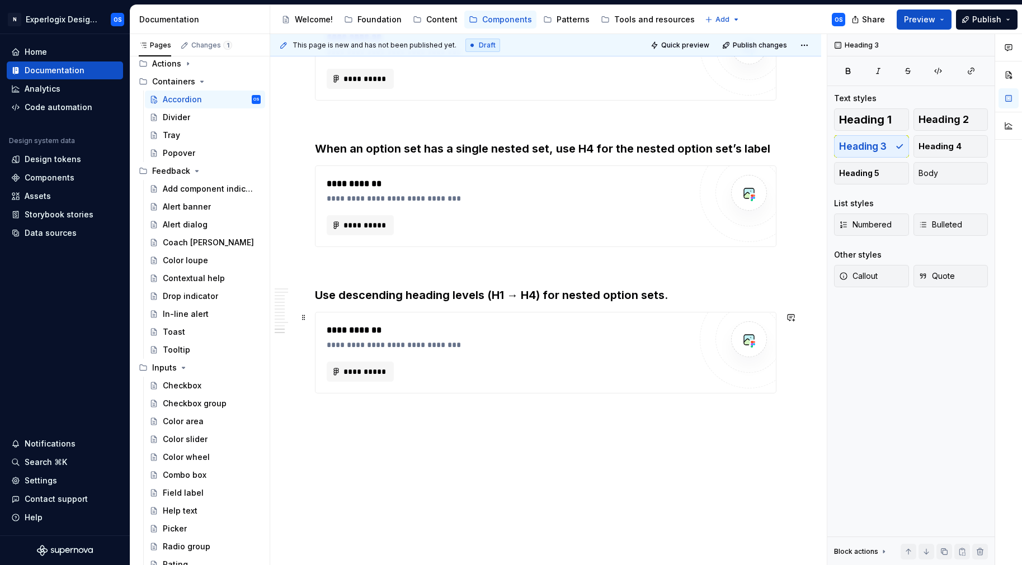
scroll to position [1892, 0]
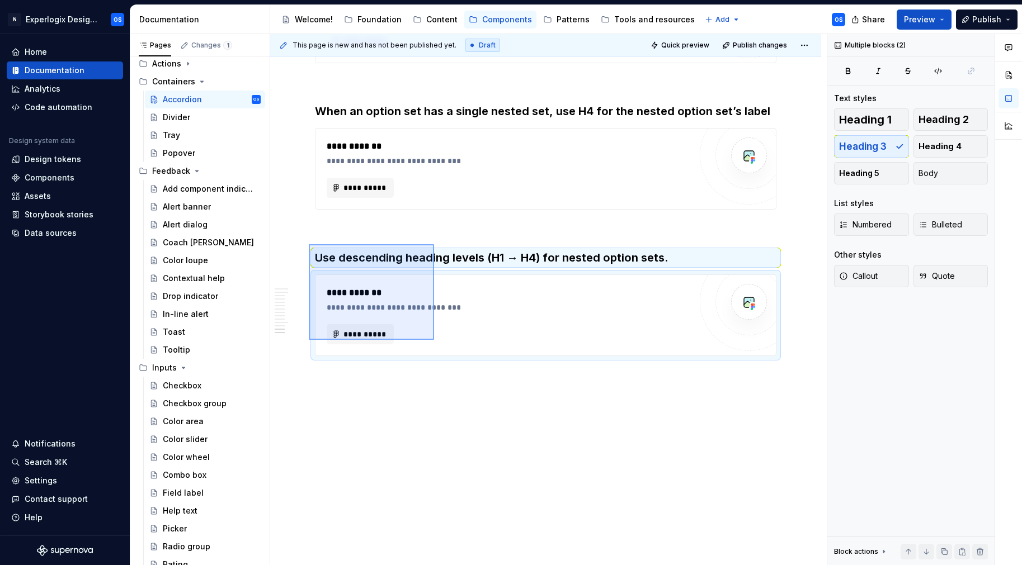
drag, startPoint x: 309, startPoint y: 244, endPoint x: 434, endPoint y: 340, distance: 157.6
click at [434, 340] on div "**********" at bounding box center [548, 300] width 556 height 532
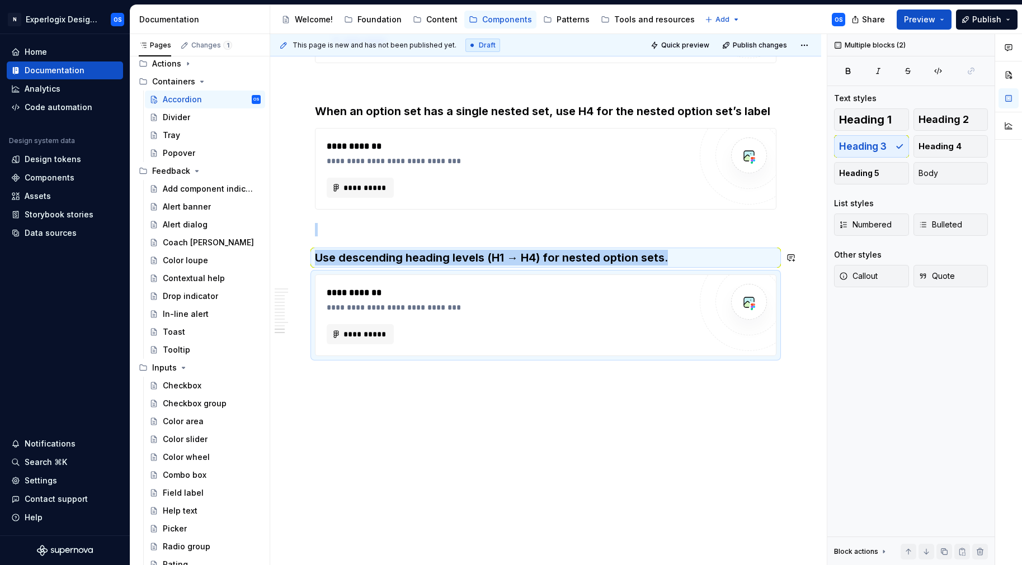
copy div "Use descending heading levels (H1 → H4) for nested option sets."
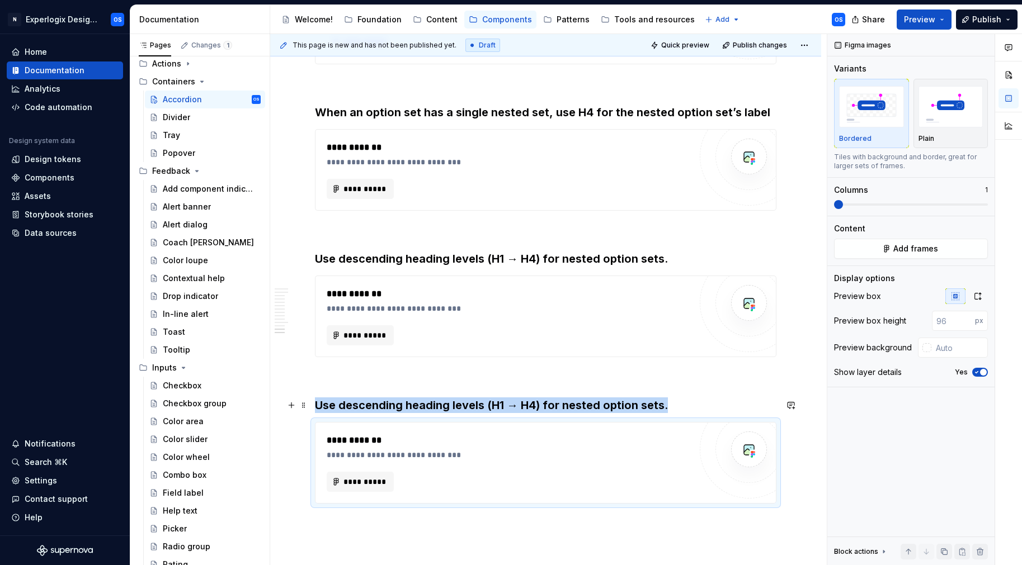
click at [443, 406] on h3 "Use descending heading levels (H1 → H4) for nested option sets." at bounding box center [545, 406] width 461 height 16
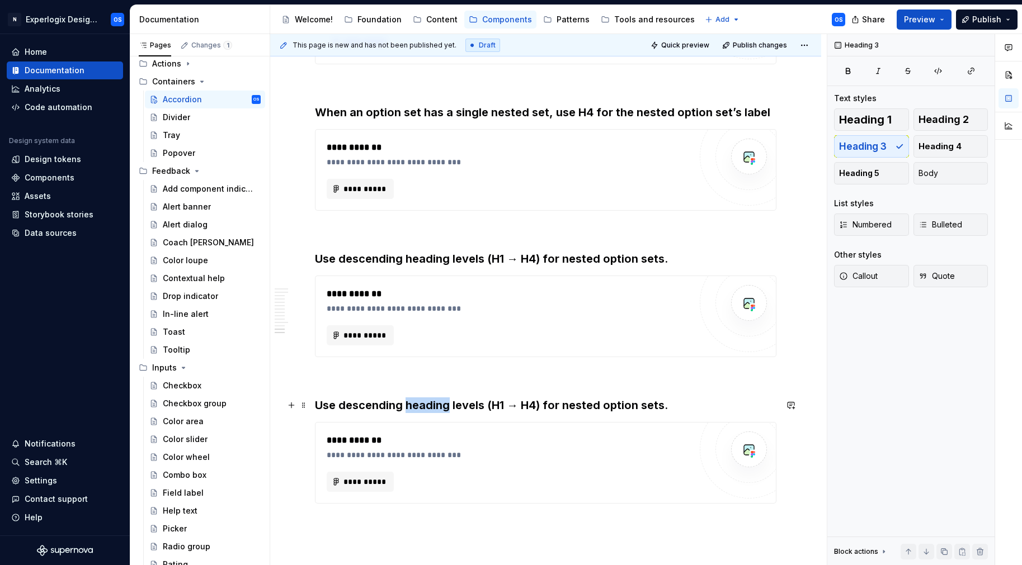
click at [443, 406] on h3 "Use descending heading levels (H1 → H4) for nested option sets." at bounding box center [545, 406] width 461 height 16
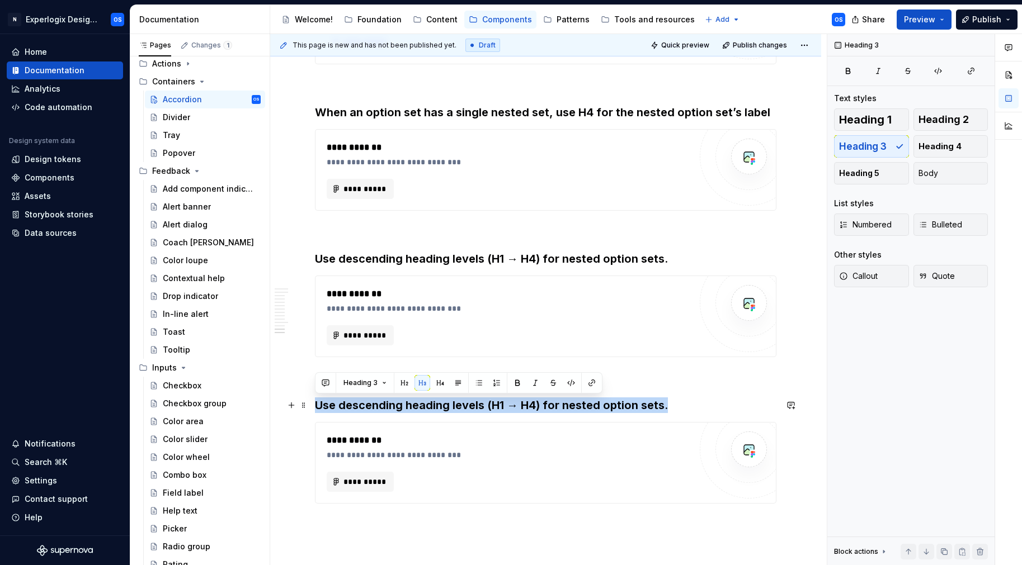
click at [443, 406] on h3 "Use descending heading levels (H1 → H4) for nested option sets." at bounding box center [545, 406] width 461 height 16
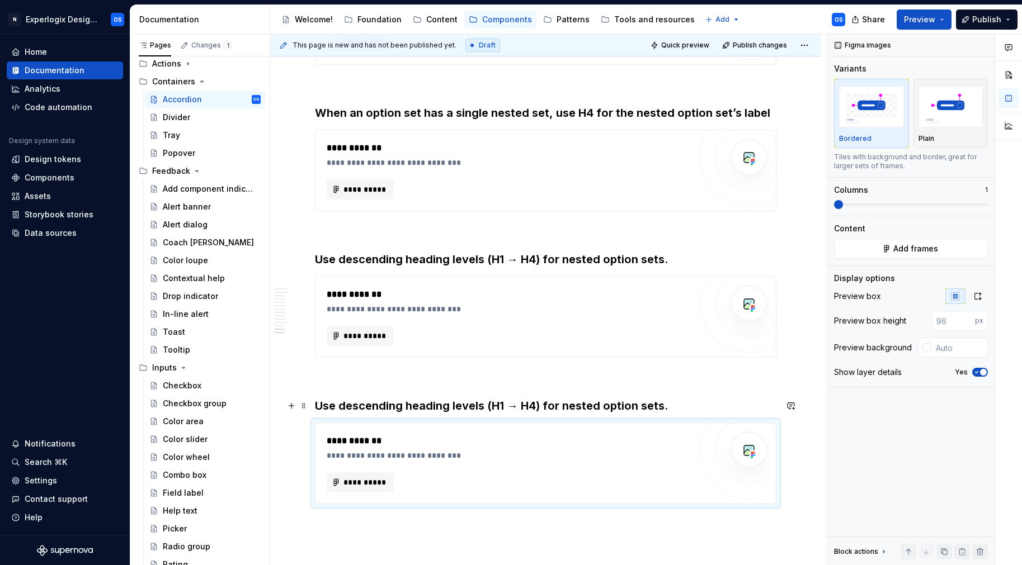
click at [449, 413] on h3 "Use descending heading levels (H1 → H4) for nested option sets." at bounding box center [545, 406] width 461 height 16
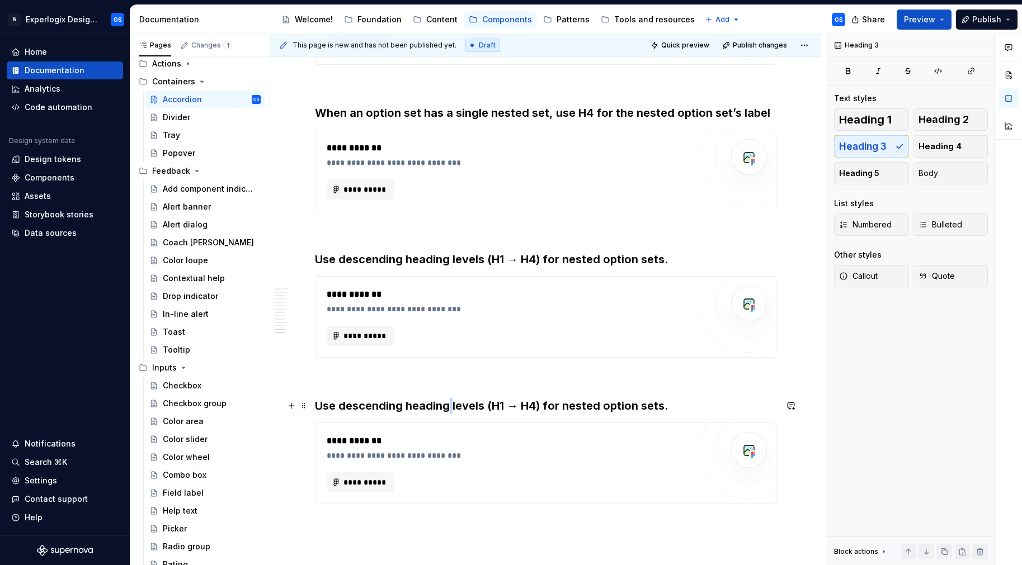
click at [449, 413] on h3 "Use descending heading levels (H1 → H4) for nested option sets." at bounding box center [545, 406] width 461 height 16
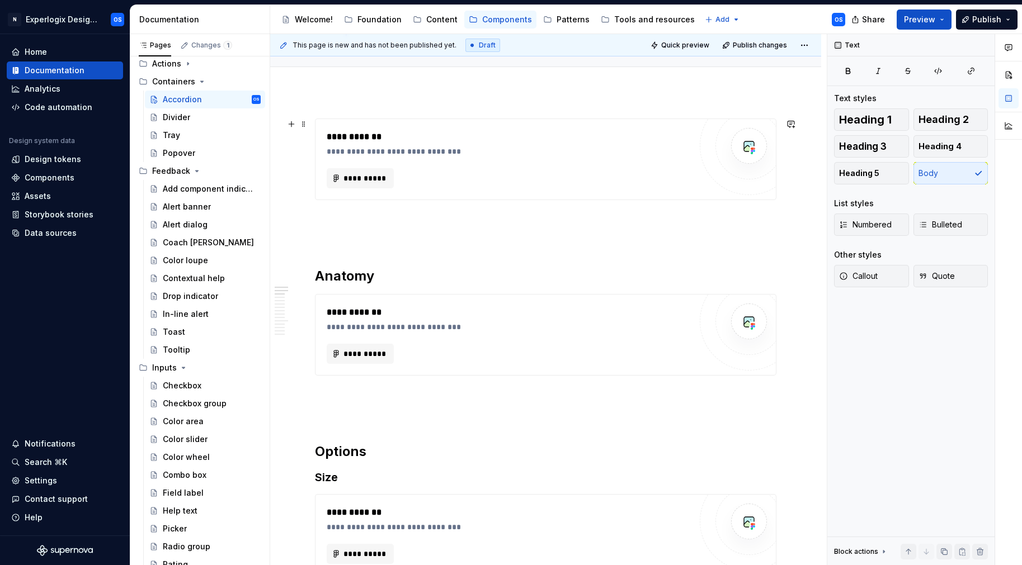
scroll to position [121, 0]
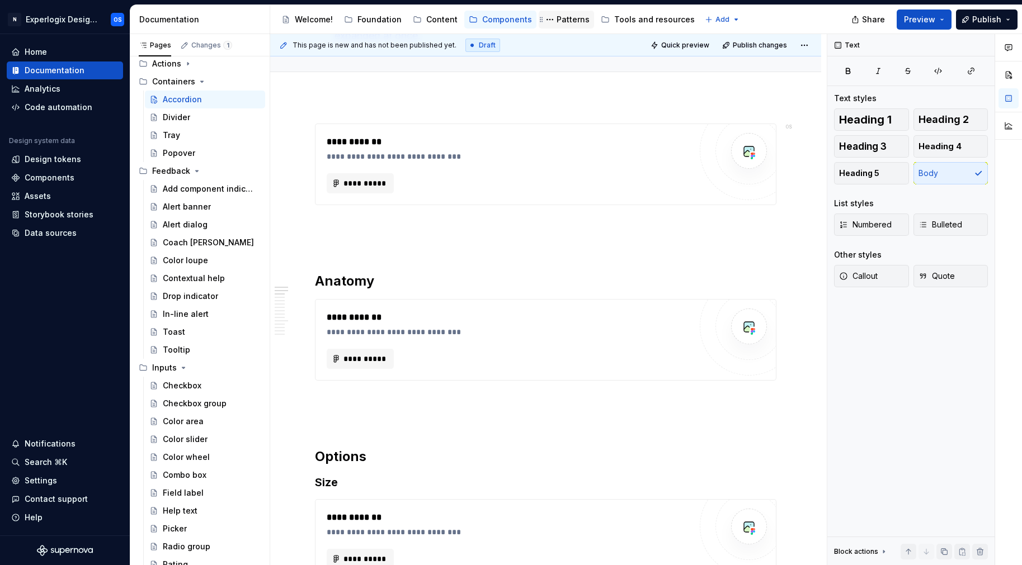
type textarea "*"
